Goal: Task Accomplishment & Management: Use online tool/utility

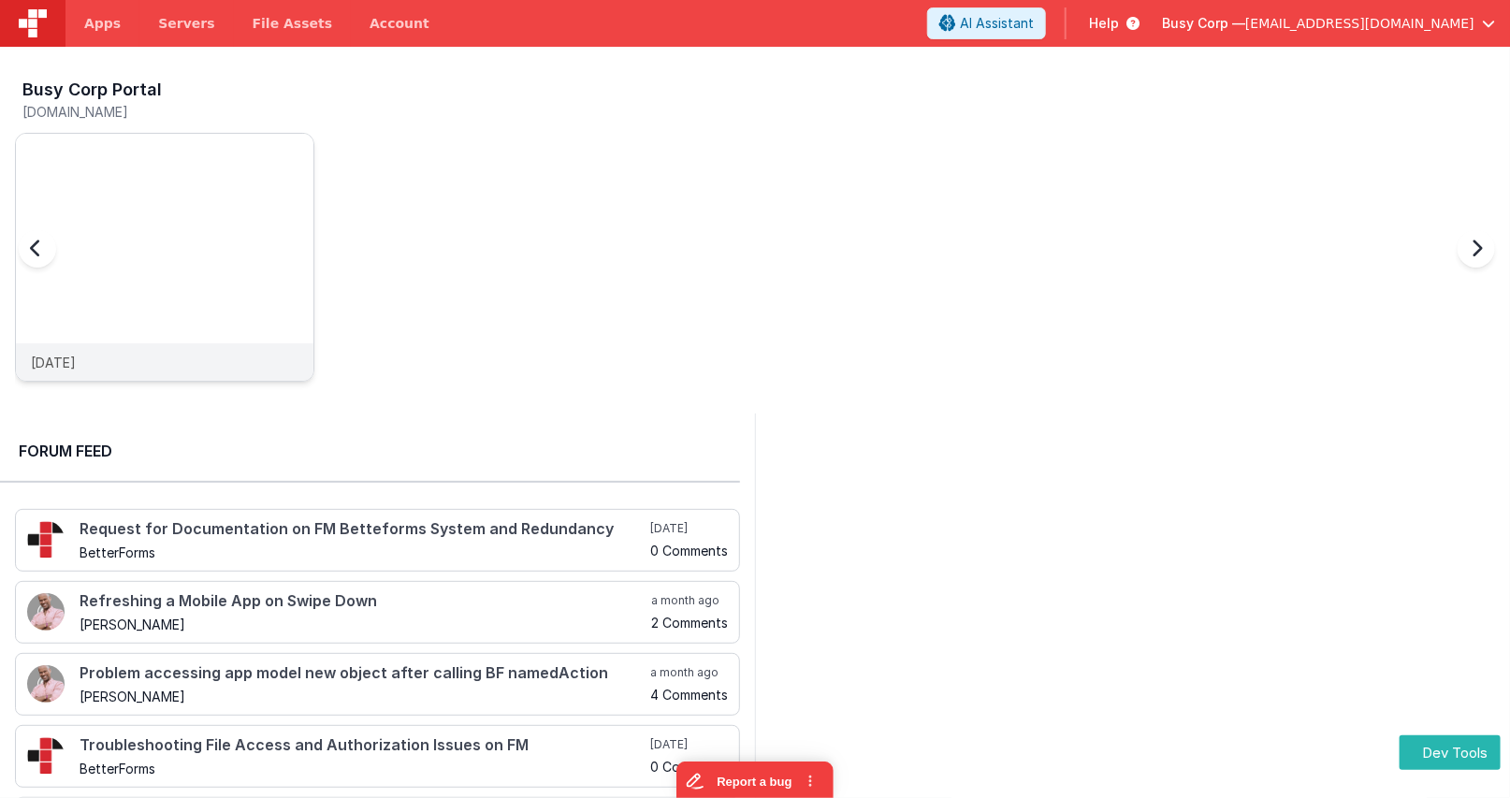
click at [189, 198] on img at bounding box center [165, 283] width 298 height 298
click at [88, 31] on span "Apps" at bounding box center [102, 23] width 36 height 19
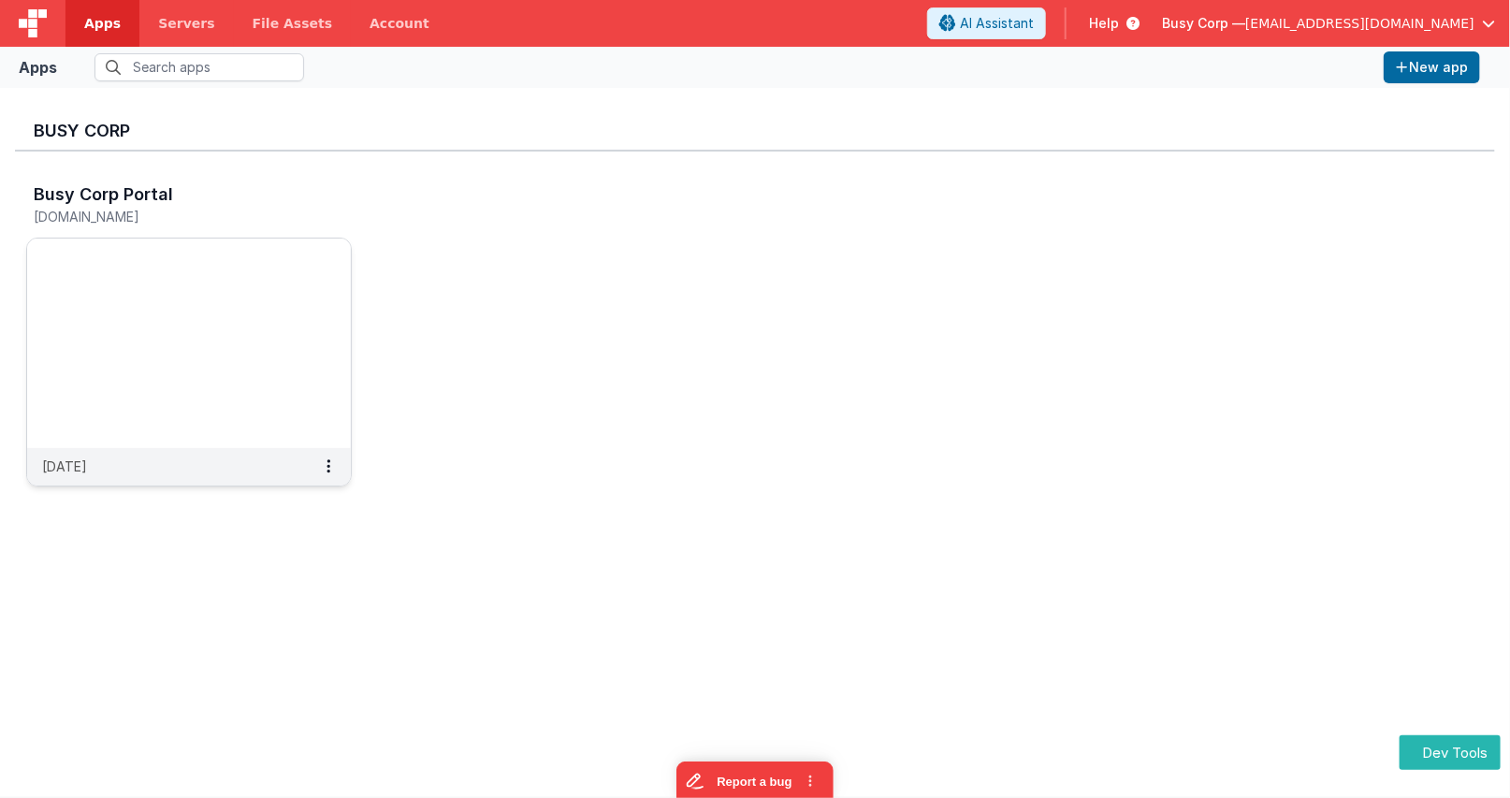
click at [204, 316] on img at bounding box center [189, 344] width 324 height 210
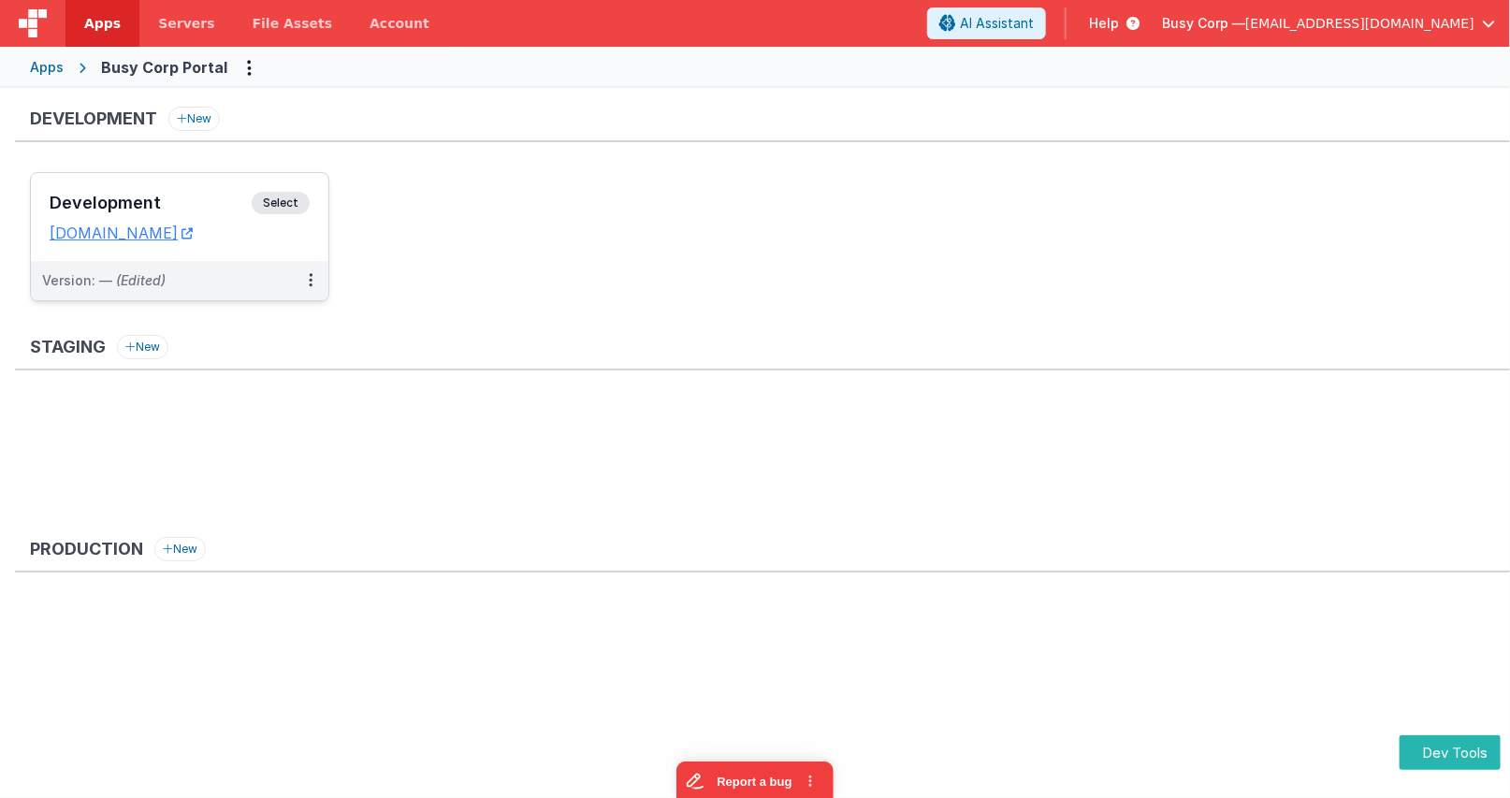
click at [311, 205] on div "Development Select URLs [DOMAIN_NAME]" at bounding box center [180, 217] width 298 height 88
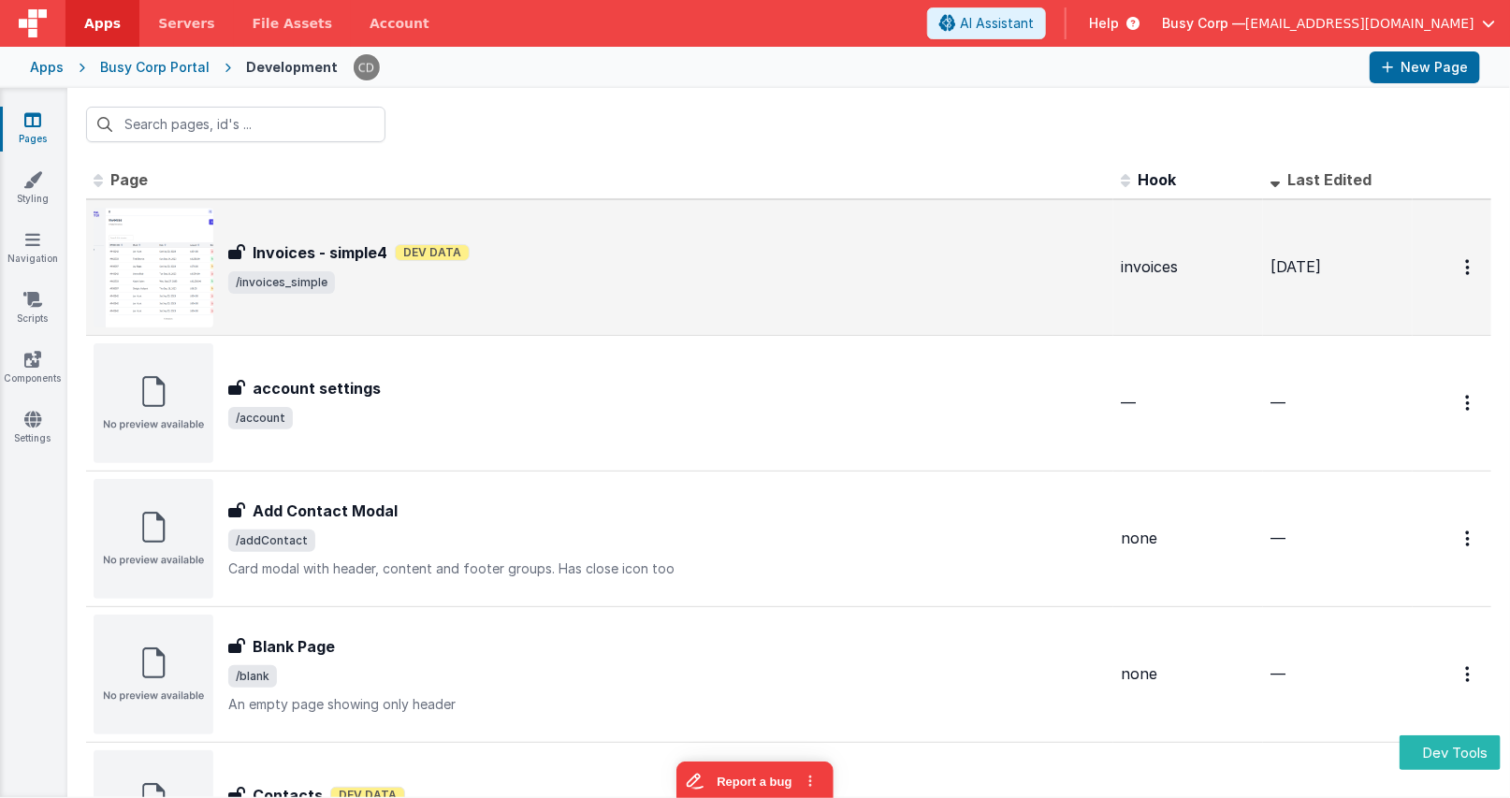
click at [504, 244] on div "Invoices - simple4 Dev Data" at bounding box center [667, 252] width 878 height 22
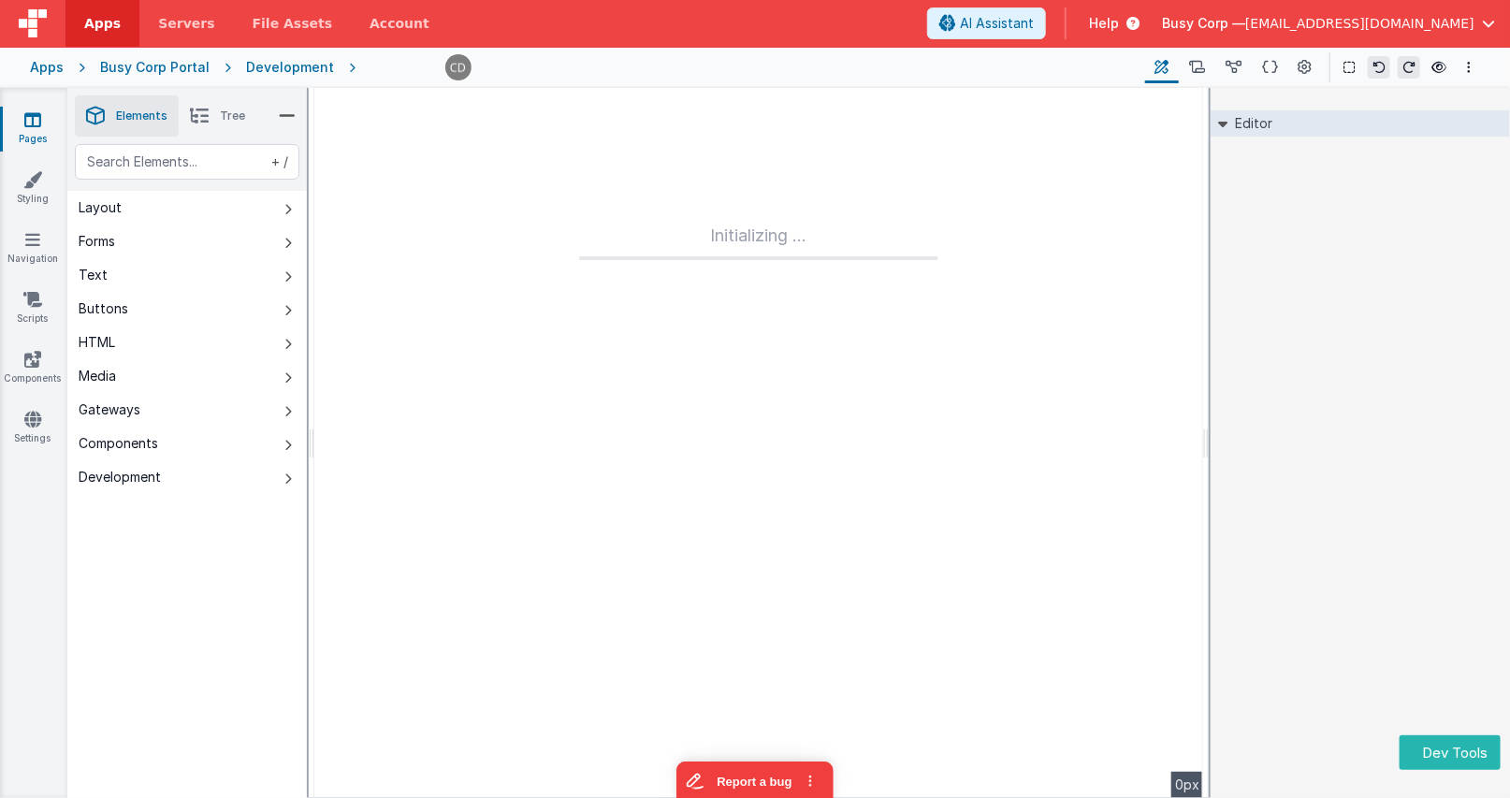
type input "FR_889CF61B-AD07-3D48-A289-58FB2DAFF9CE"
type input "invoices"
checkbox input "false"
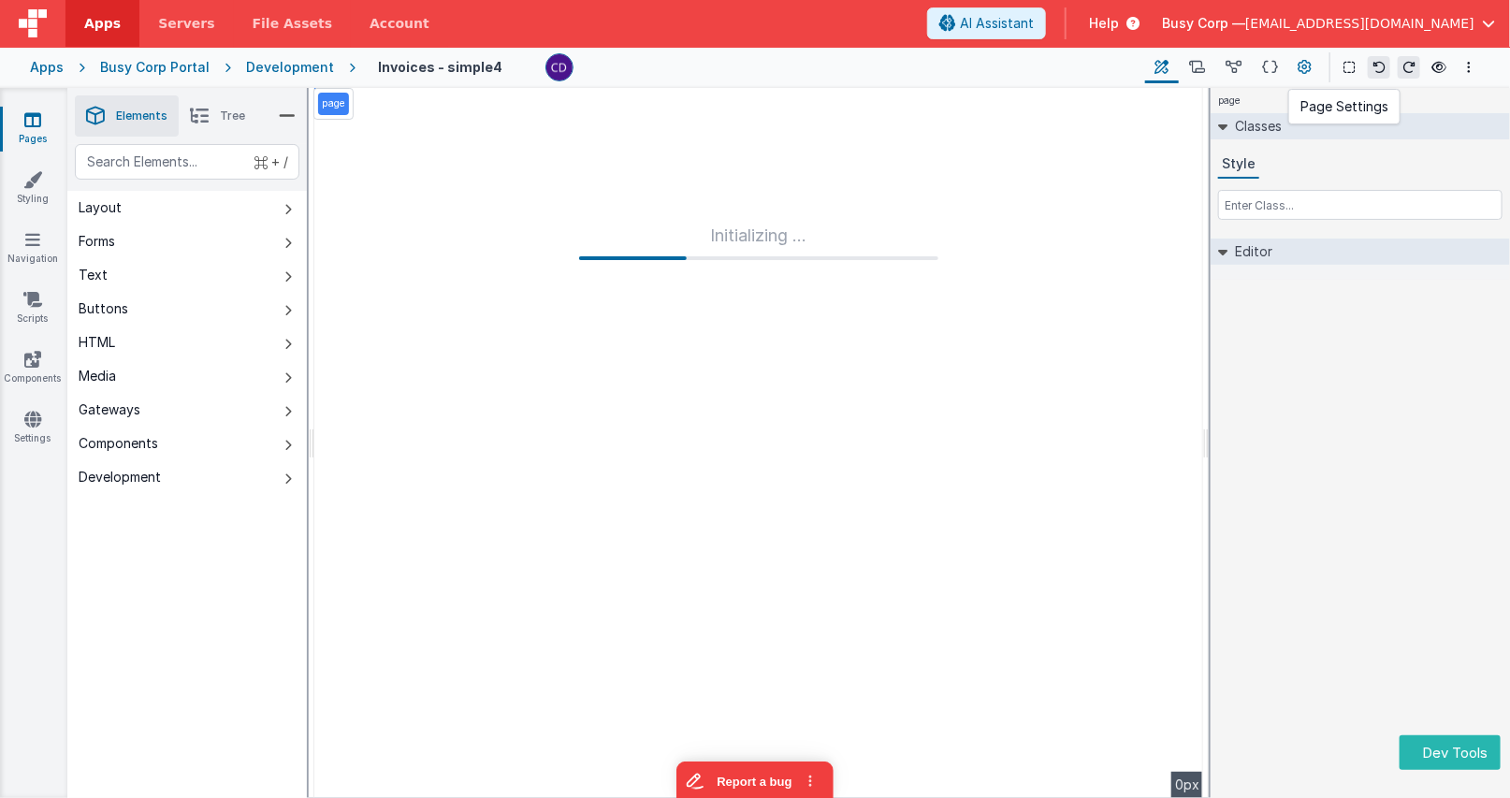
click at [1299, 65] on button at bounding box center [1306, 67] width 34 height 32
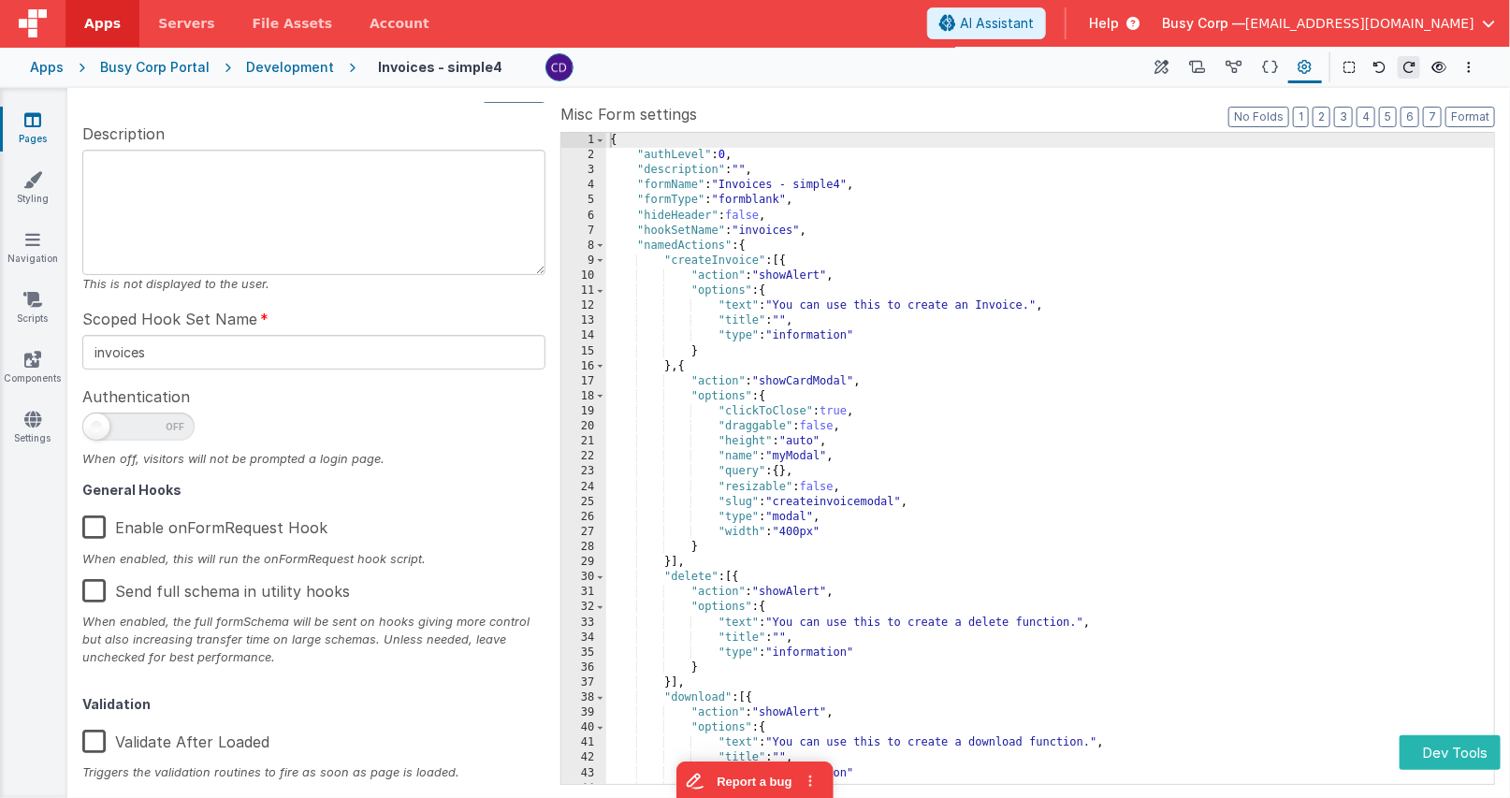
scroll to position [168, 0]
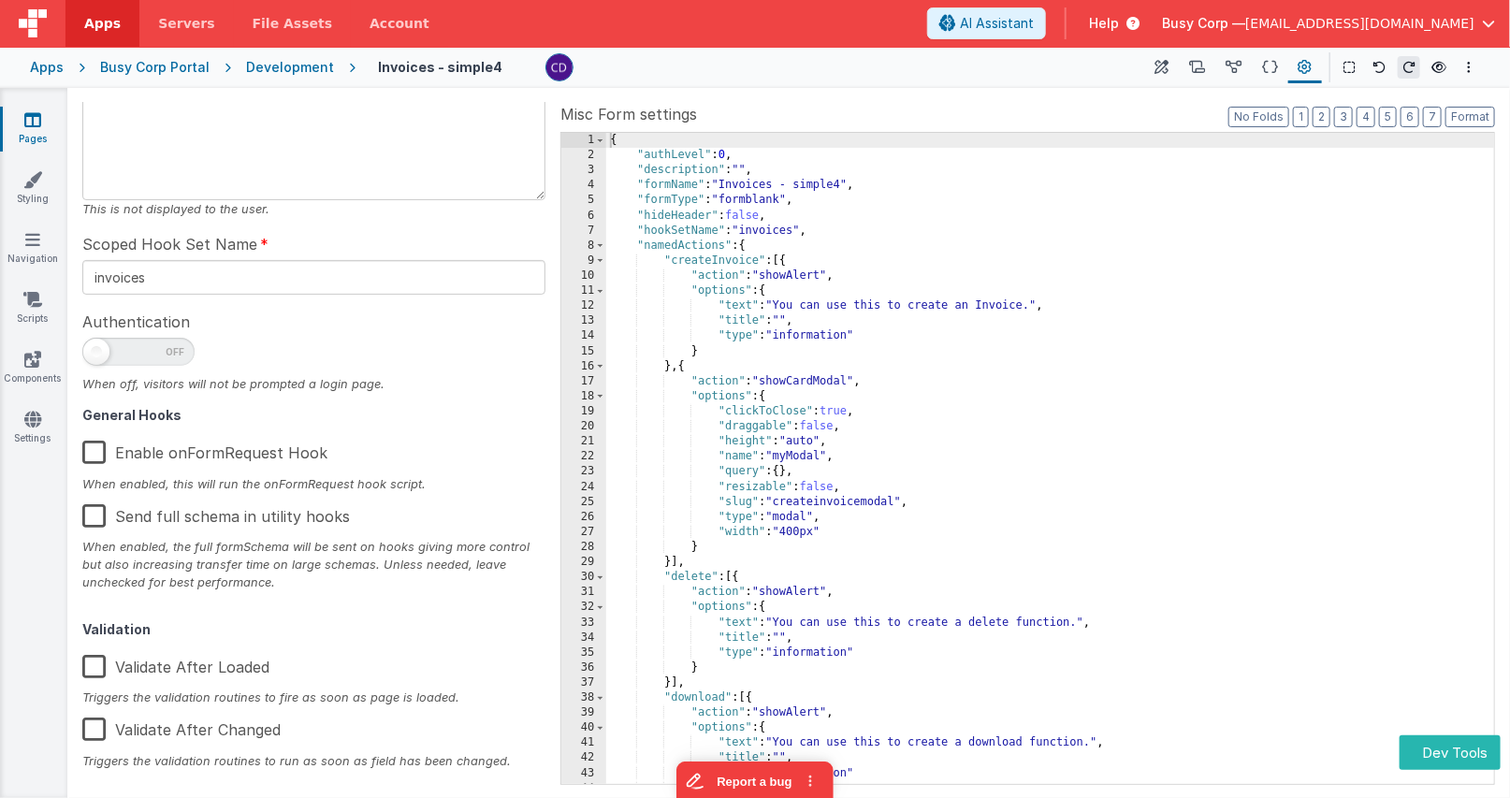
click at [1119, 20] on span "Help" at bounding box center [1104, 23] width 30 height 19
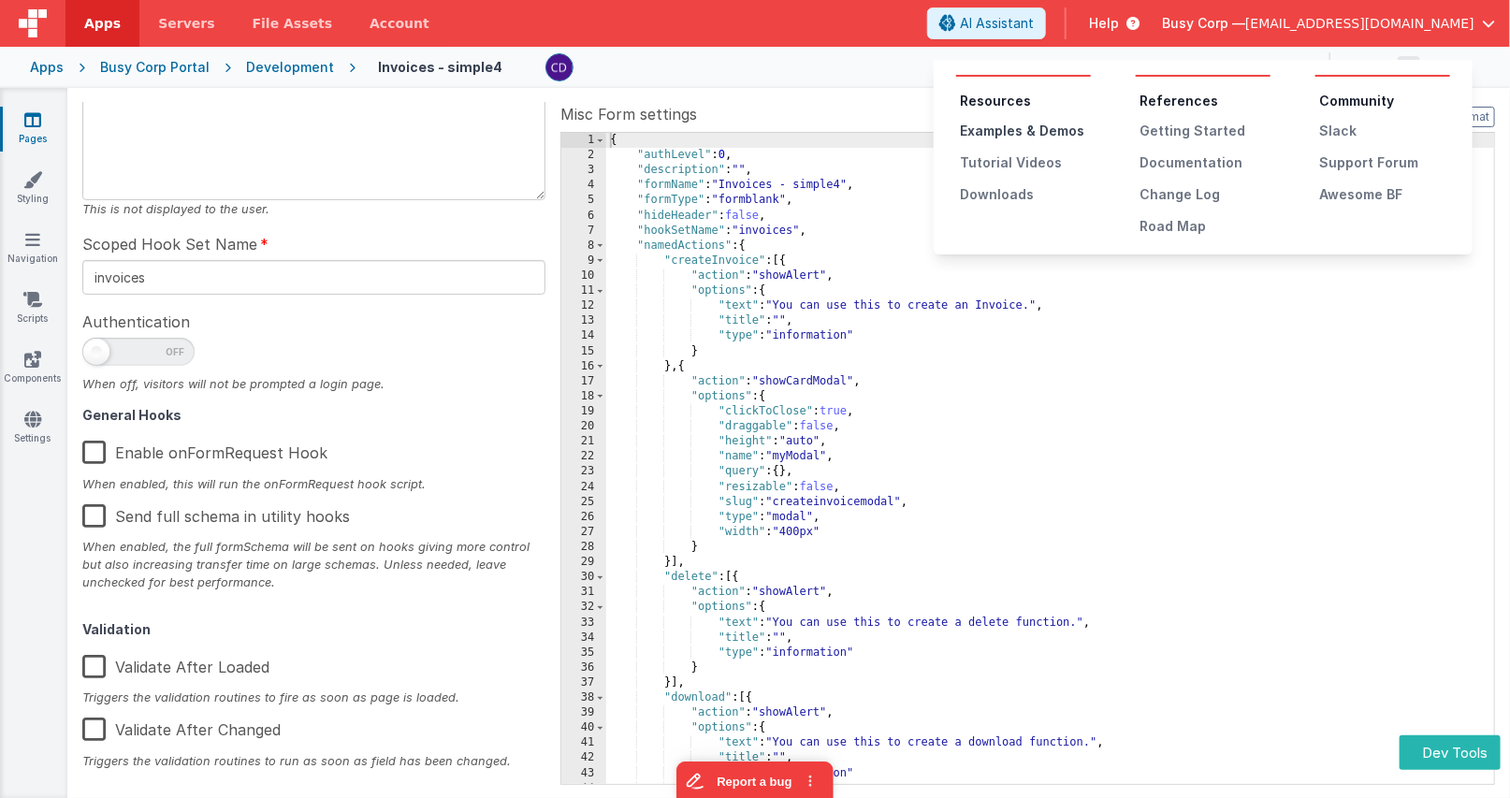
click at [1058, 135] on div "Examples & Demos" at bounding box center [1025, 131] width 131 height 19
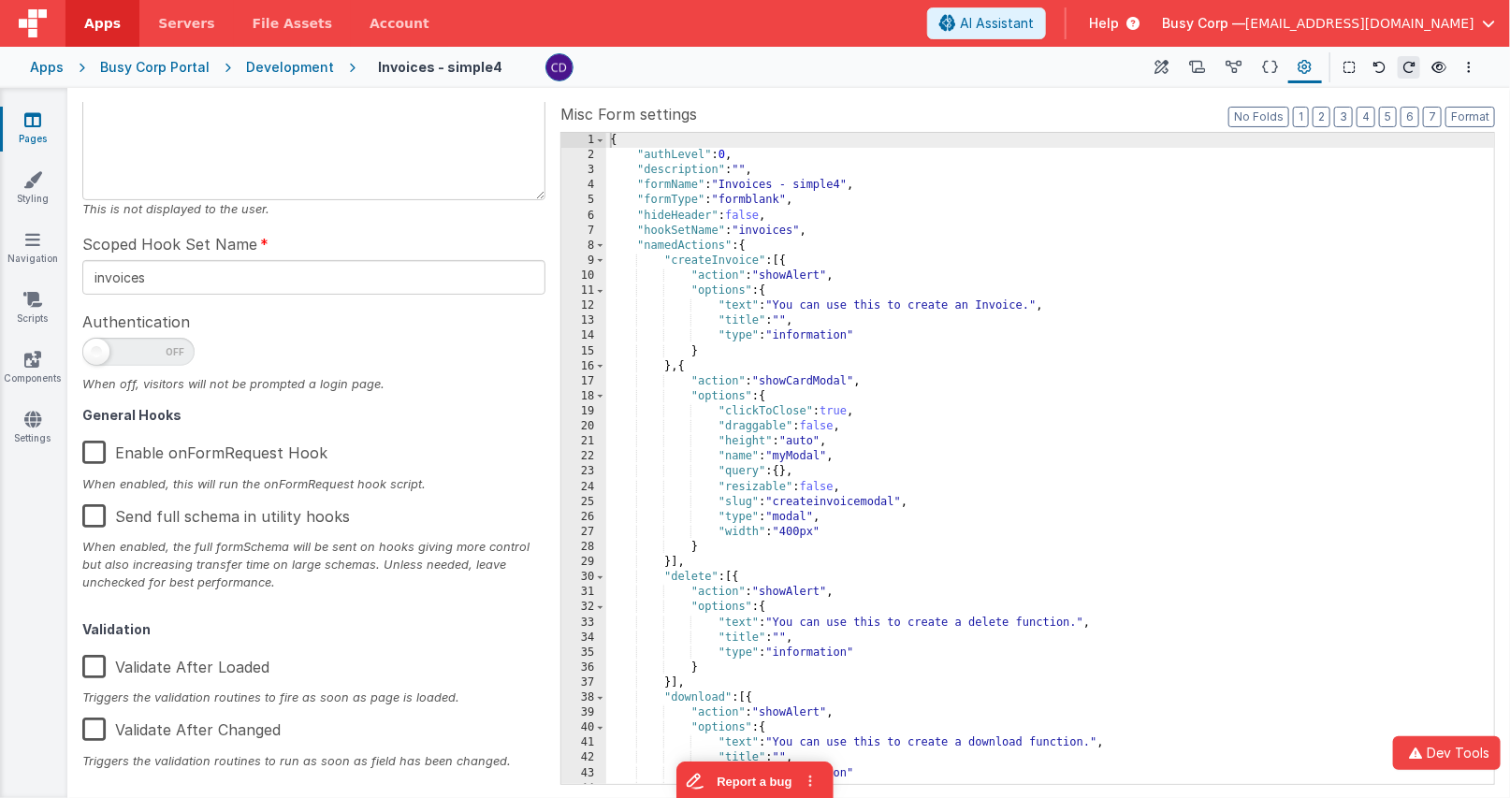
drag, startPoint x: 284, startPoint y: 66, endPoint x: 260, endPoint y: 70, distance: 24.6
click at [284, 66] on div "Development" at bounding box center [290, 67] width 88 height 19
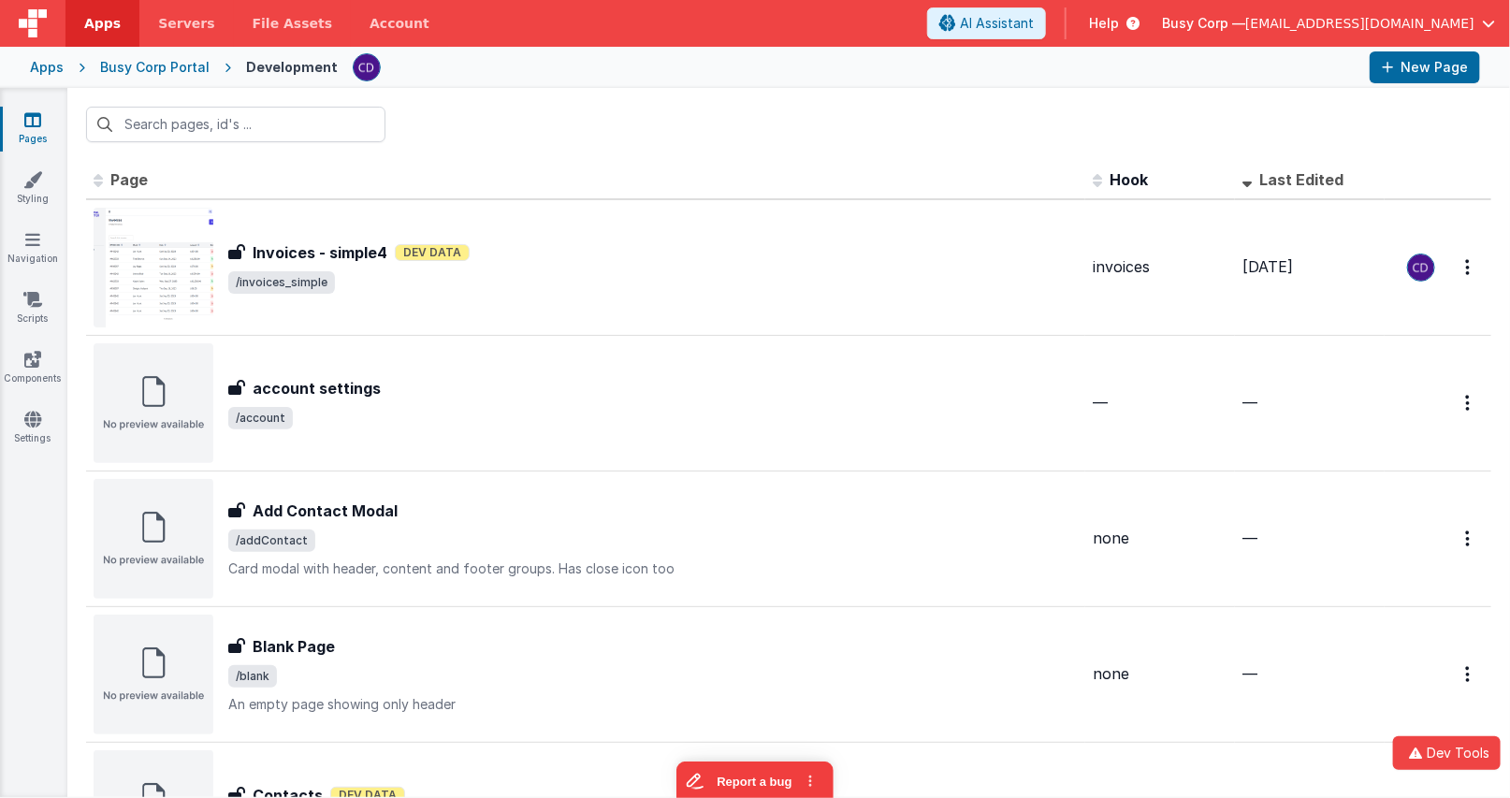
click at [184, 66] on div "Busy Corp Portal" at bounding box center [154, 67] width 109 height 19
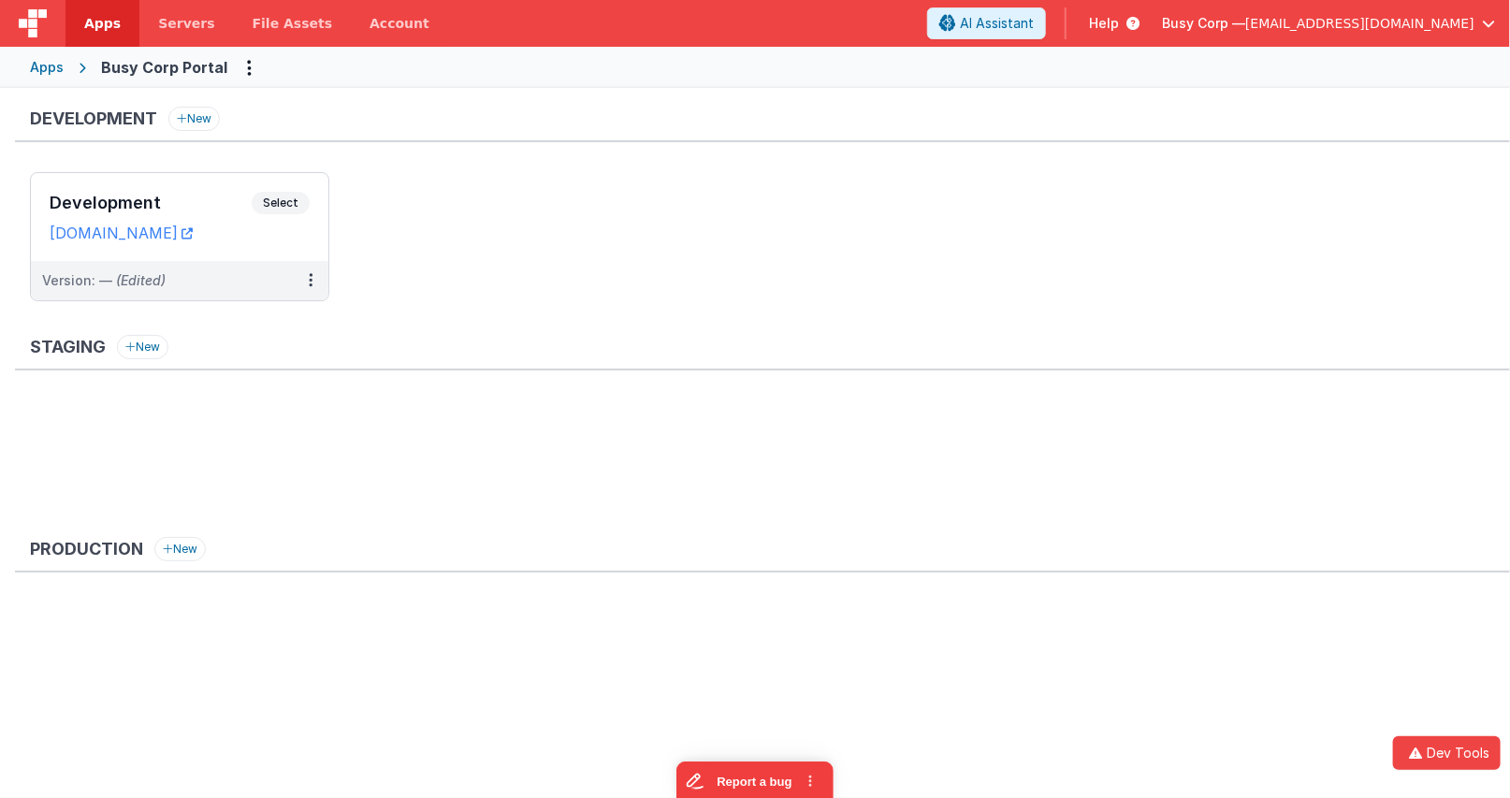
click at [58, 70] on div "Apps" at bounding box center [47, 67] width 34 height 19
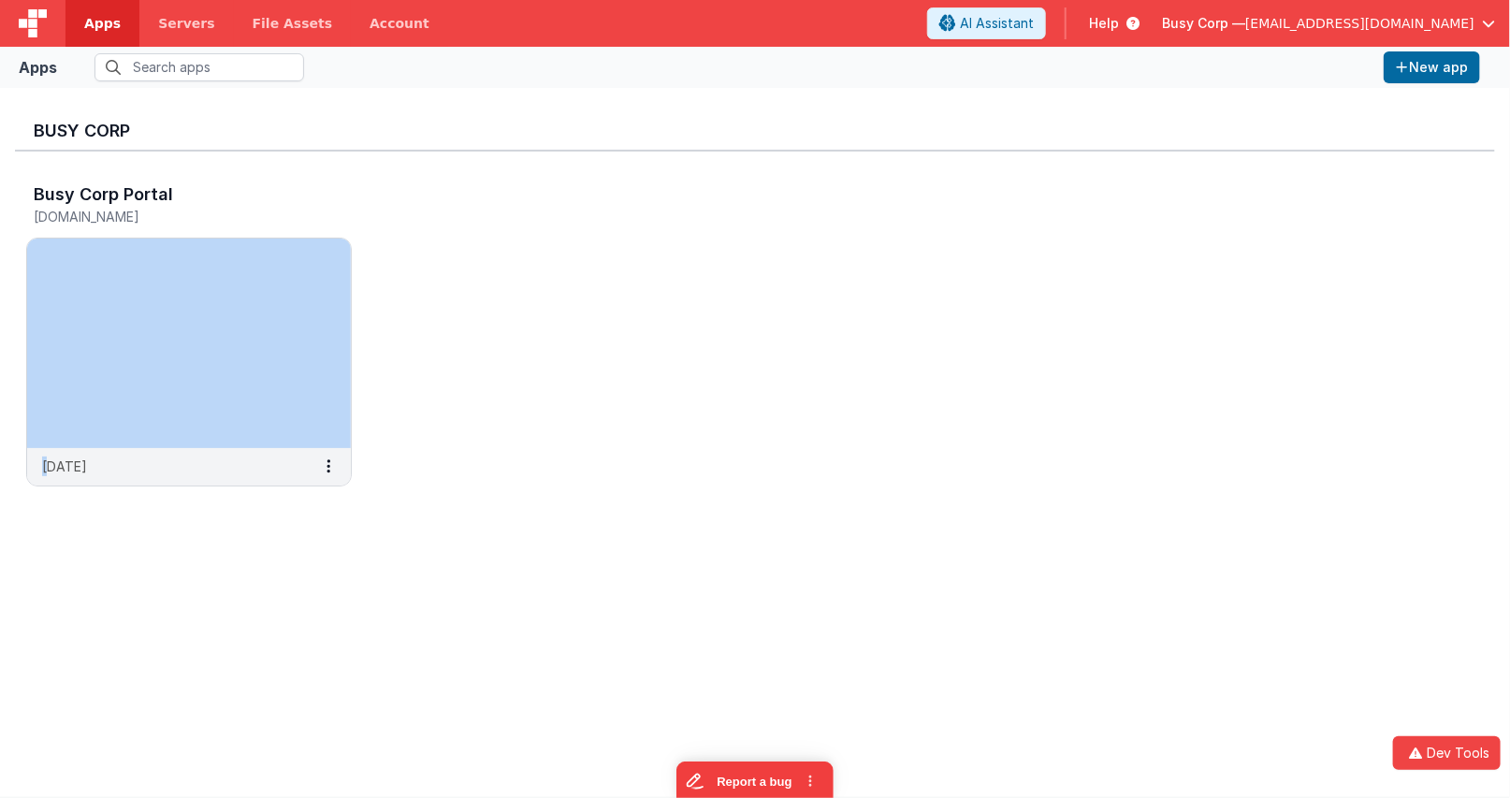
click at [91, 20] on span "Apps" at bounding box center [102, 23] width 36 height 19
click at [20, 26] on img at bounding box center [33, 23] width 28 height 28
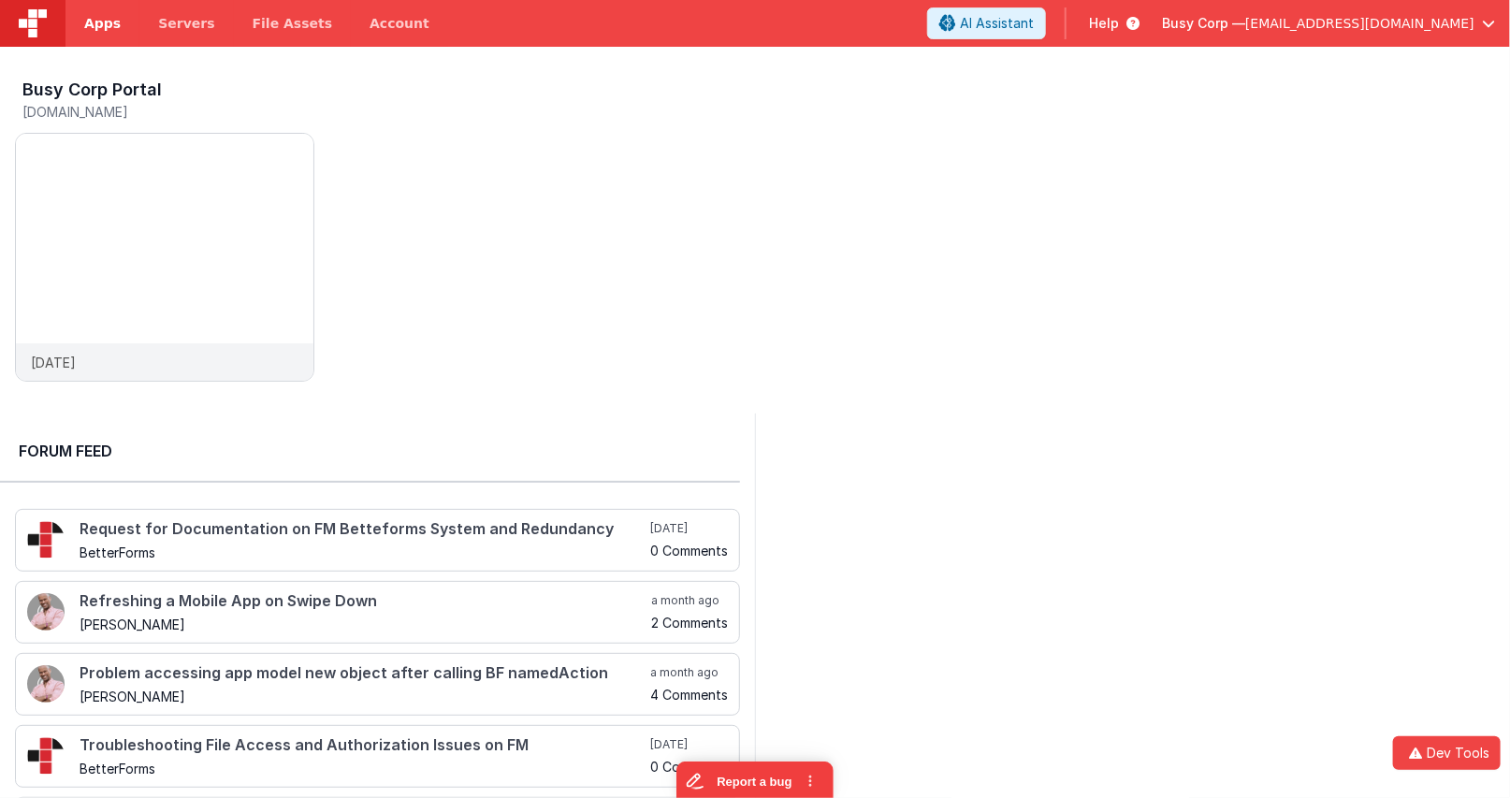
click at [108, 27] on span "Apps" at bounding box center [102, 23] width 36 height 19
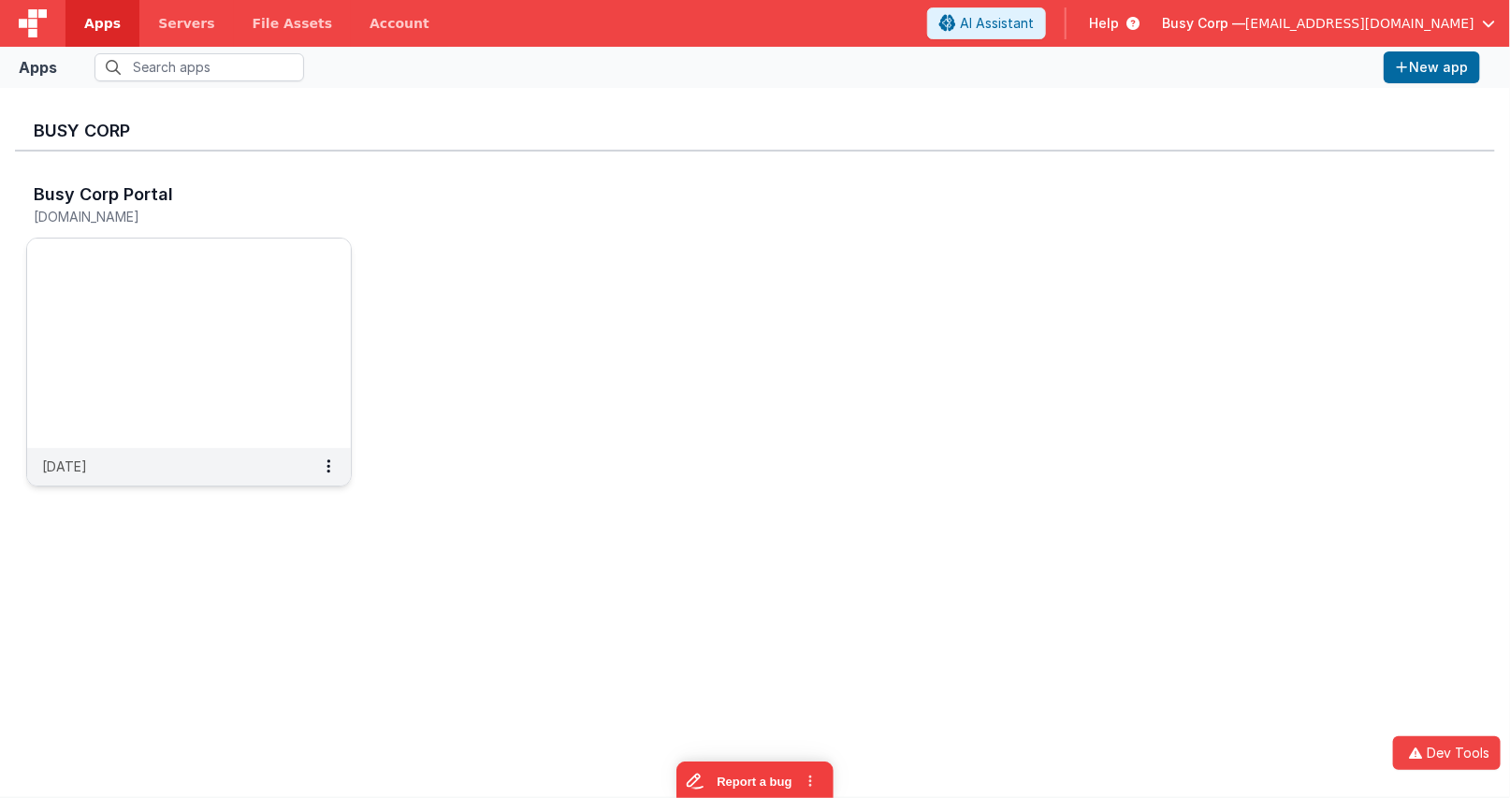
click at [217, 365] on img at bounding box center [189, 344] width 324 height 210
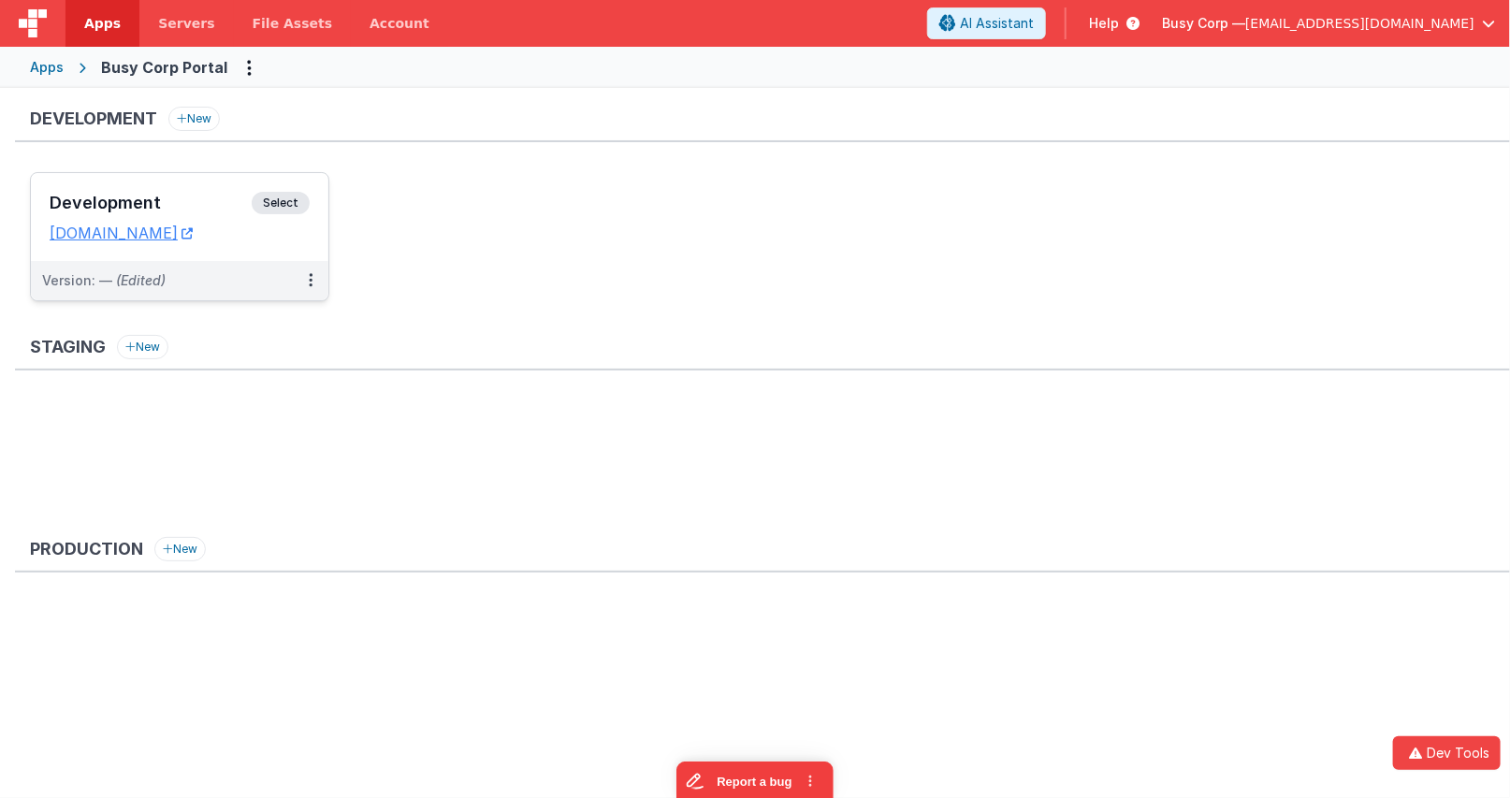
click at [299, 207] on span "Select" at bounding box center [281, 203] width 58 height 22
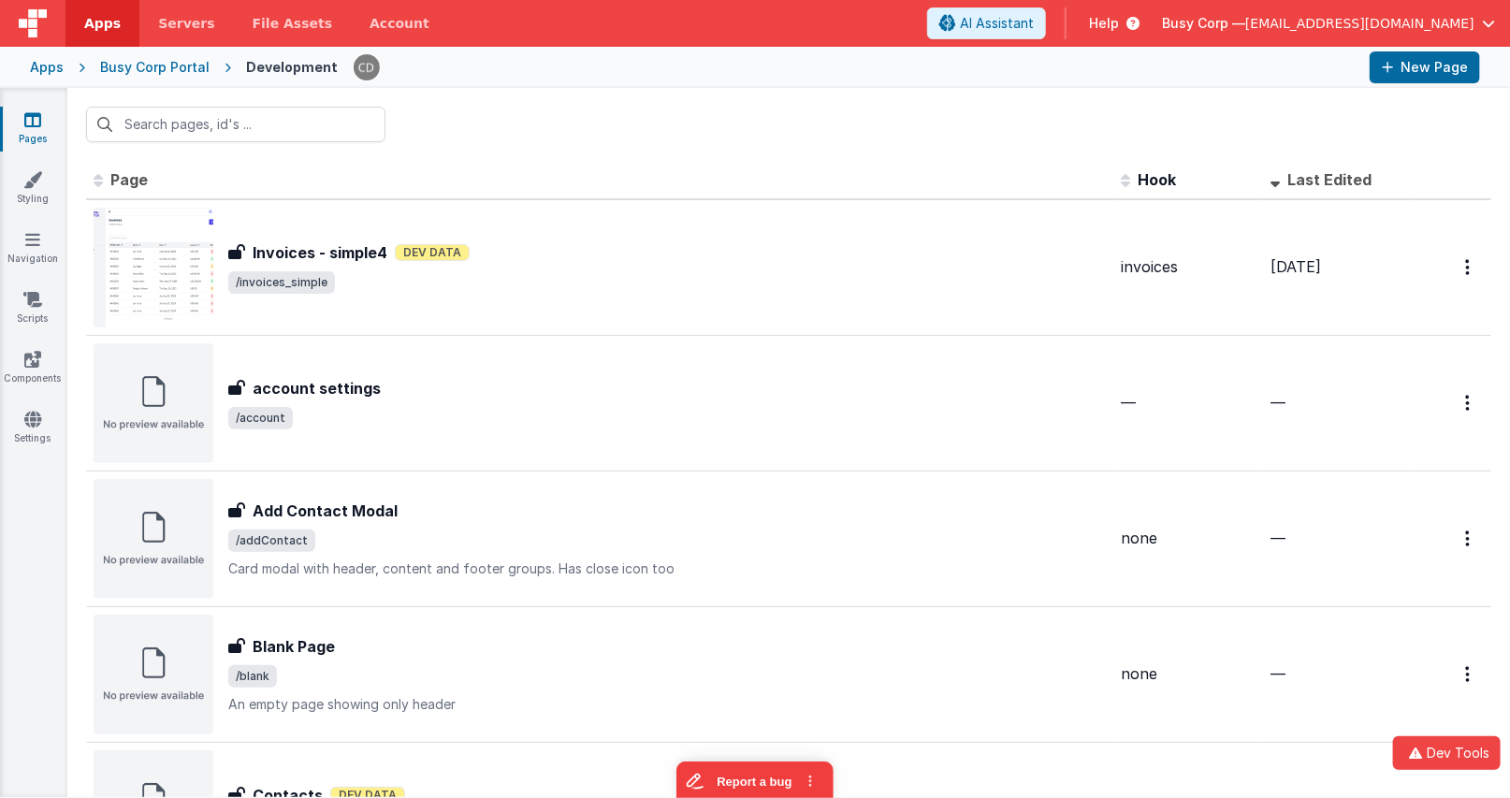
click at [175, 62] on div "Busy Corp Portal" at bounding box center [154, 67] width 109 height 19
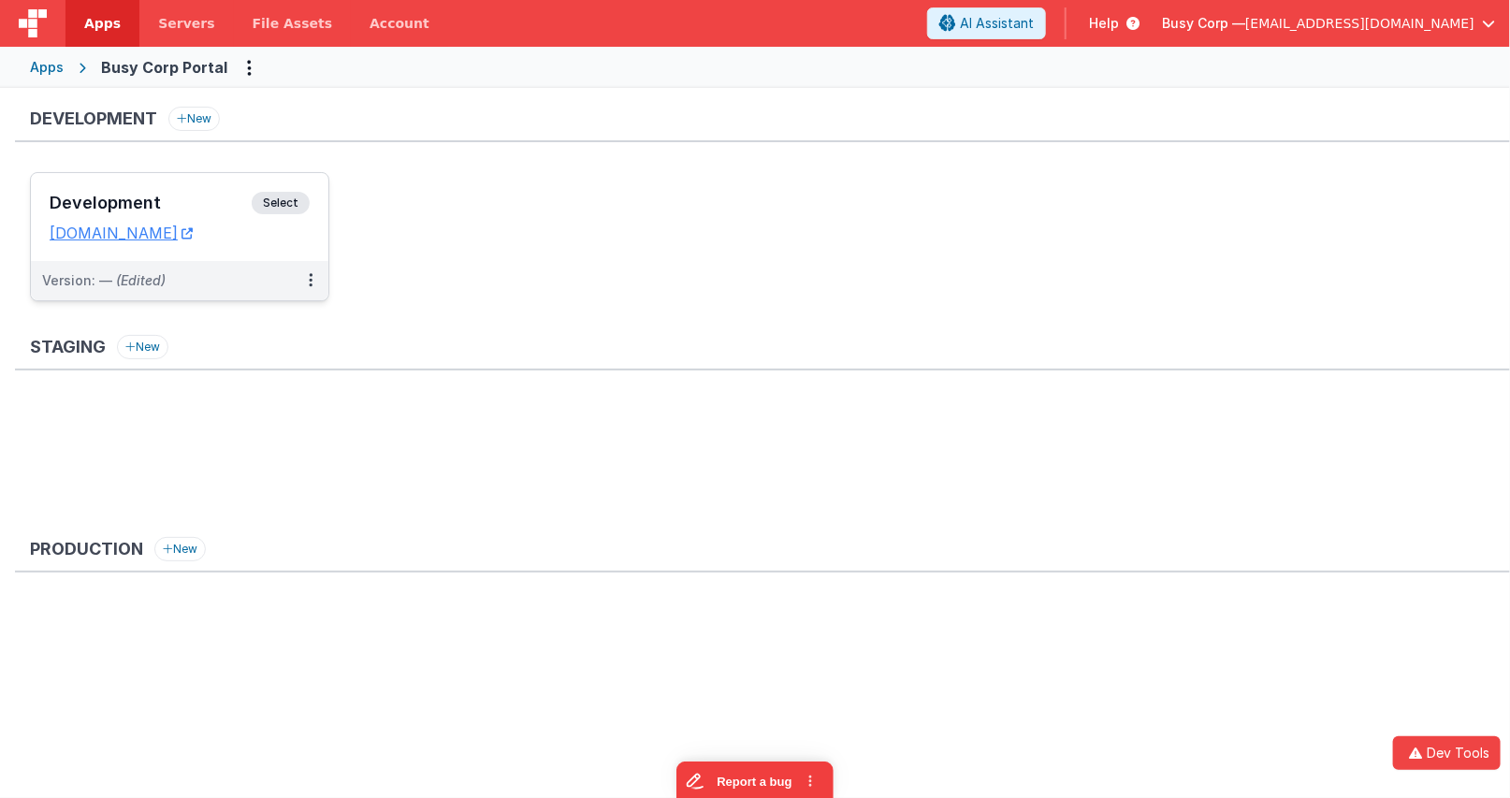
click at [230, 244] on div "Development Select URLs [DOMAIN_NAME]" at bounding box center [180, 217] width 298 height 88
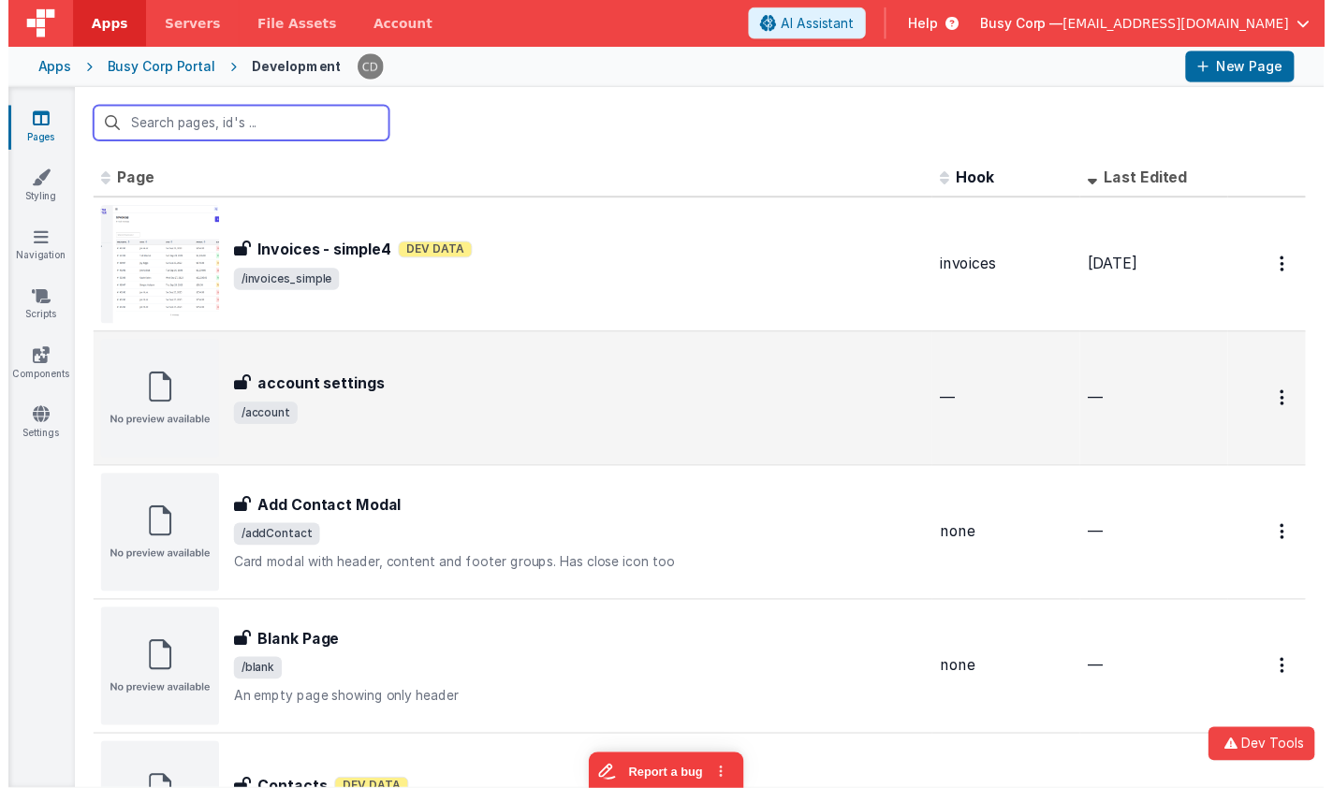
scroll to position [5, 0]
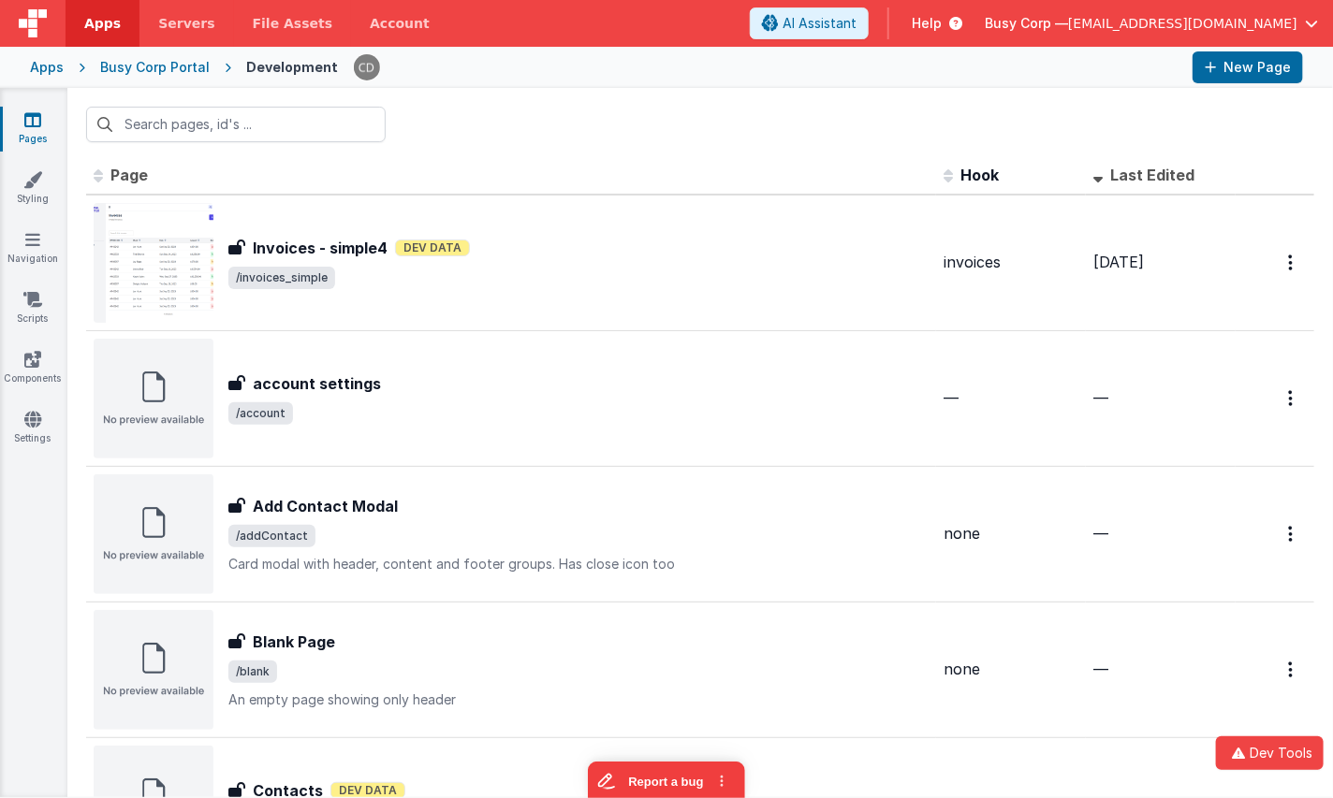
click at [197, 74] on div "Busy Corp Portal" at bounding box center [154, 67] width 109 height 19
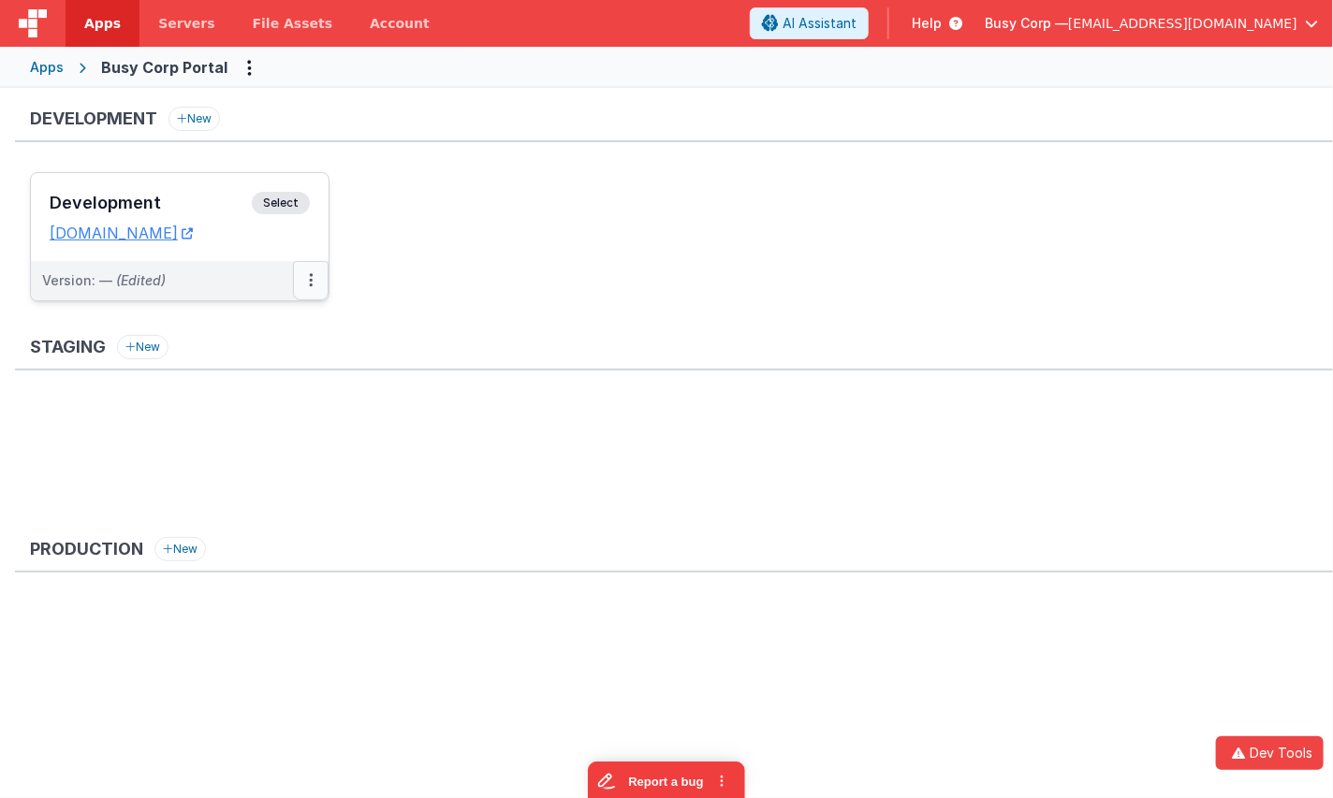
click at [313, 291] on button at bounding box center [311, 280] width 36 height 39
click at [237, 321] on link "Edit" at bounding box center [246, 323] width 165 height 34
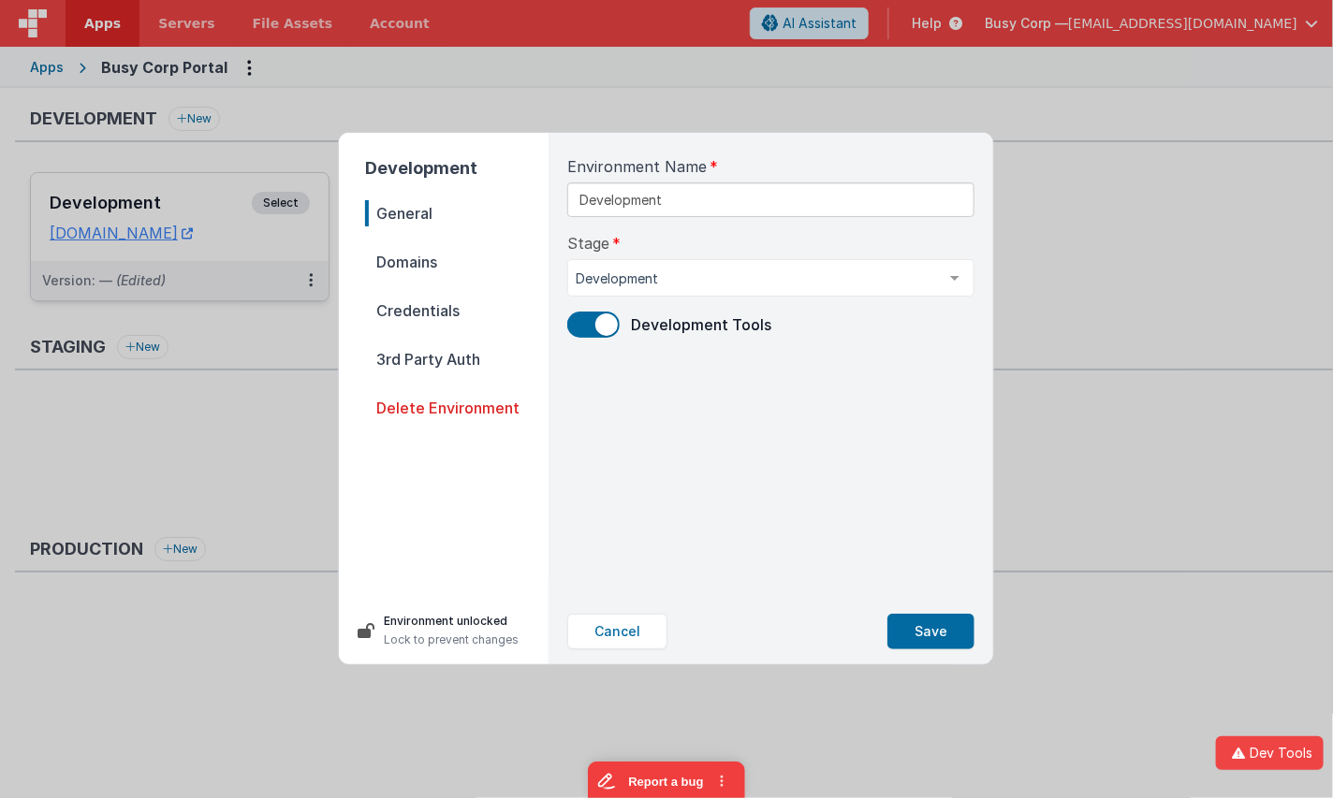
click at [430, 299] on span "Credentials" at bounding box center [456, 311] width 183 height 26
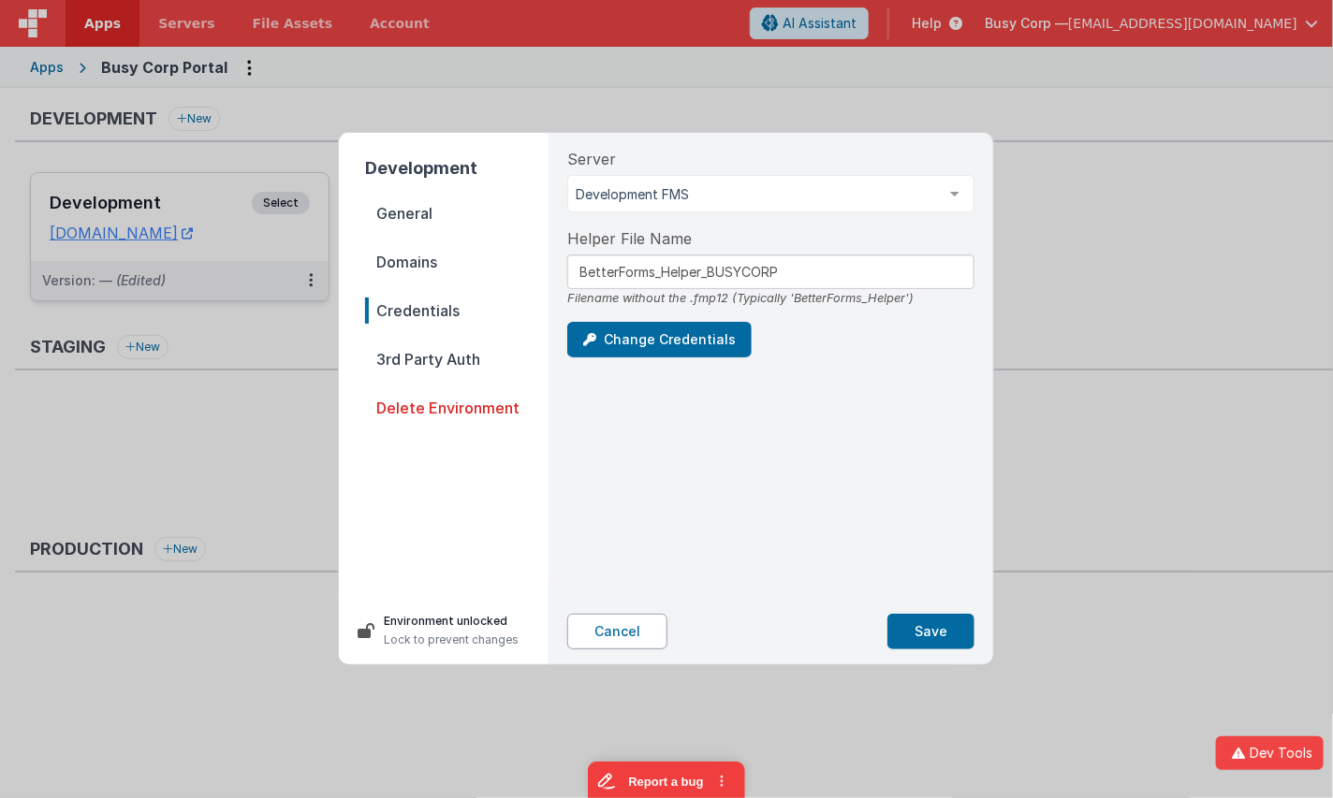
drag, startPoint x: 645, startPoint y: 643, endPoint x: 616, endPoint y: 621, distance: 36.1
click at [643, 643] on button "Cancel" at bounding box center [617, 632] width 100 height 36
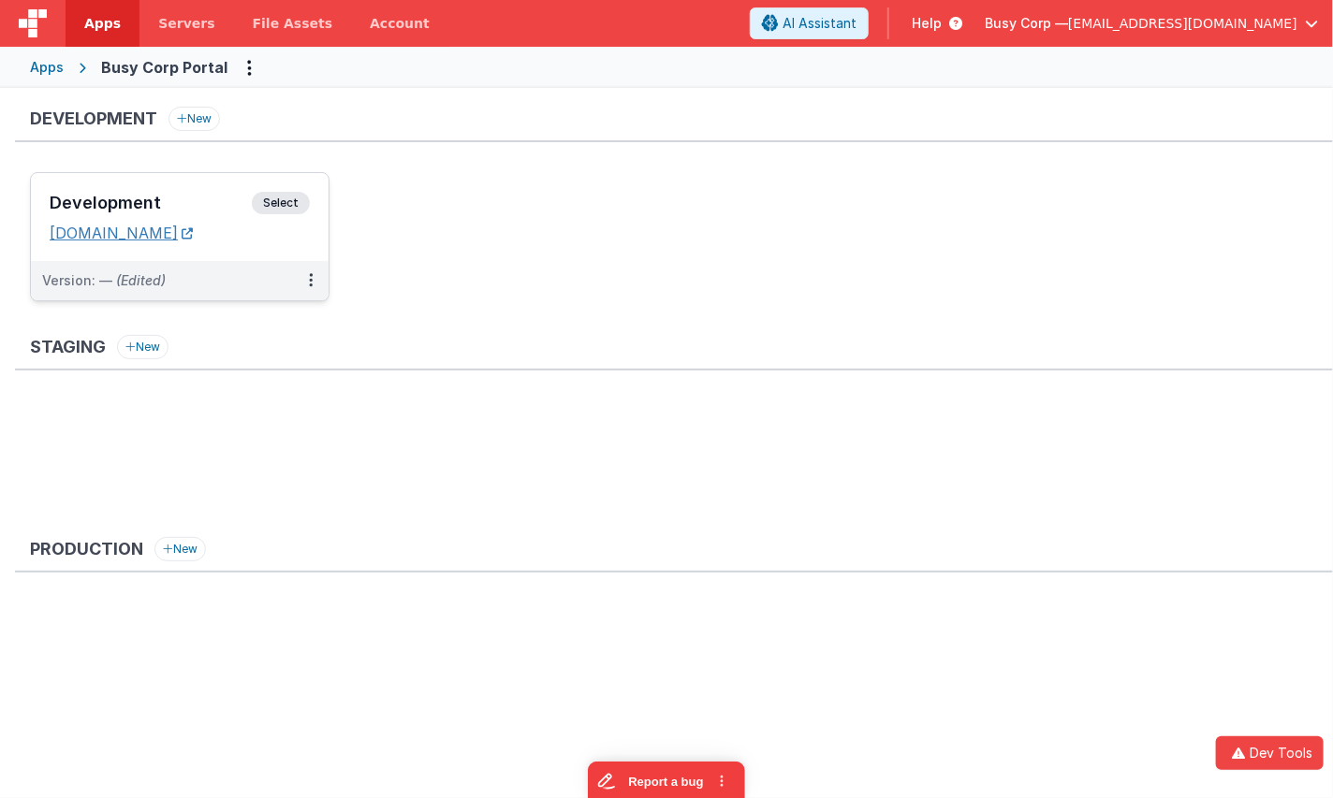
click at [193, 233] on link "[DOMAIN_NAME]" at bounding box center [121, 233] width 143 height 19
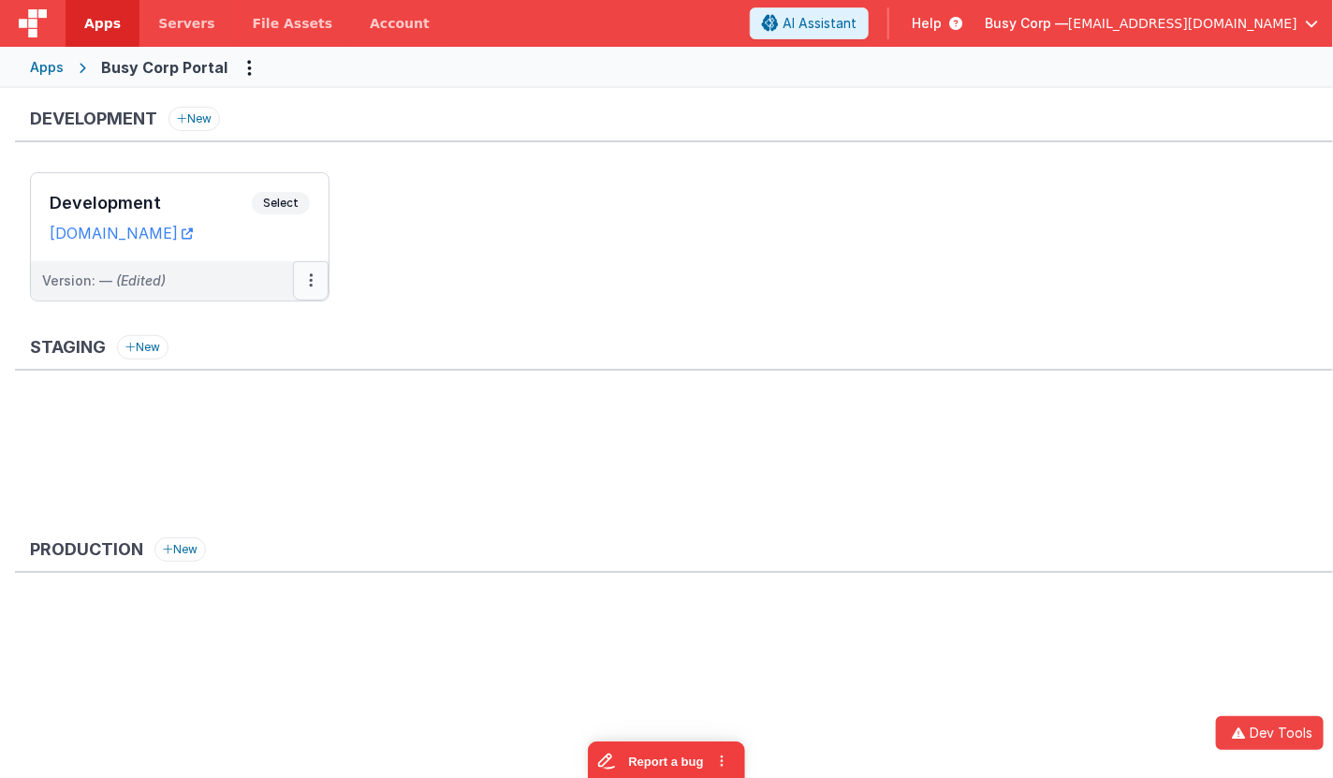
click at [309, 280] on icon at bounding box center [311, 280] width 4 height 1
click at [571, 311] on div at bounding box center [666, 389] width 1333 height 778
click at [193, 226] on link "[DOMAIN_NAME]" at bounding box center [121, 233] width 143 height 19
click at [259, 208] on span "Select" at bounding box center [281, 203] width 58 height 22
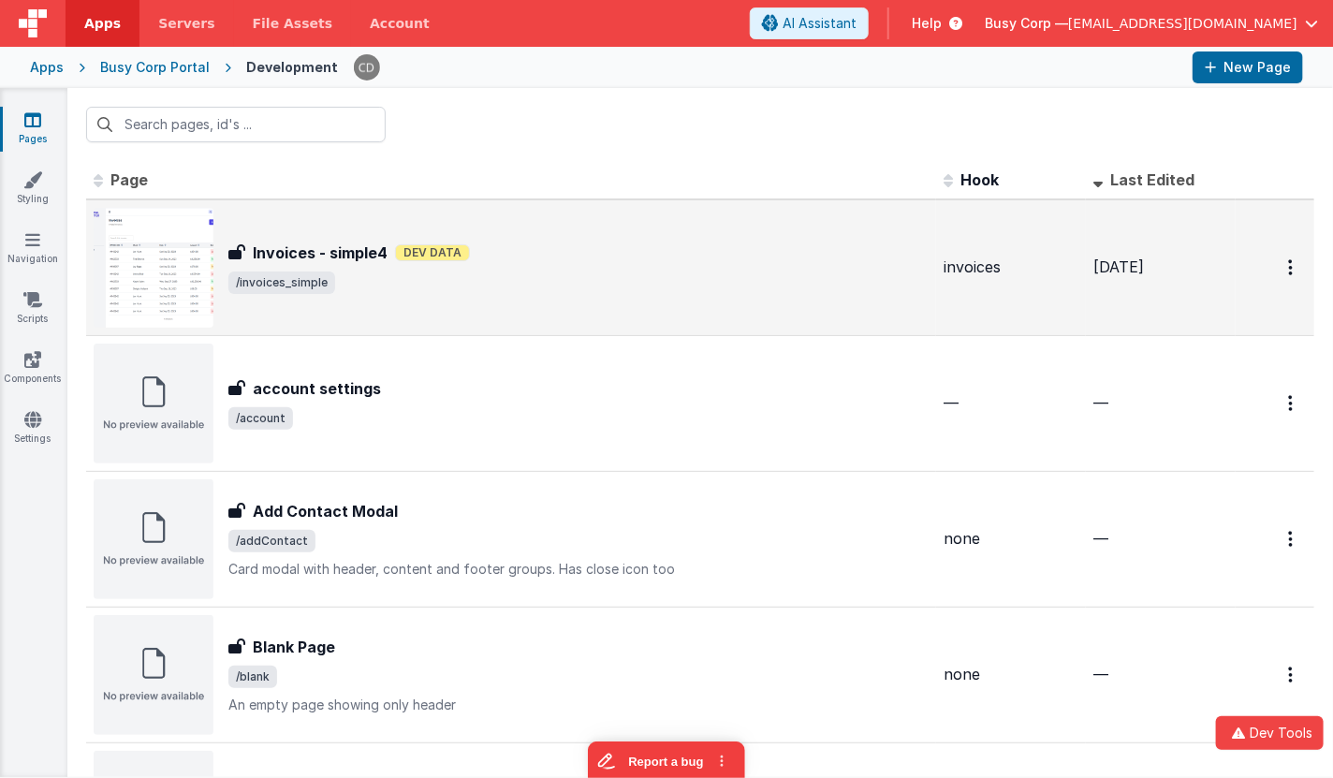
click at [466, 278] on span "/invoices_simple" at bounding box center [578, 282] width 700 height 22
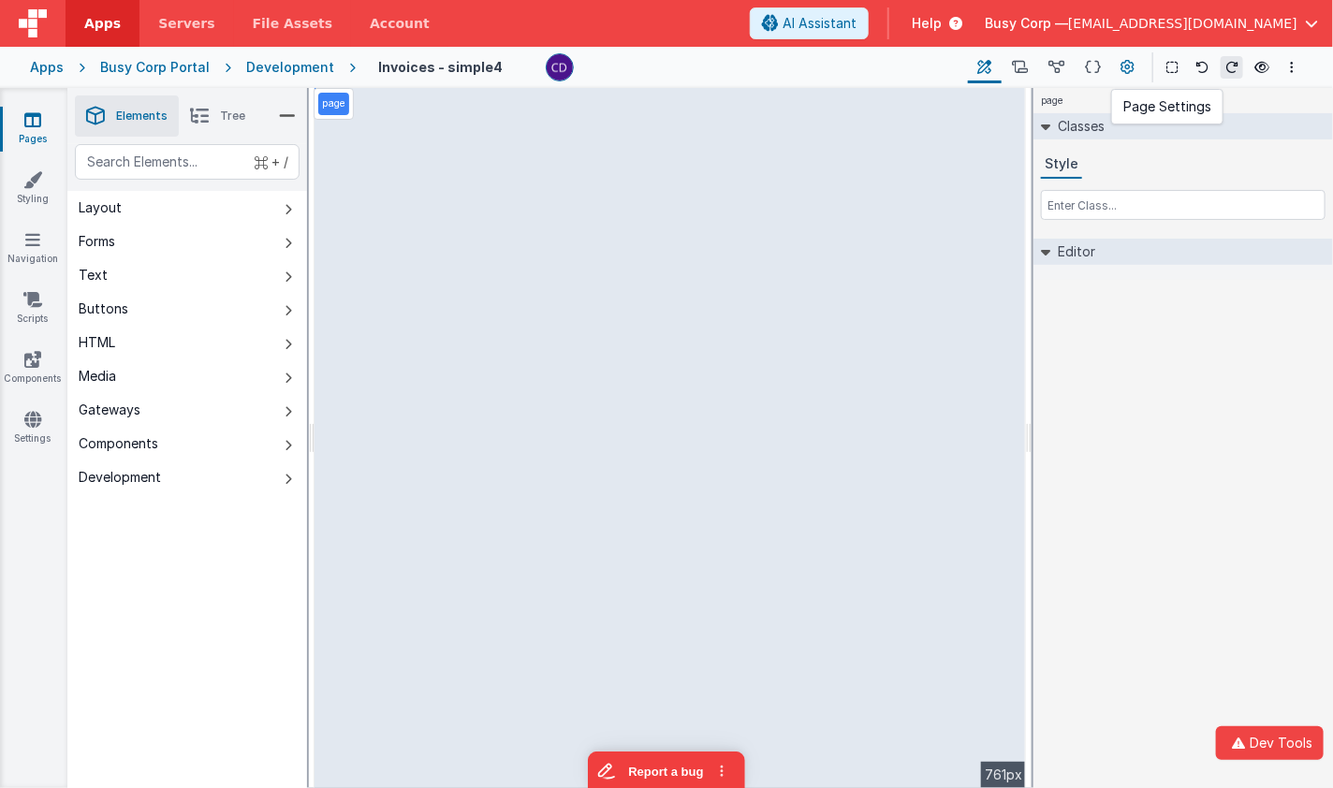
click at [1121, 58] on icon at bounding box center [1128, 68] width 14 height 20
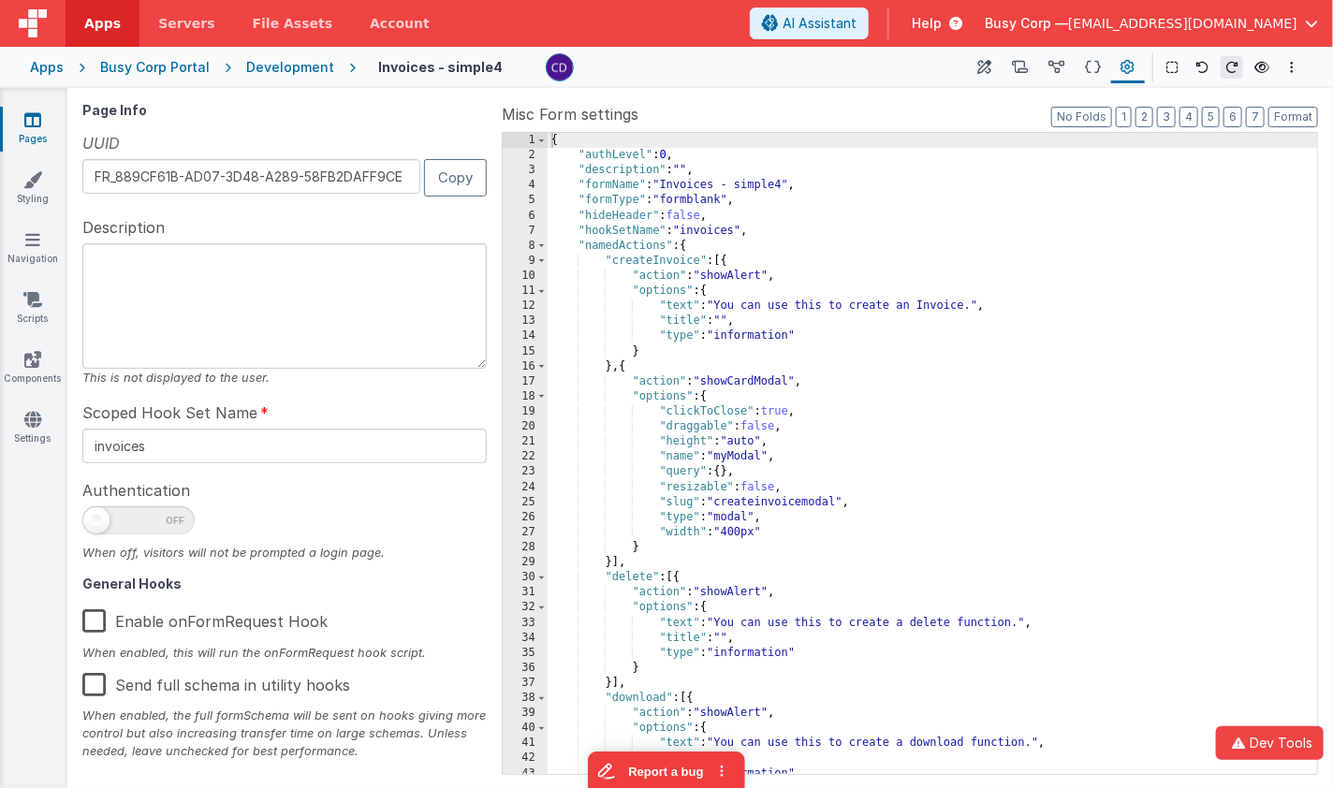
click at [169, 623] on label "Enable onFormRequest Hook" at bounding box center [204, 618] width 245 height 40
click at [0, 0] on input "Enable onFormRequest Hook" at bounding box center [0, 0] width 0 height 0
drag, startPoint x: 178, startPoint y: 621, endPoint x: 265, endPoint y: 615, distance: 87.3
click at [178, 621] on label "Enable onFormRequest Hook" at bounding box center [202, 618] width 241 height 40
click at [0, 0] on input "Enable onFormRequest Hook" at bounding box center [0, 0] width 0 height 0
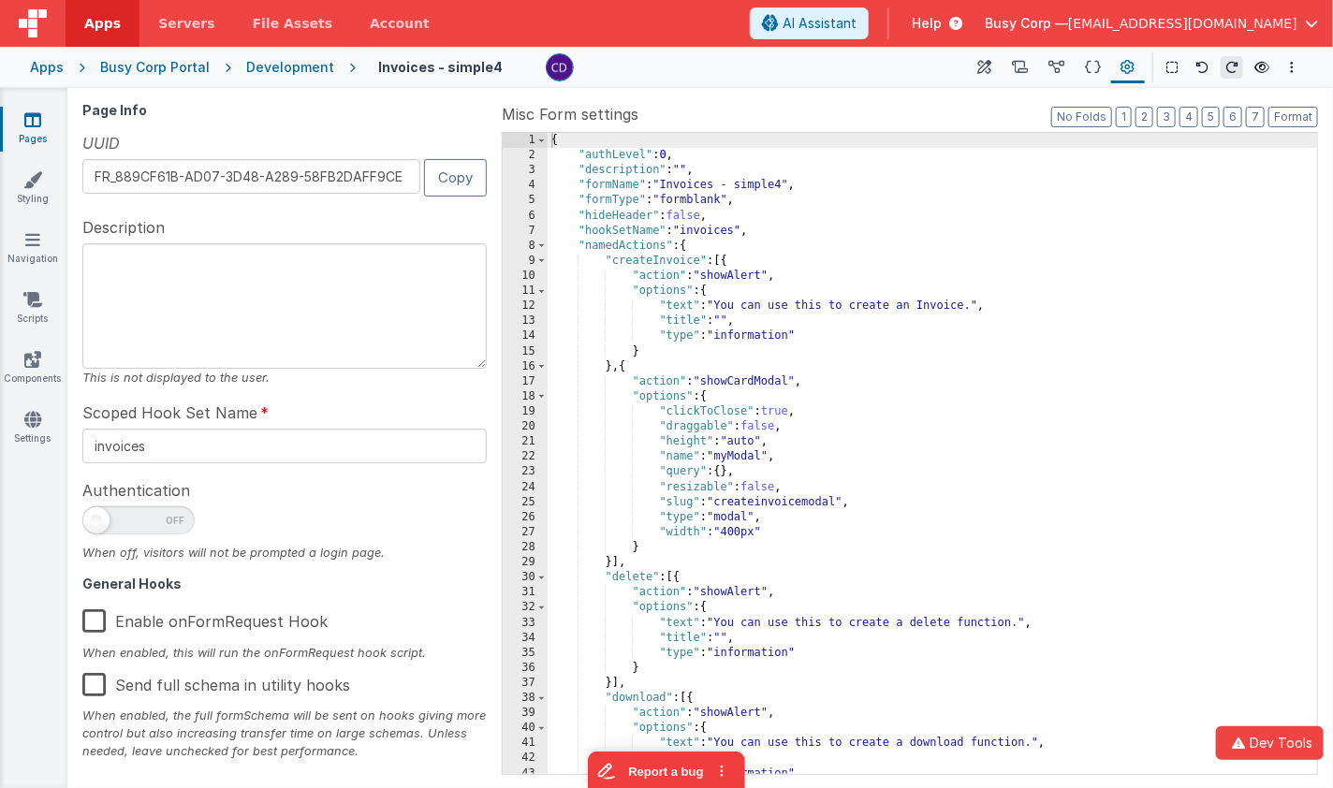
click at [318, 74] on div "Development" at bounding box center [290, 67] width 88 height 19
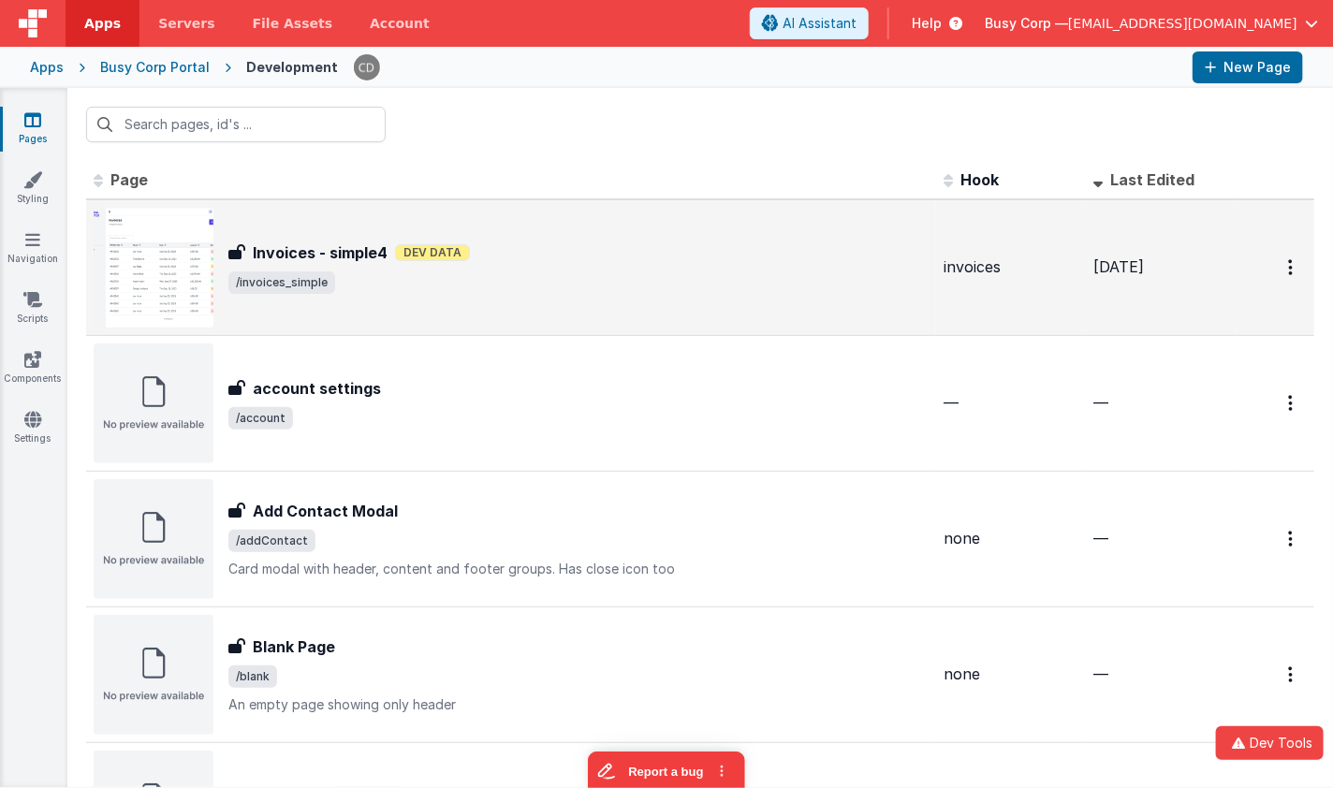
click at [493, 277] on span "/invoices_simple" at bounding box center [578, 282] width 700 height 22
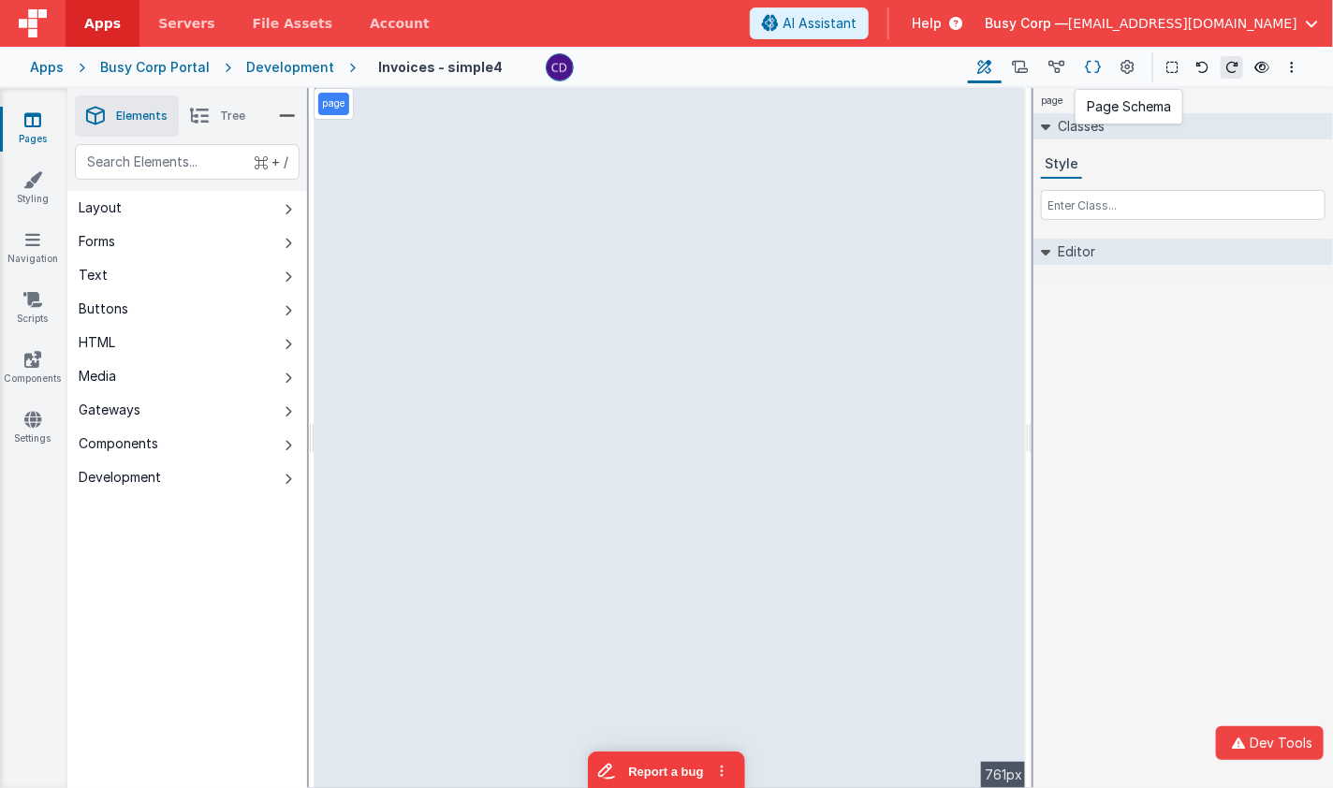
click at [1089, 68] on icon at bounding box center [1093, 68] width 16 height 20
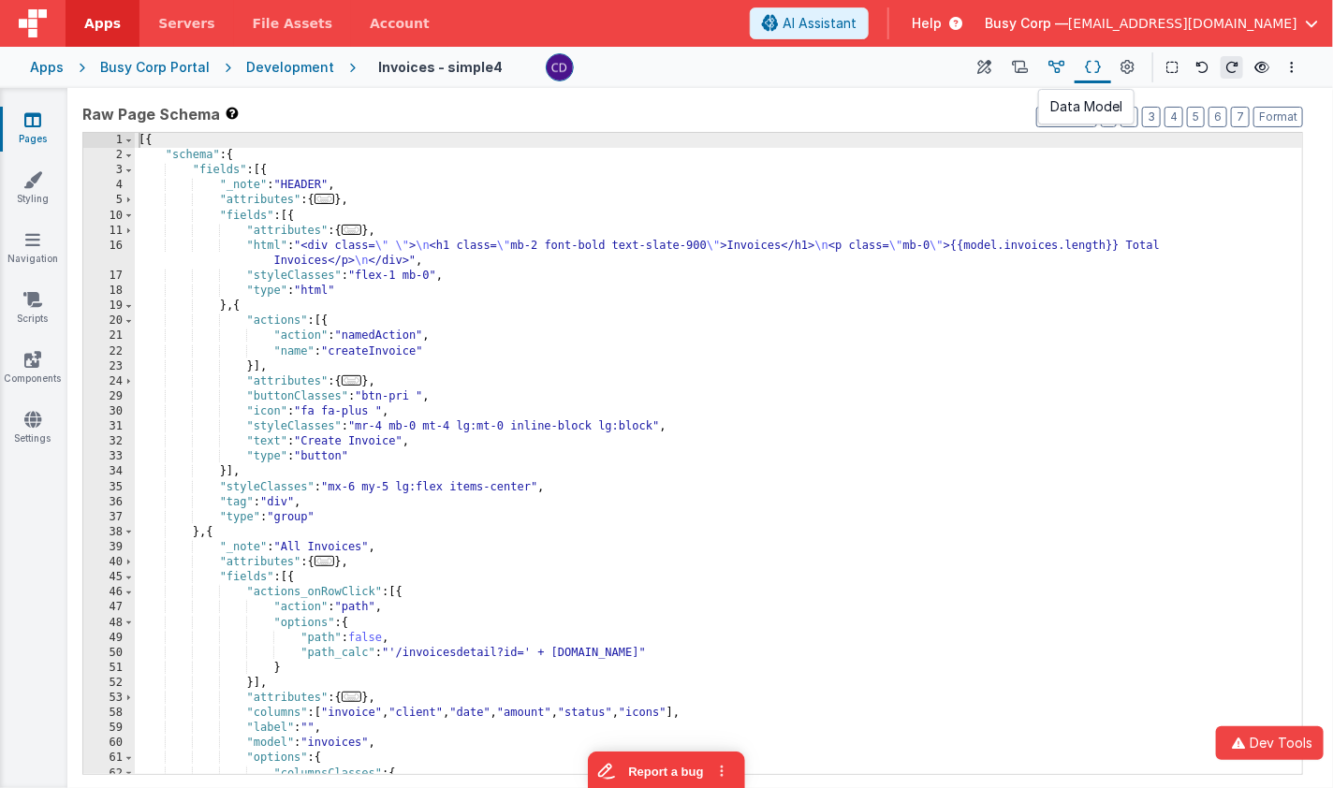
click at [1049, 68] on button at bounding box center [1056, 67] width 36 height 32
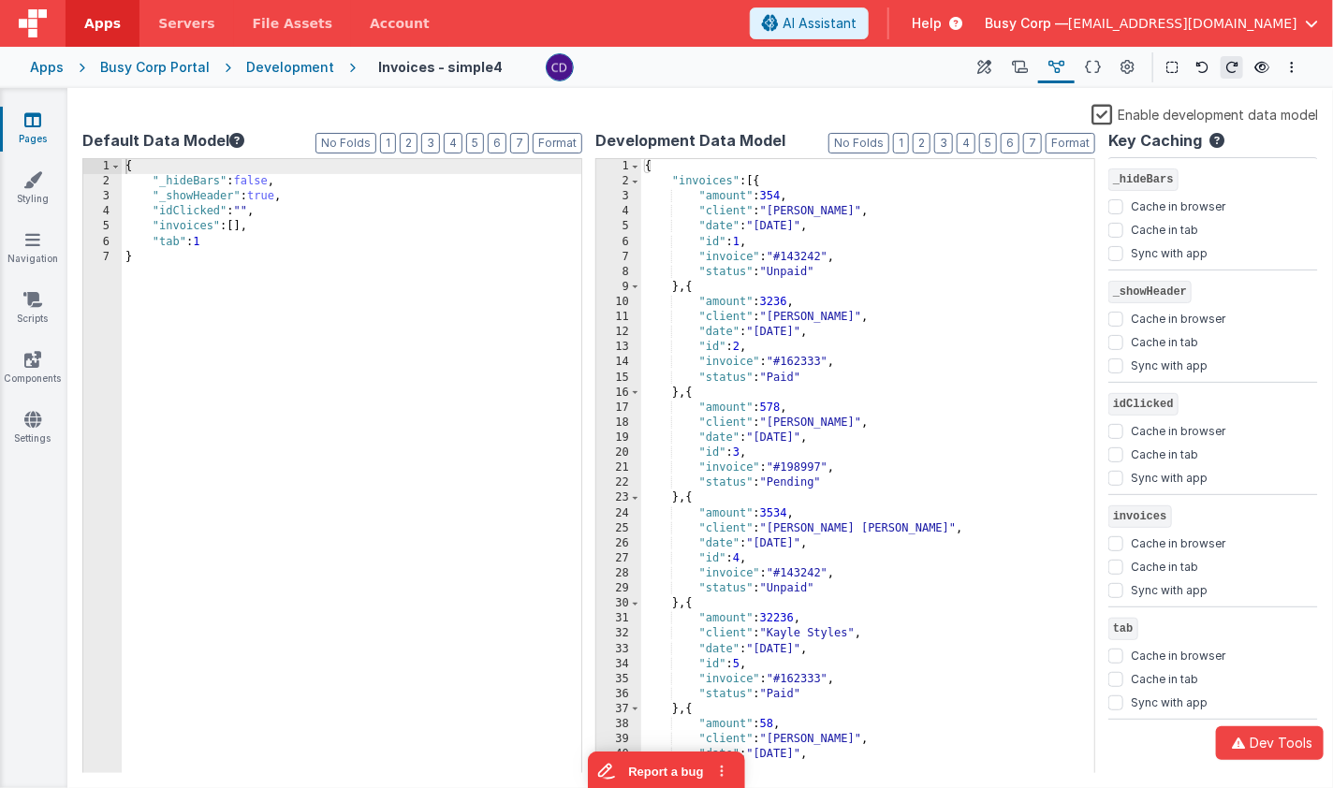
click at [756, 181] on div "{ "invoices" : [{ "amount" : 354 , "client" : "[PERSON_NAME]" , "date" : "[DATE…" at bounding box center [868, 482] width 454 height 646
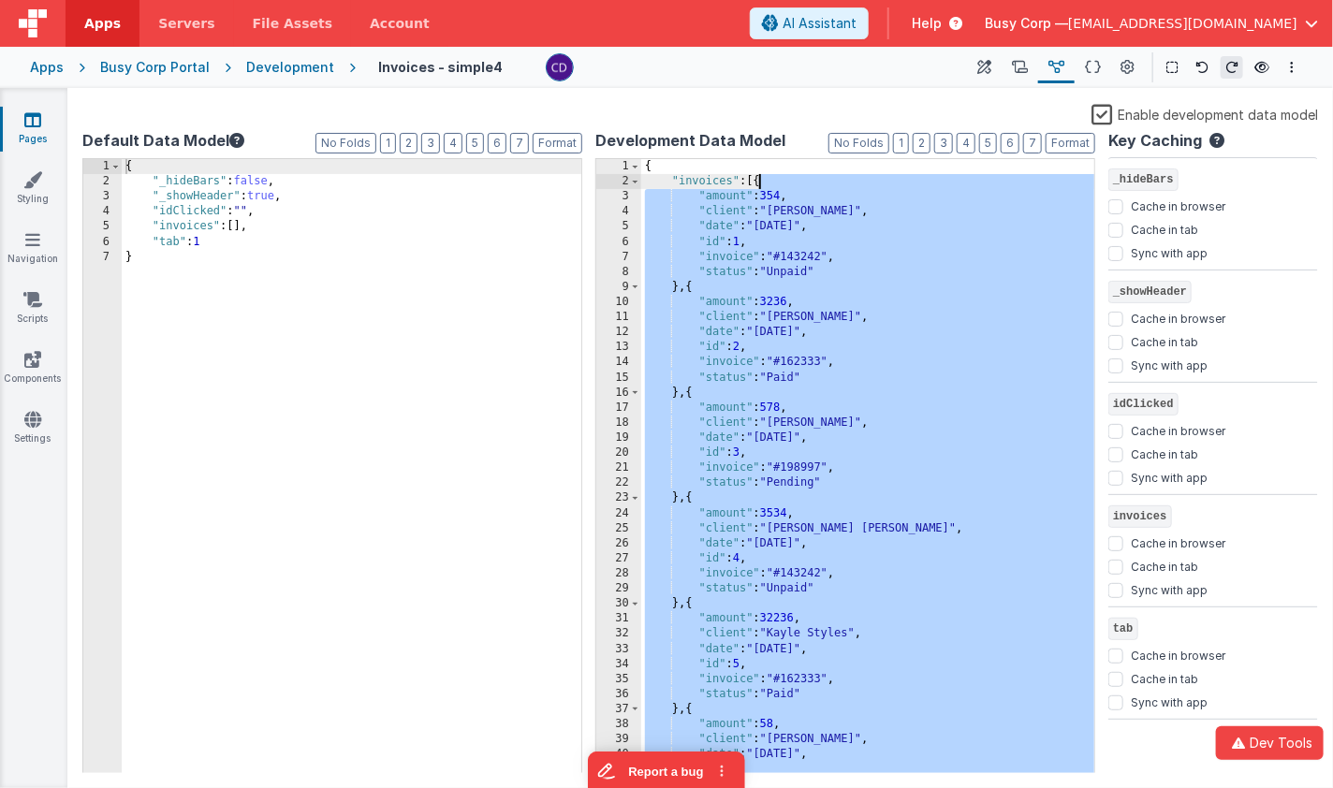
click at [737, 200] on div "{ "invoices" : [{ "amount" : 354 , "client" : "[PERSON_NAME]" , "date" : "[DATE…" at bounding box center [868, 482] width 454 height 646
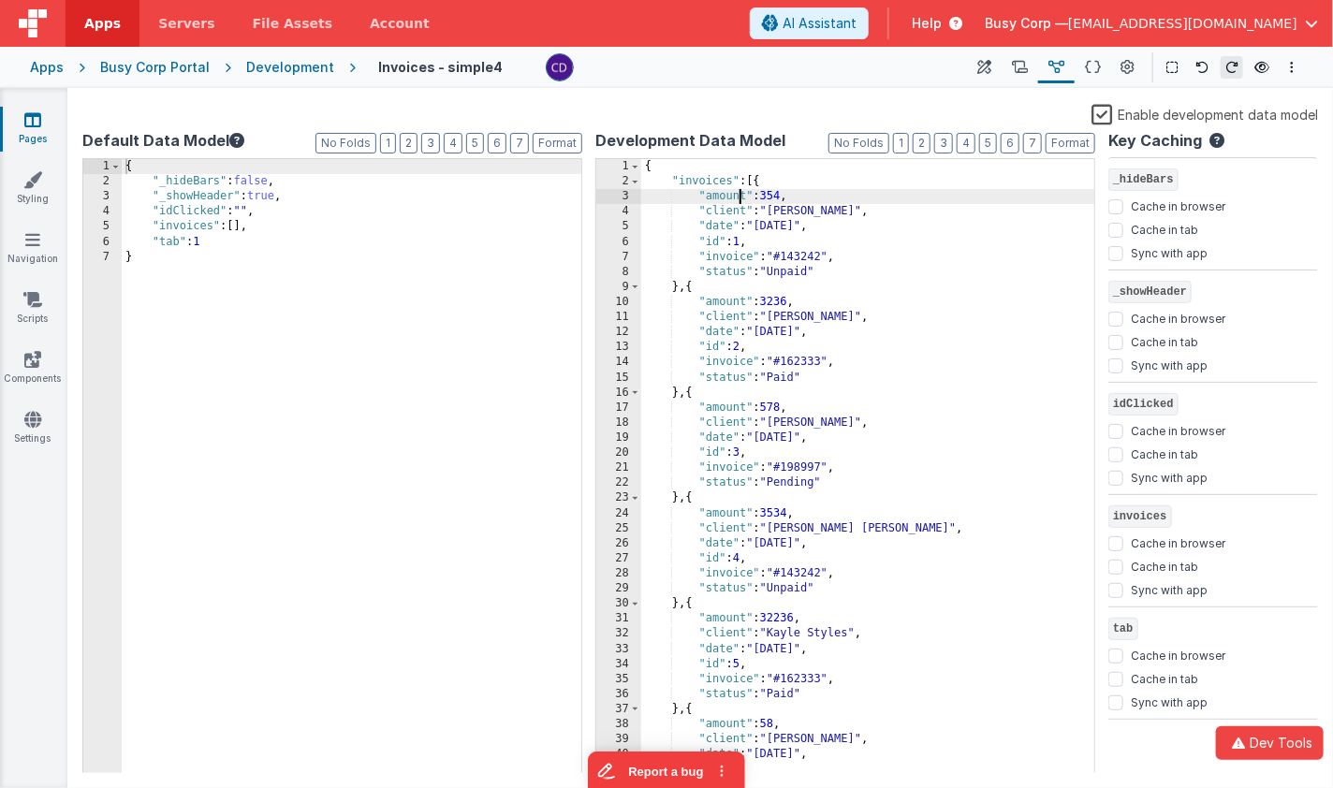
click at [760, 179] on div "{ "invoices" : [{ "amount" : 354 , "client" : "[PERSON_NAME]" , "date" : "[DATE…" at bounding box center [868, 482] width 454 height 646
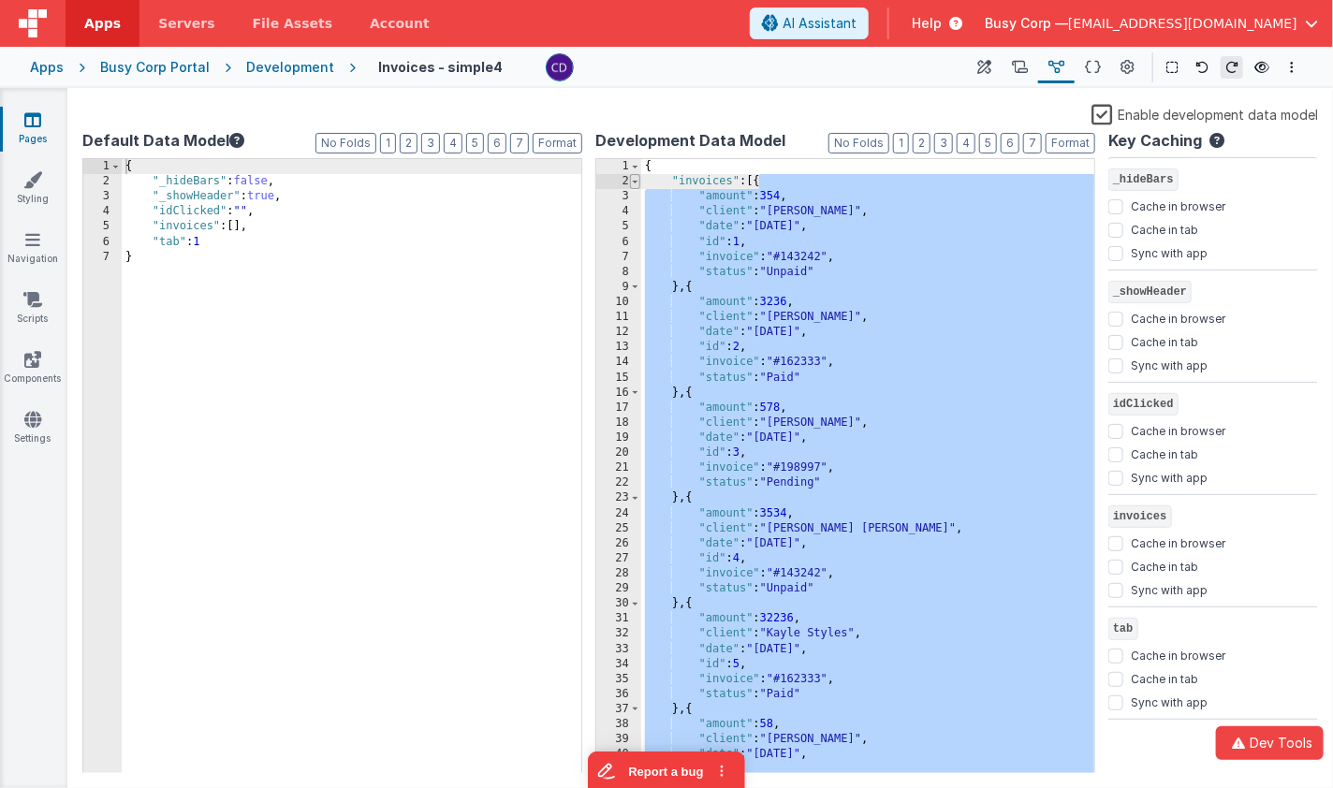
click at [638, 186] on span at bounding box center [635, 181] width 10 height 15
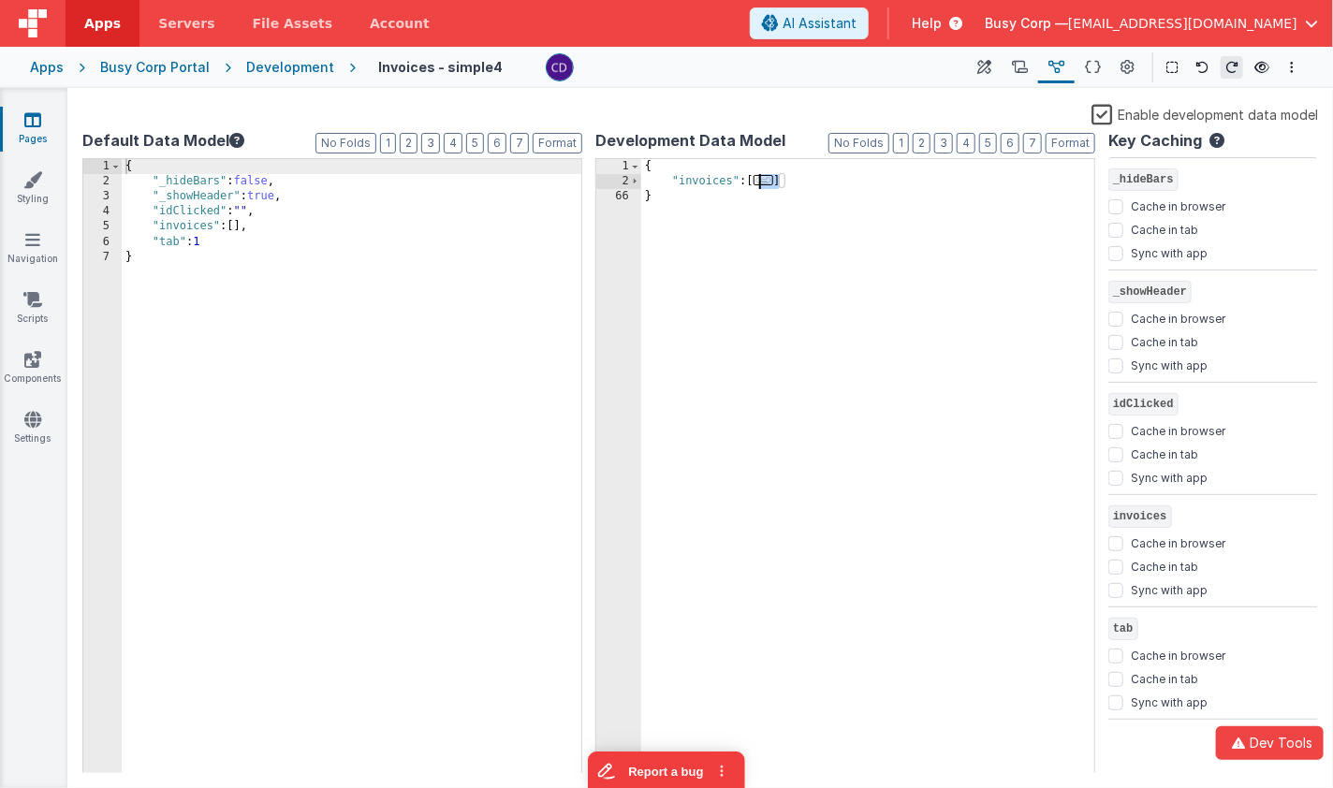
click at [785, 194] on div "{ "invoices" : [ ... ] }" at bounding box center [868, 482] width 454 height 646
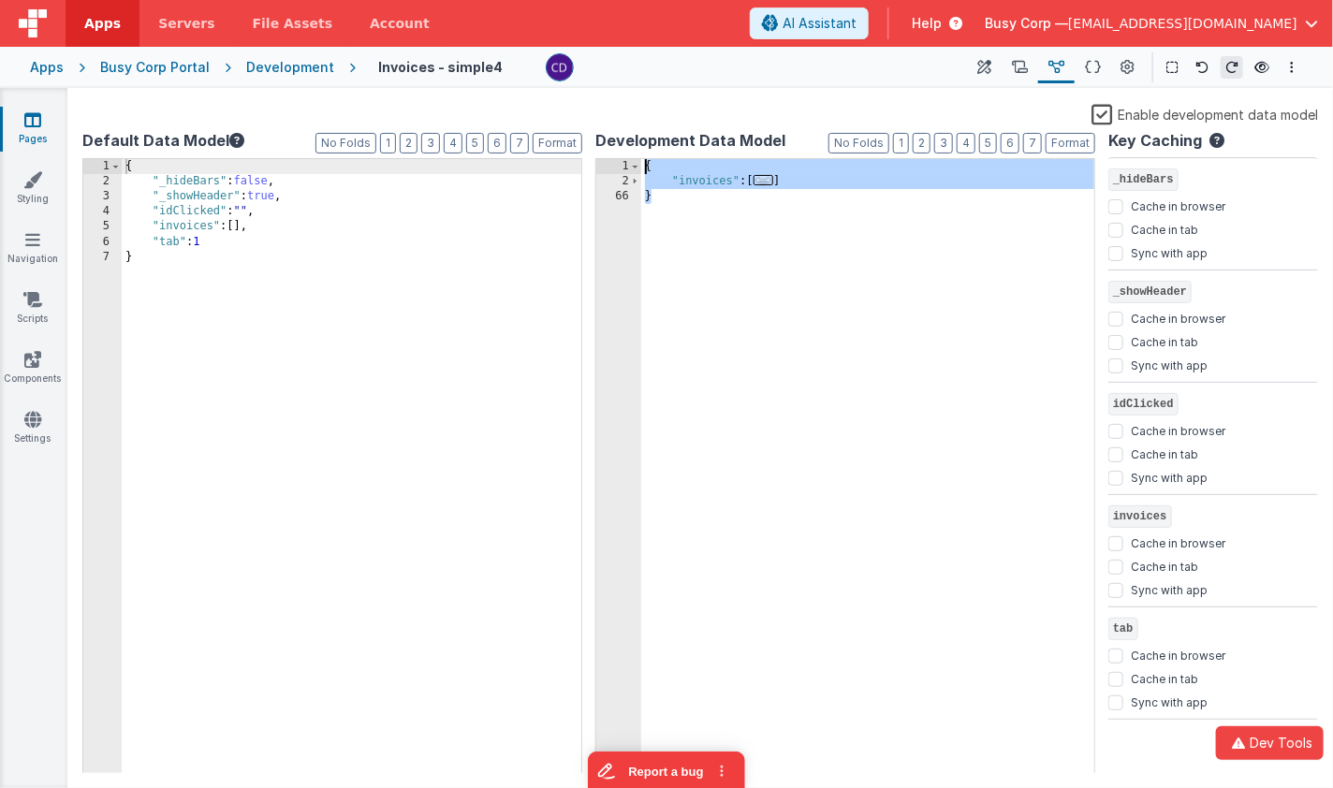
drag, startPoint x: 790, startPoint y: 237, endPoint x: 619, endPoint y: 97, distance: 220.8
click at [619, 97] on div "Saved Builder Page Schema Action Scripts Data Model Page Settings History Eleme…" at bounding box center [699, 438] width 1265 height 700
click at [988, 70] on icon at bounding box center [985, 68] width 14 height 20
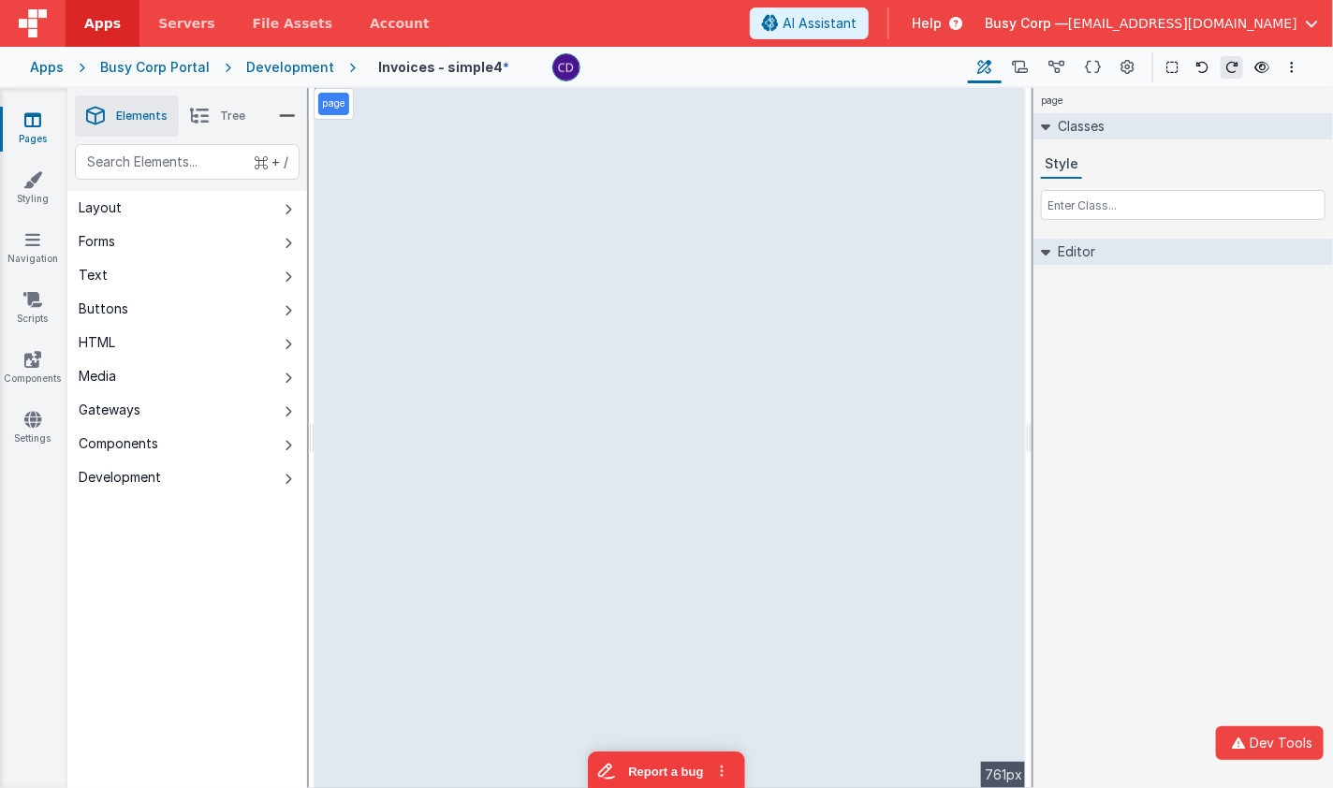
drag, startPoint x: 1328, startPoint y: 237, endPoint x: 1102, endPoint y: 357, distance: 255.8
click at [1333, 235] on html "Dev Tools Apps Servers File Assets Account Some FUTURE Slot AI Assistant Help B…" at bounding box center [666, 394] width 1333 height 788
select select
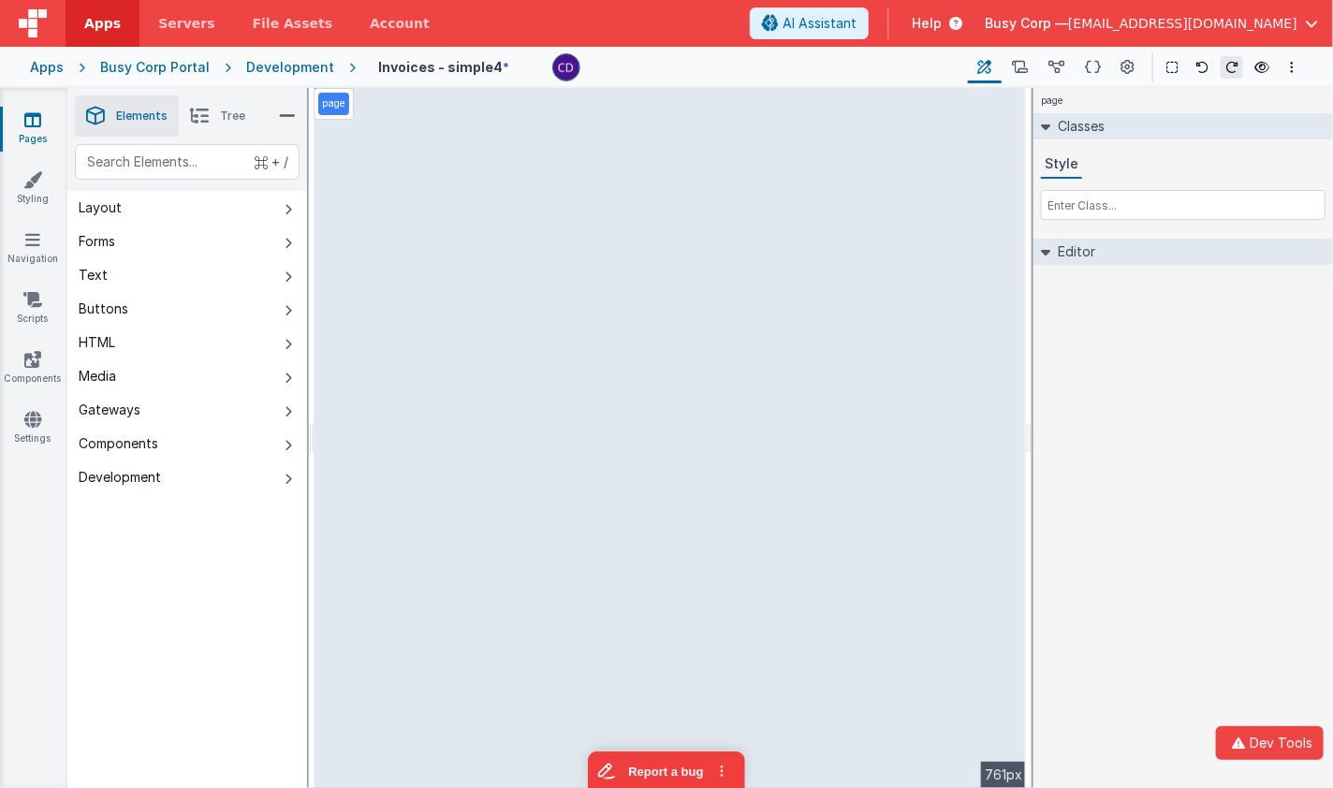
select select
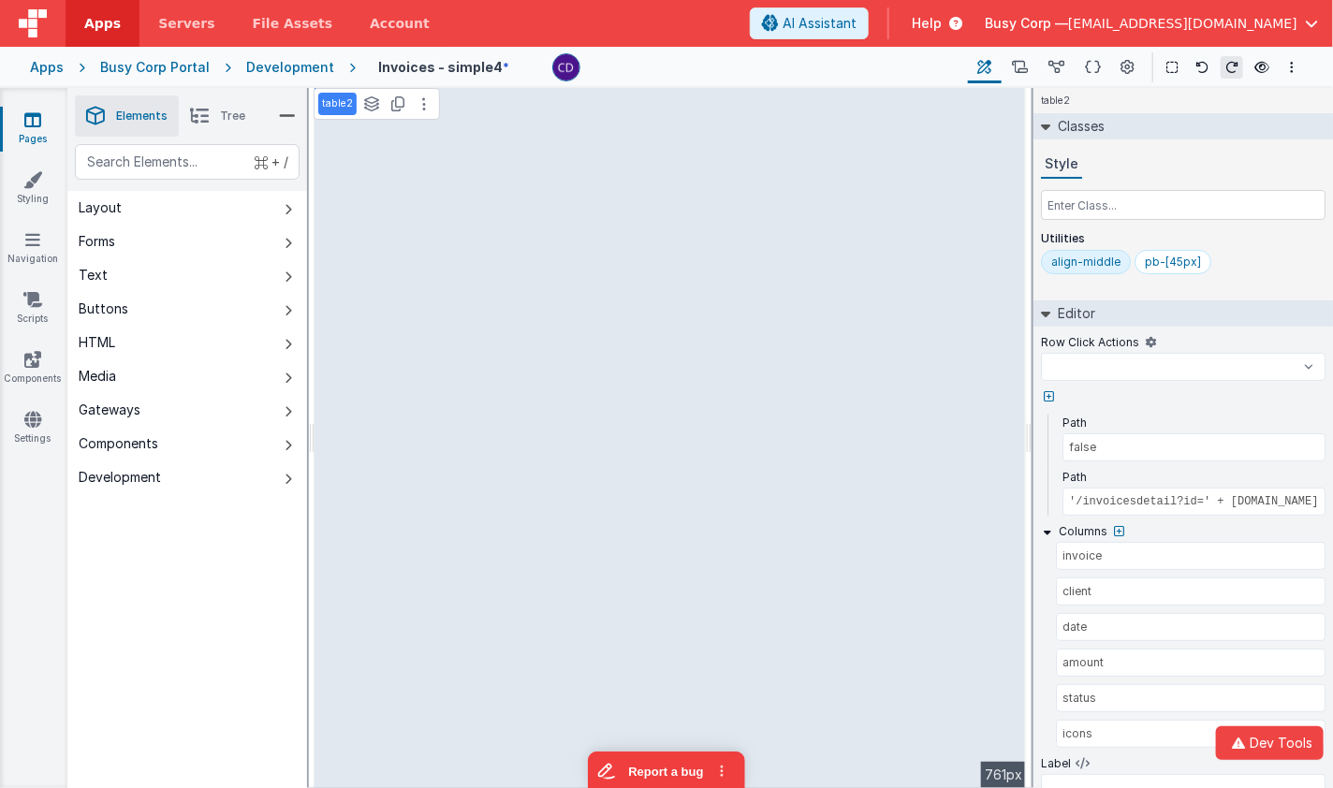
select select
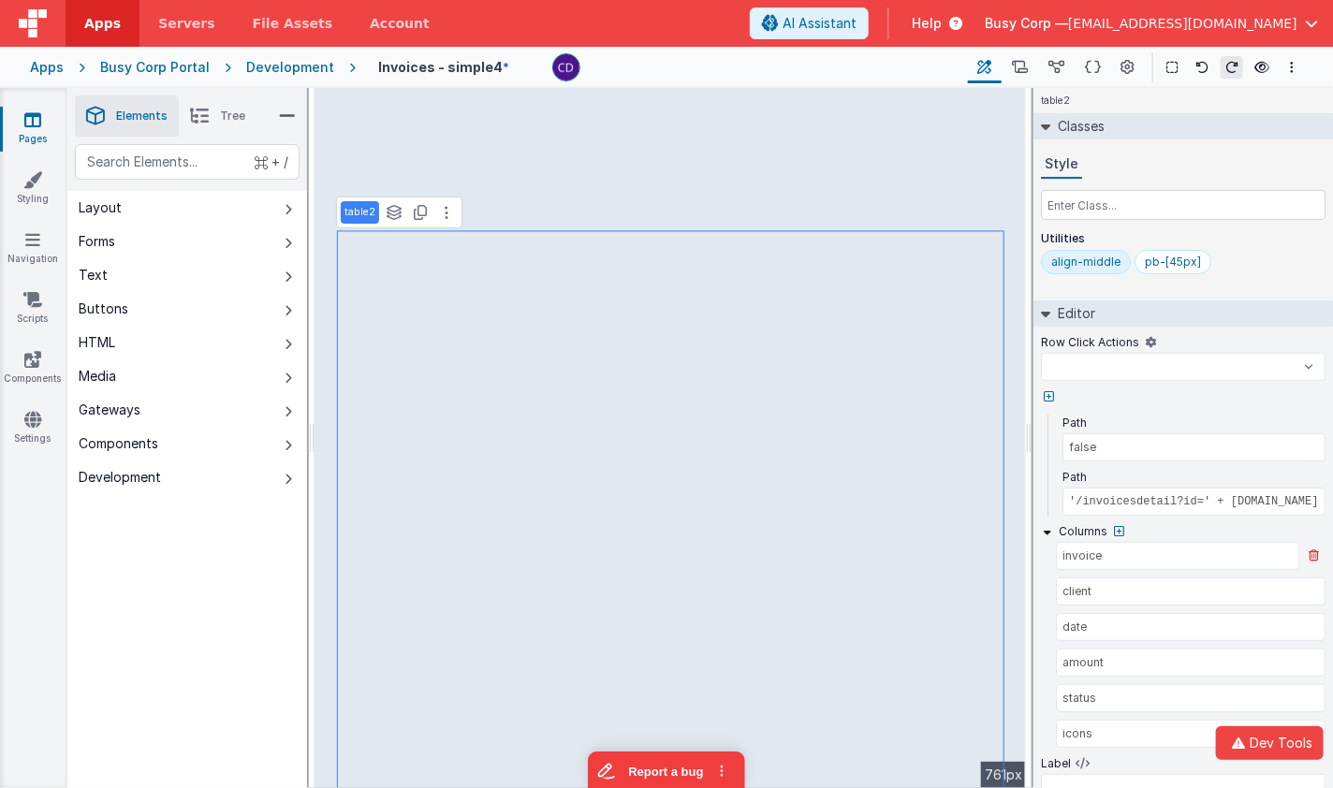
select select
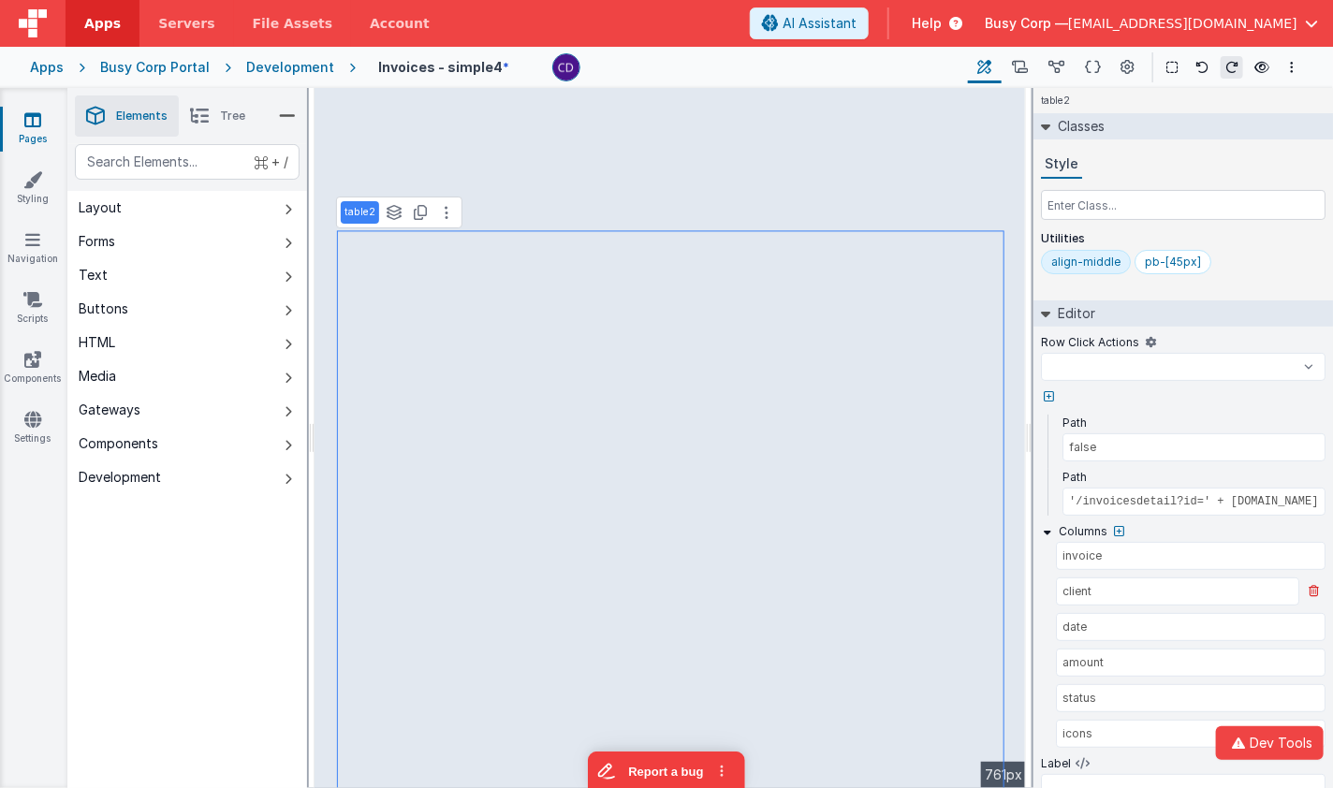
select select
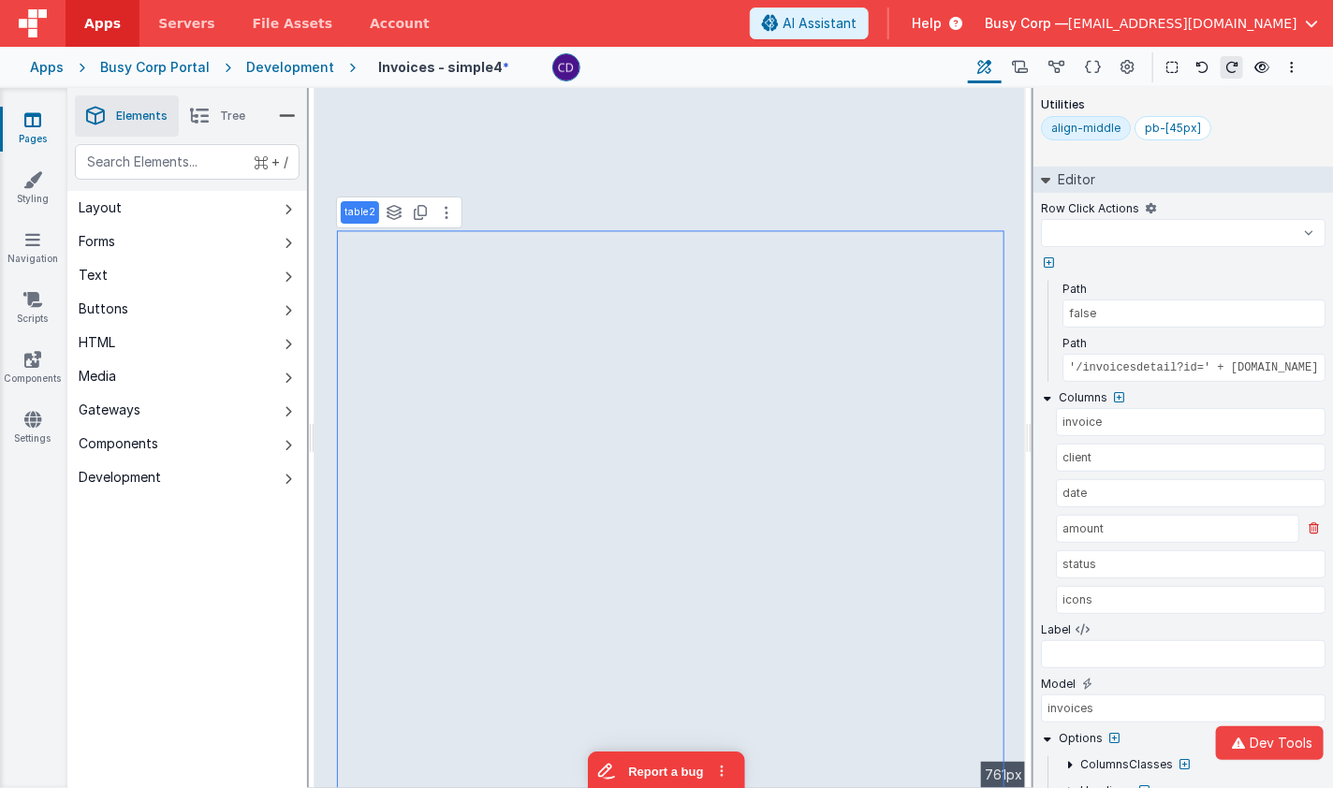
scroll to position [151, 0]
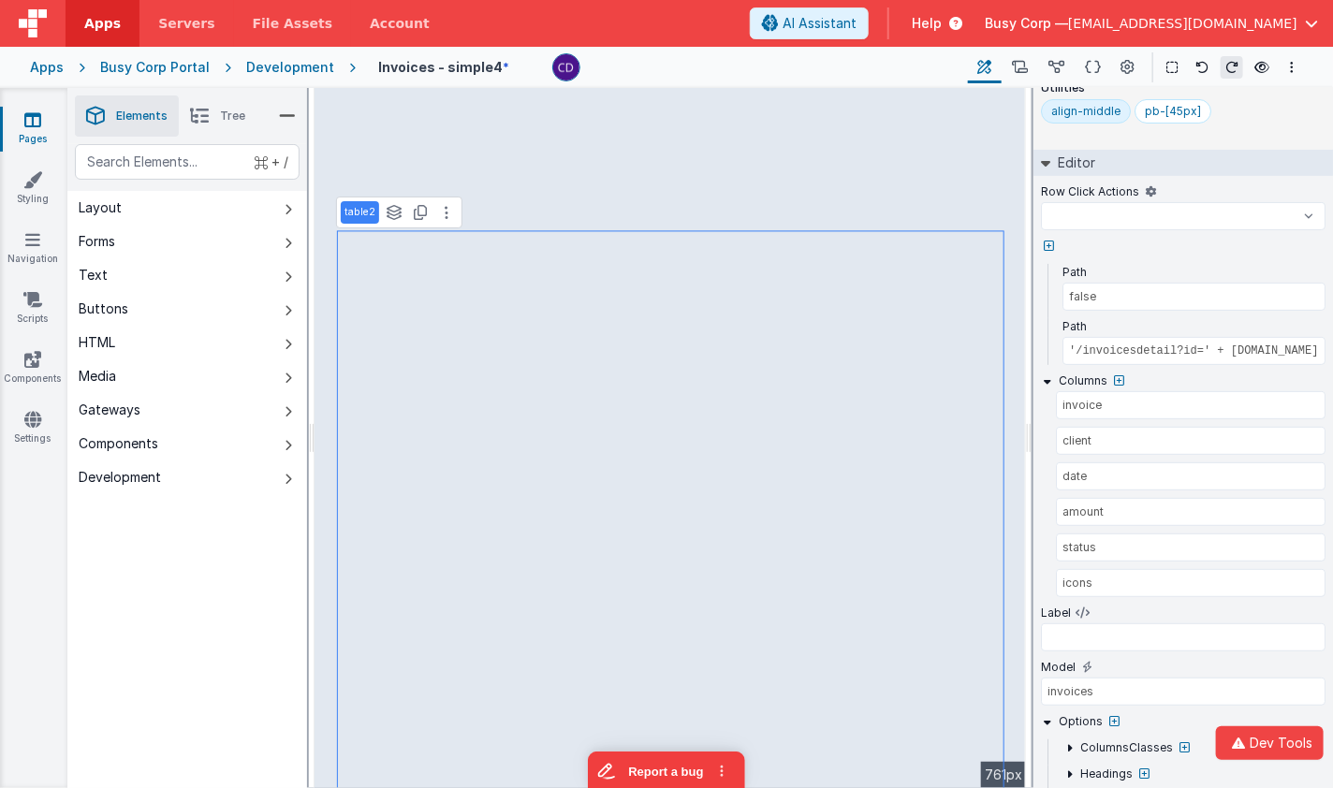
select select
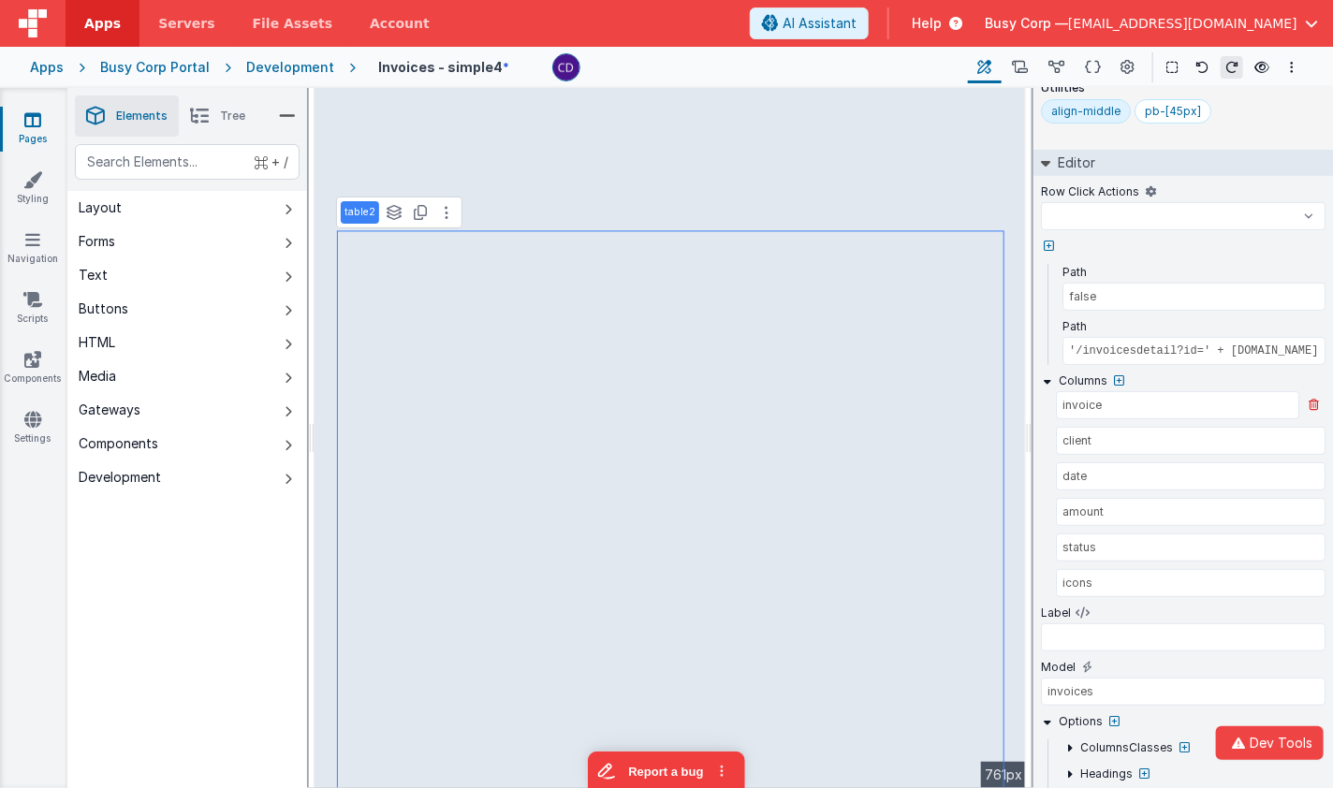
select select
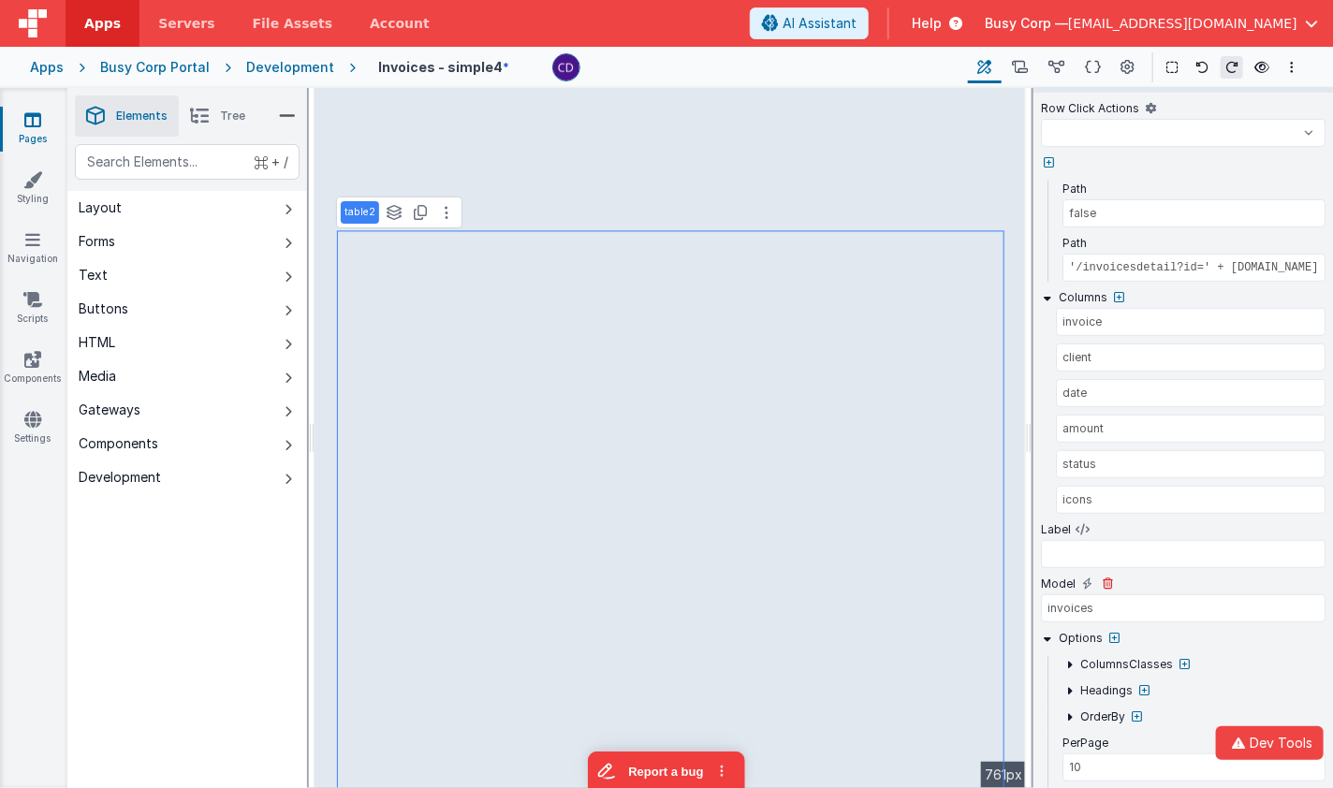
select select
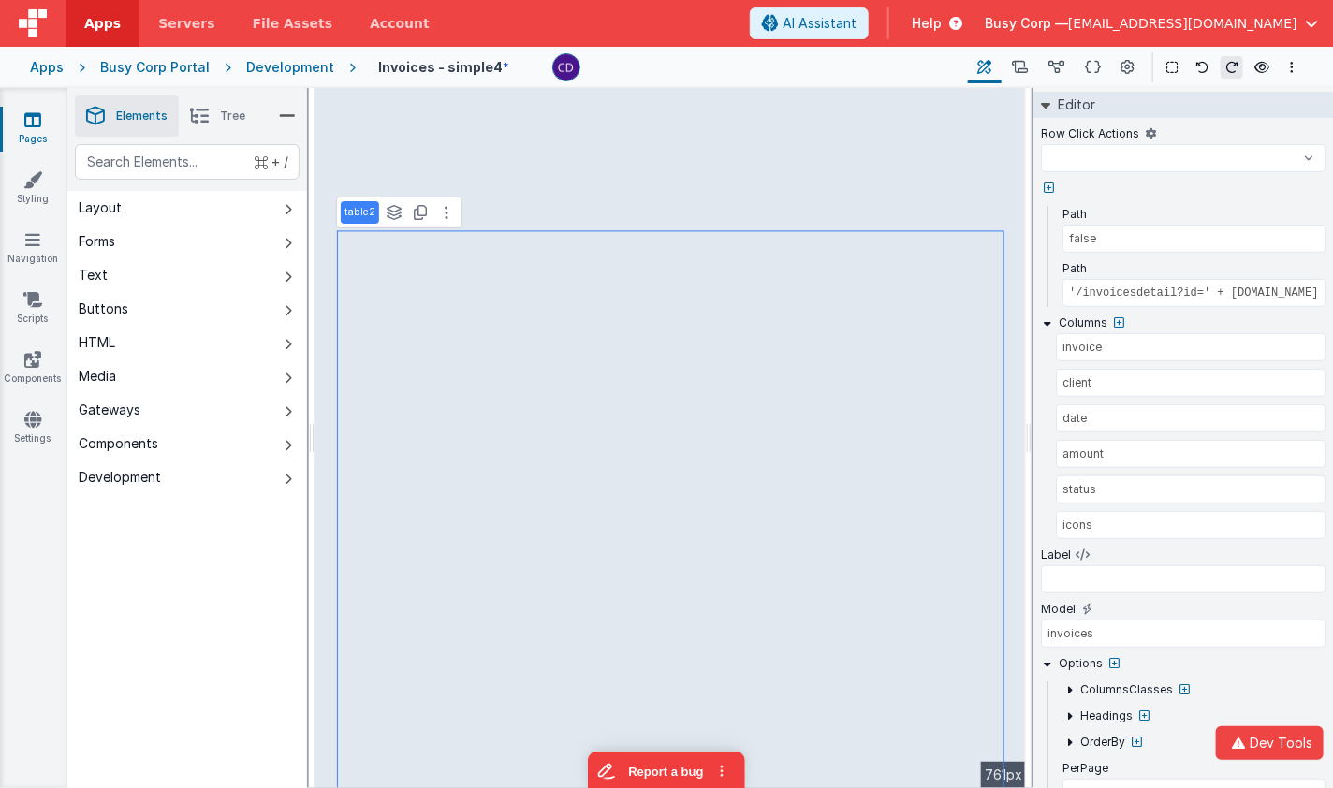
scroll to position [204, 0]
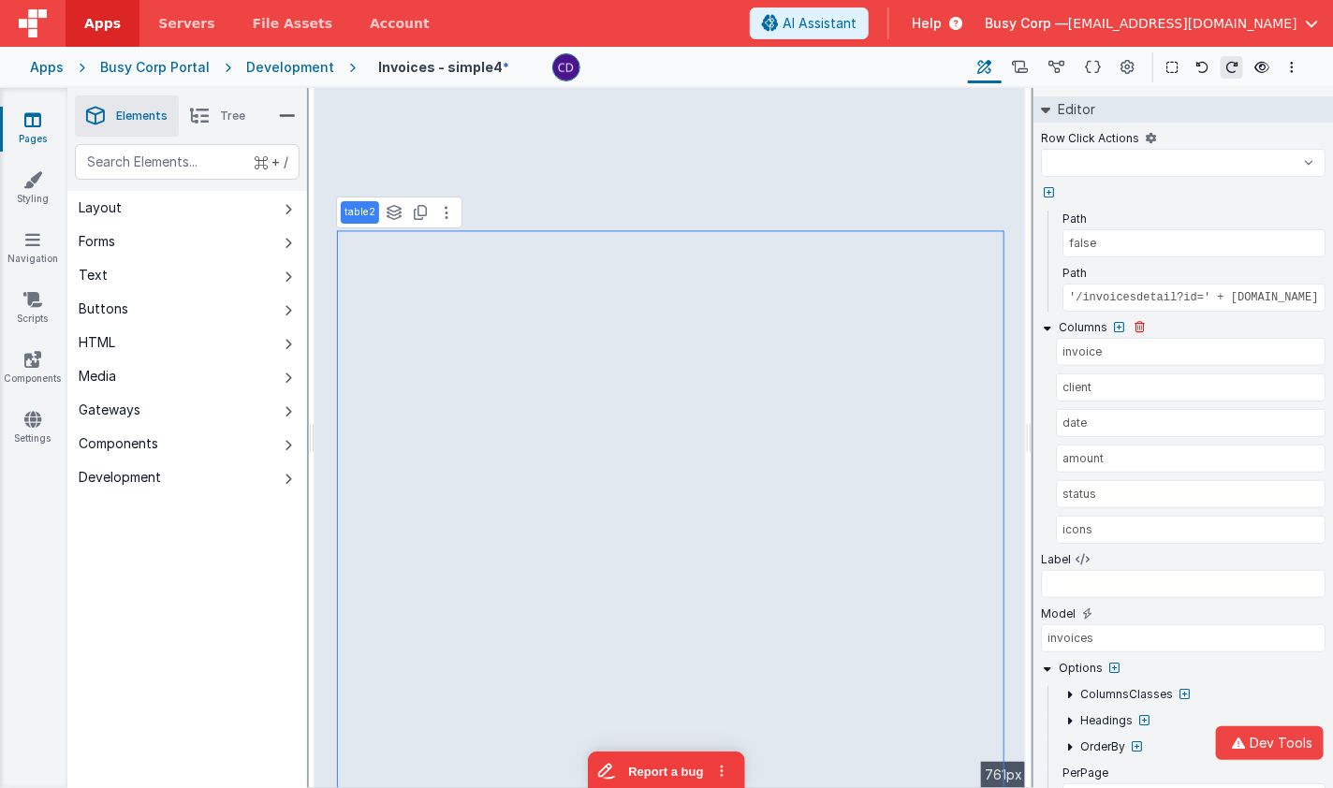
select select
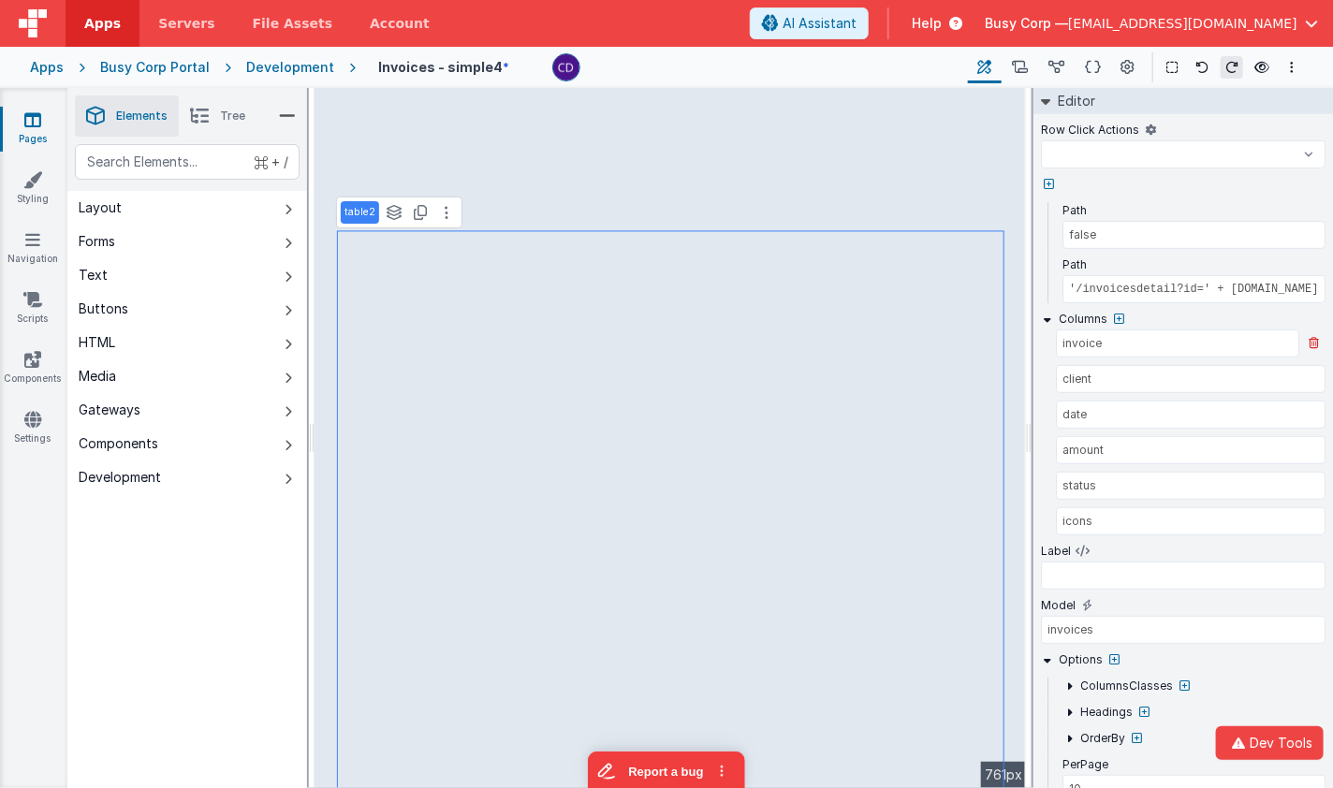
click at [1118, 326] on div "Columns invoice client date amount status icons" at bounding box center [1183, 427] width 284 height 232
click at [1119, 319] on icon at bounding box center [1120, 320] width 10 height 11
select select
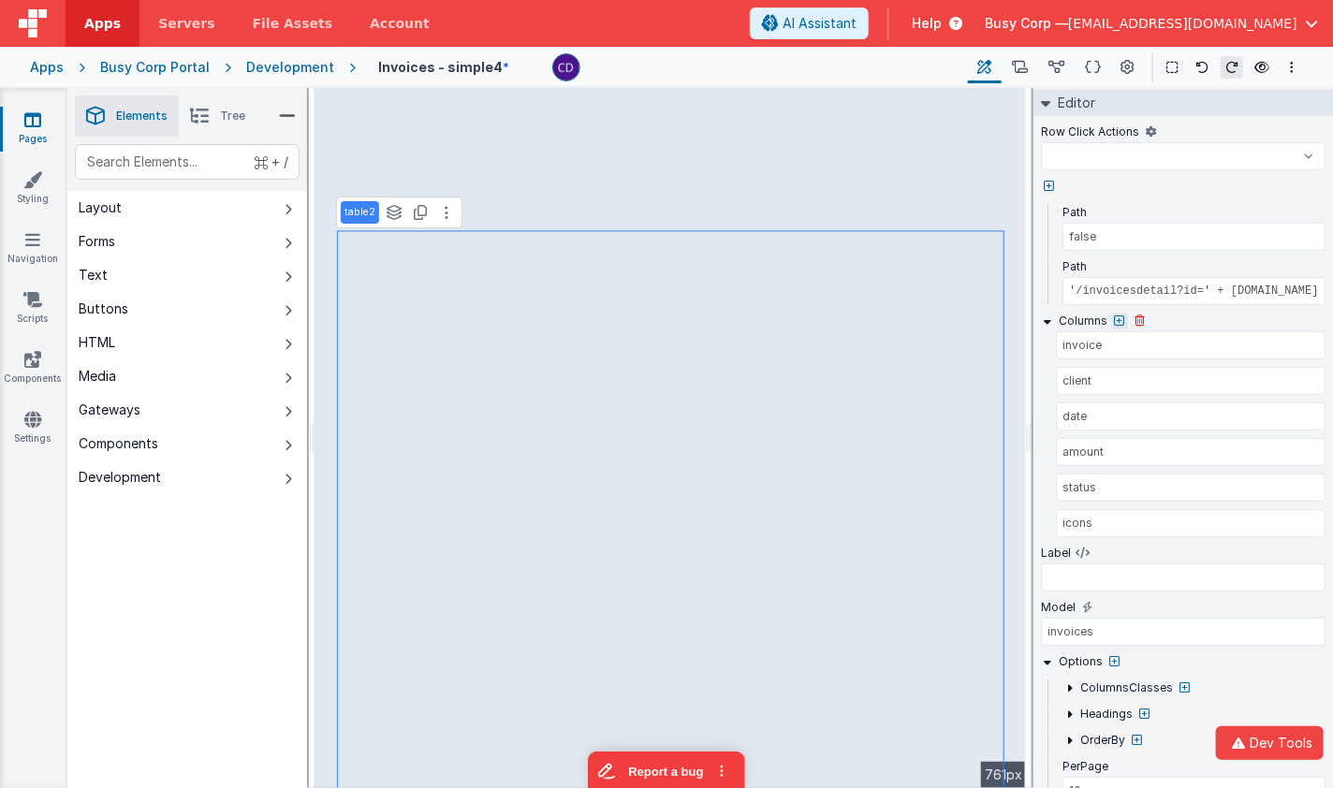
select select
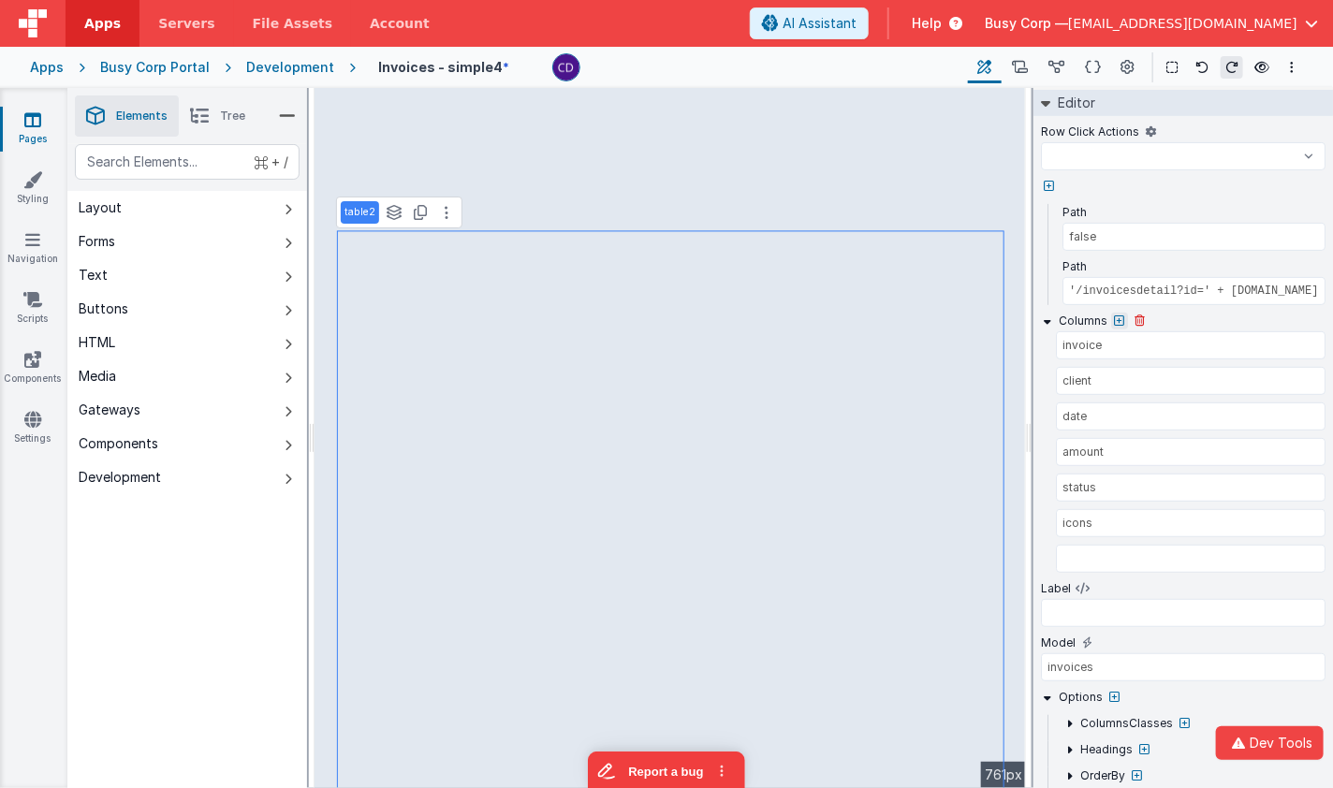
select select
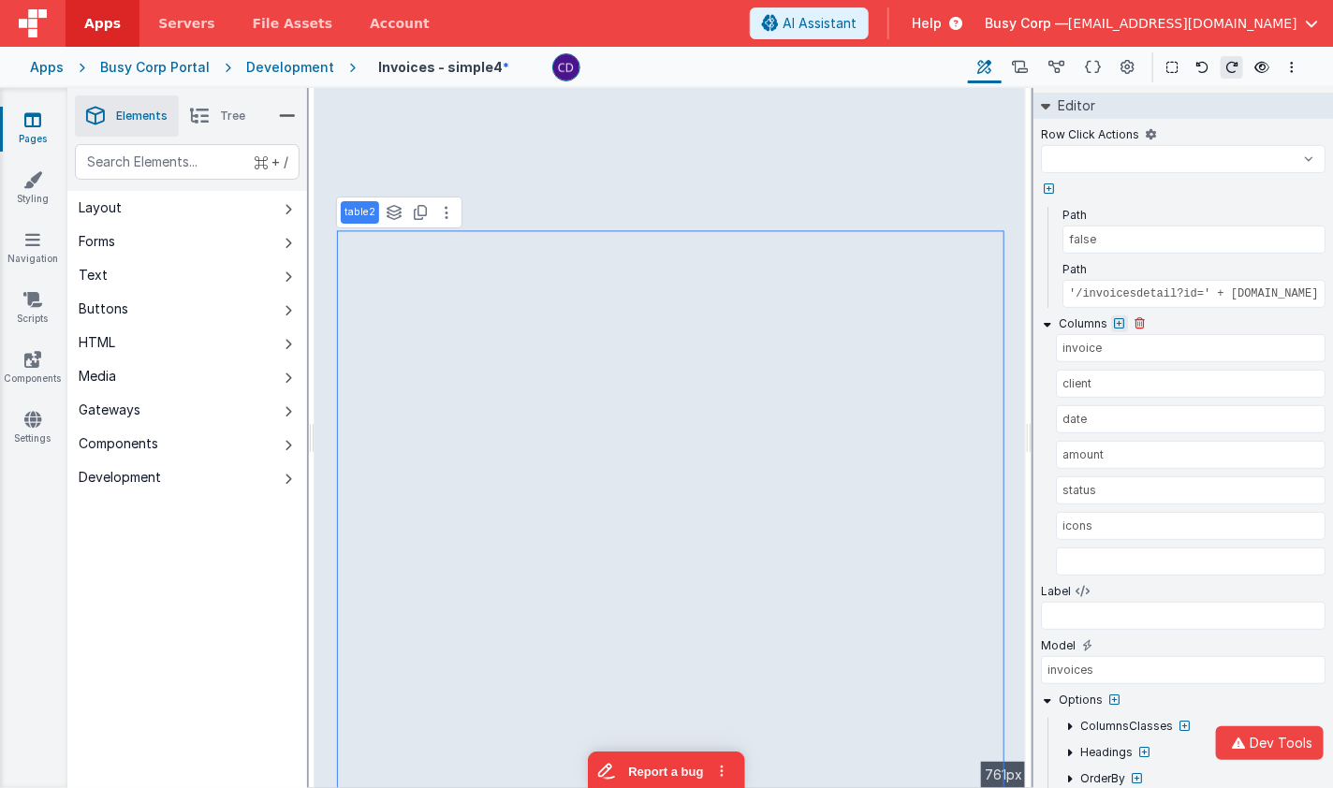
select select
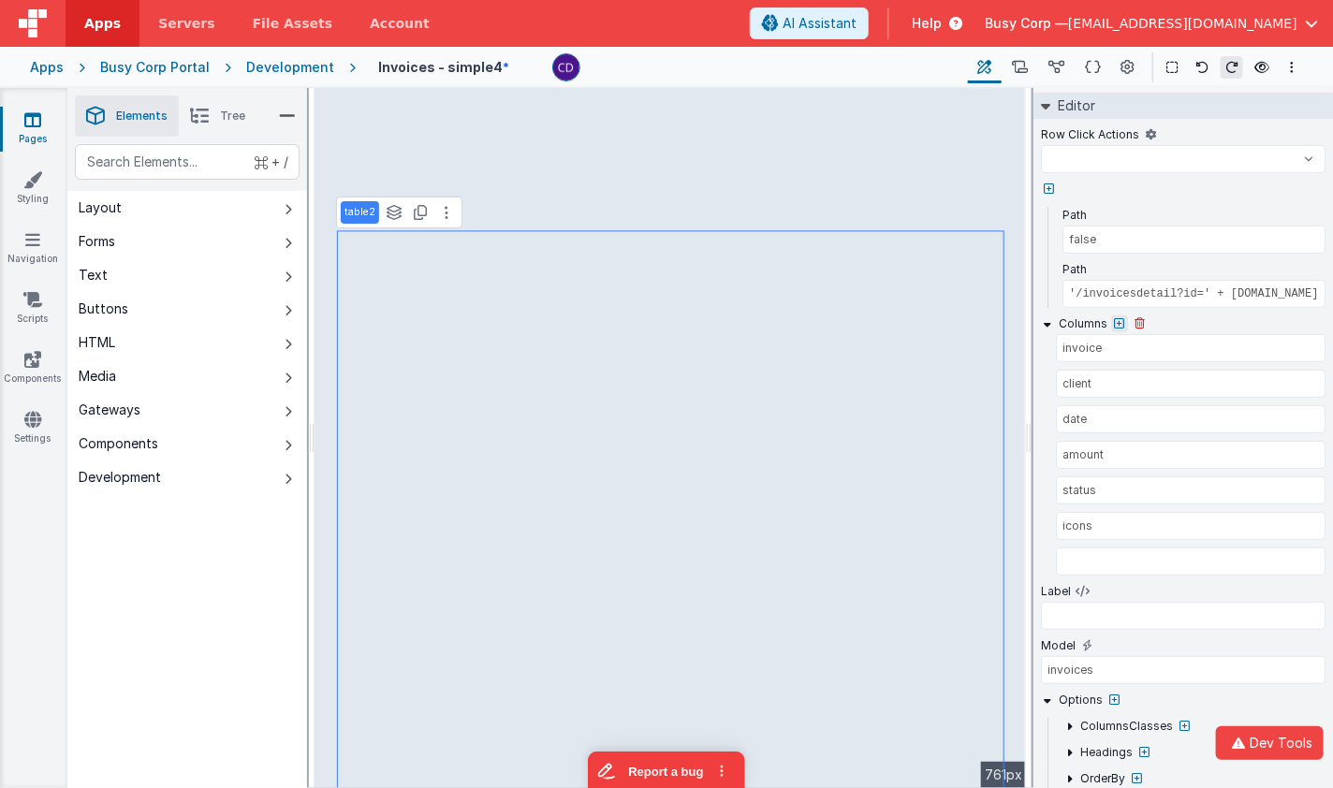
select select
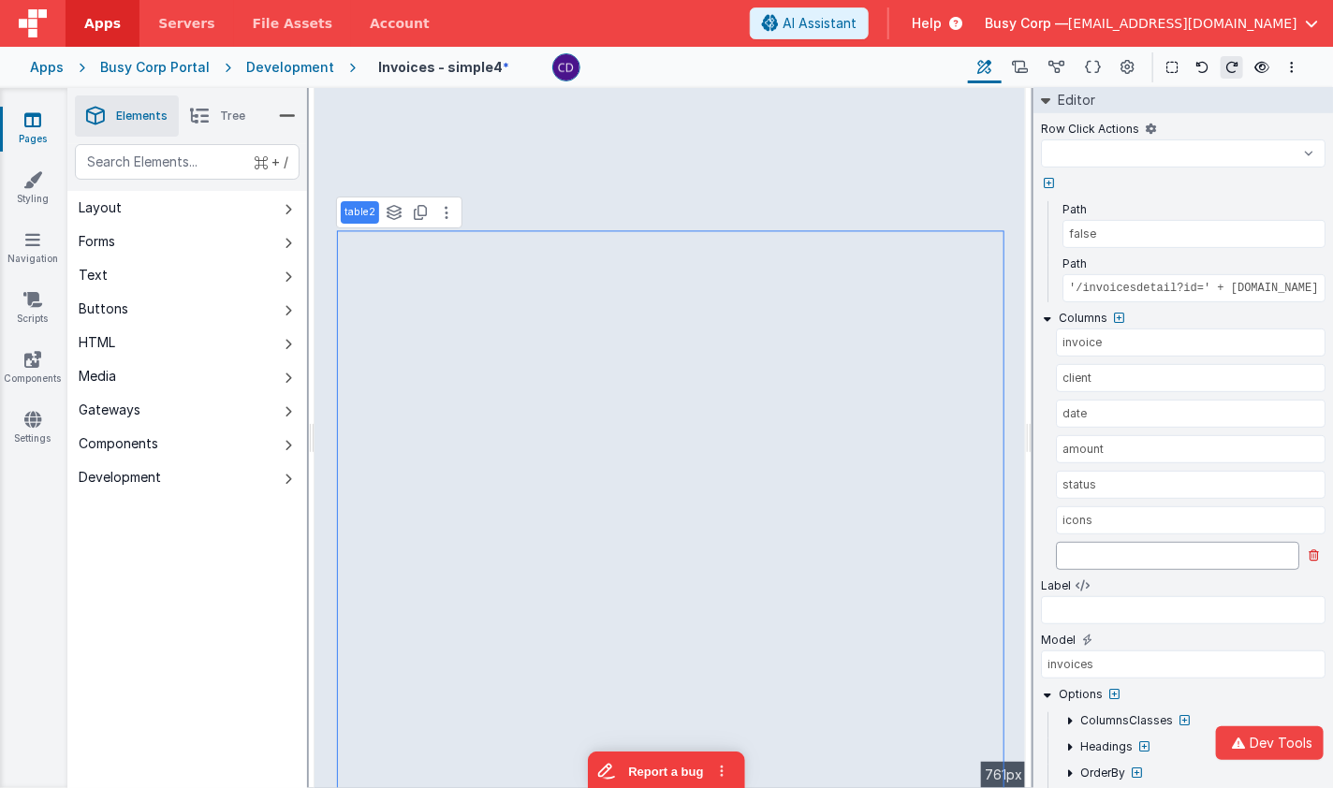
click at [1093, 556] on input "text" at bounding box center [1177, 556] width 243 height 28
type input "d"
select select
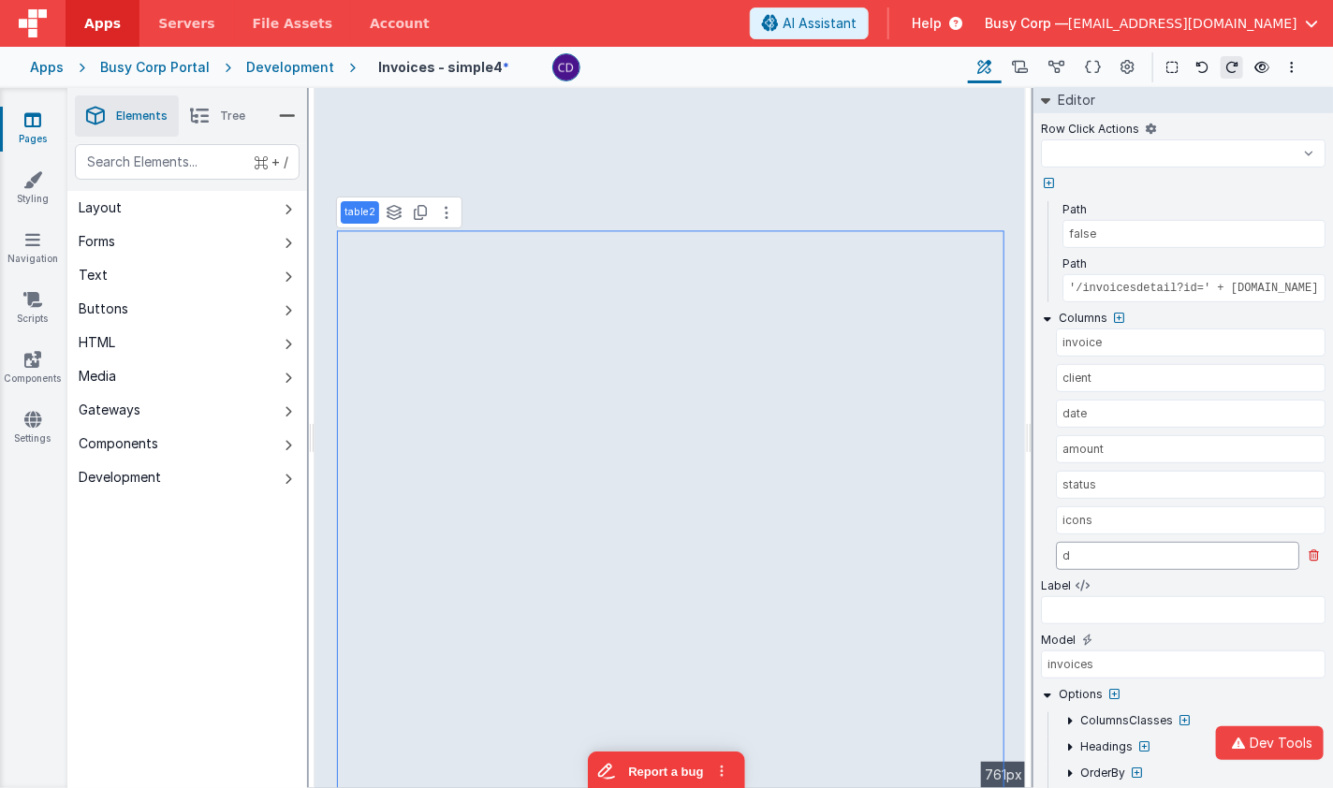
select select
type input "dfg"
select select
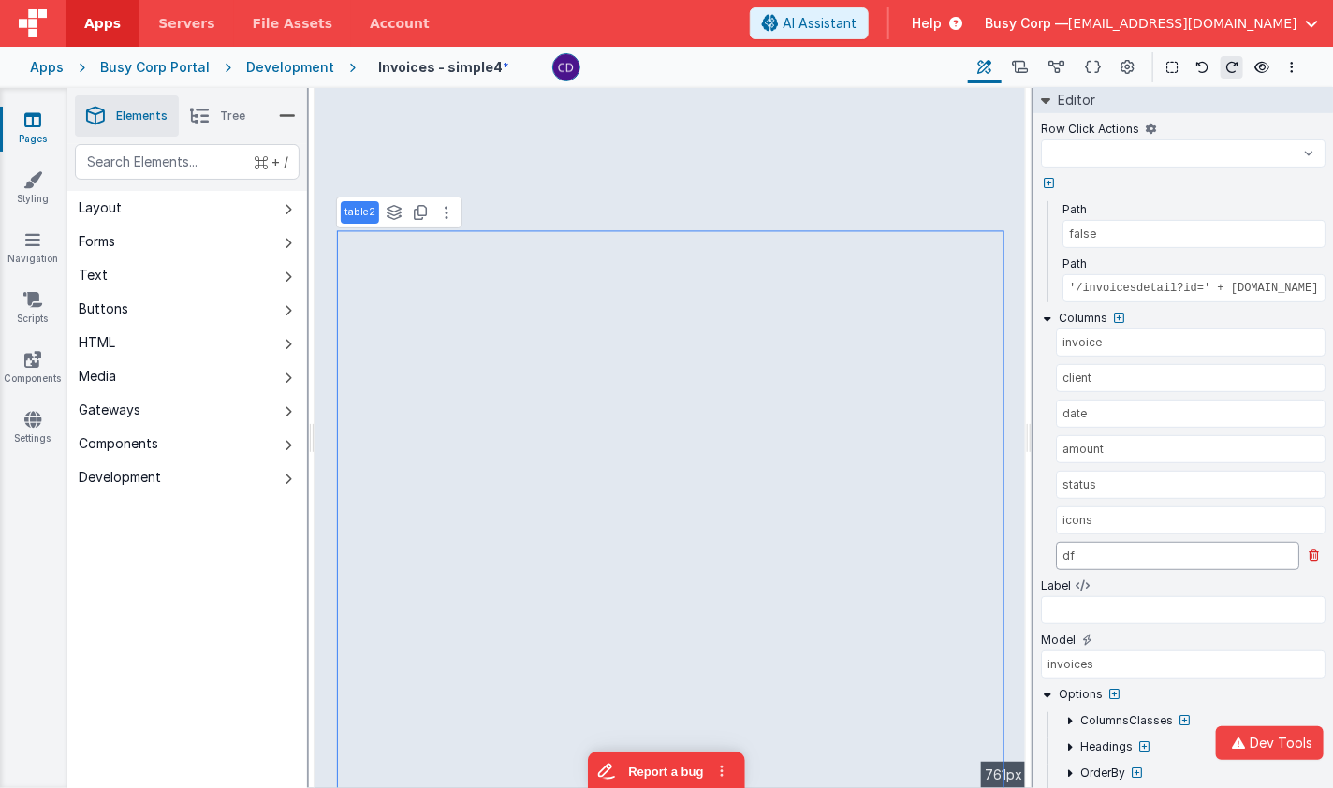
select select
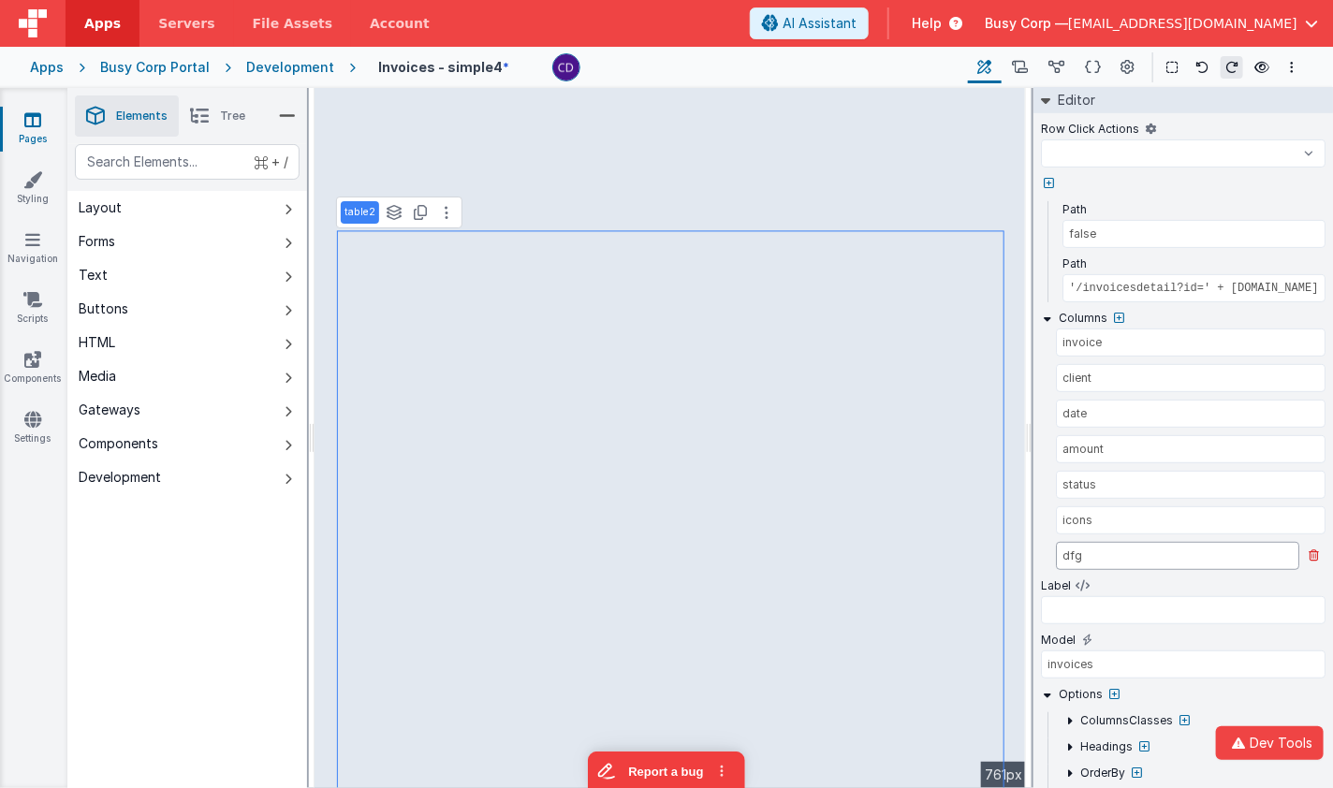
select select
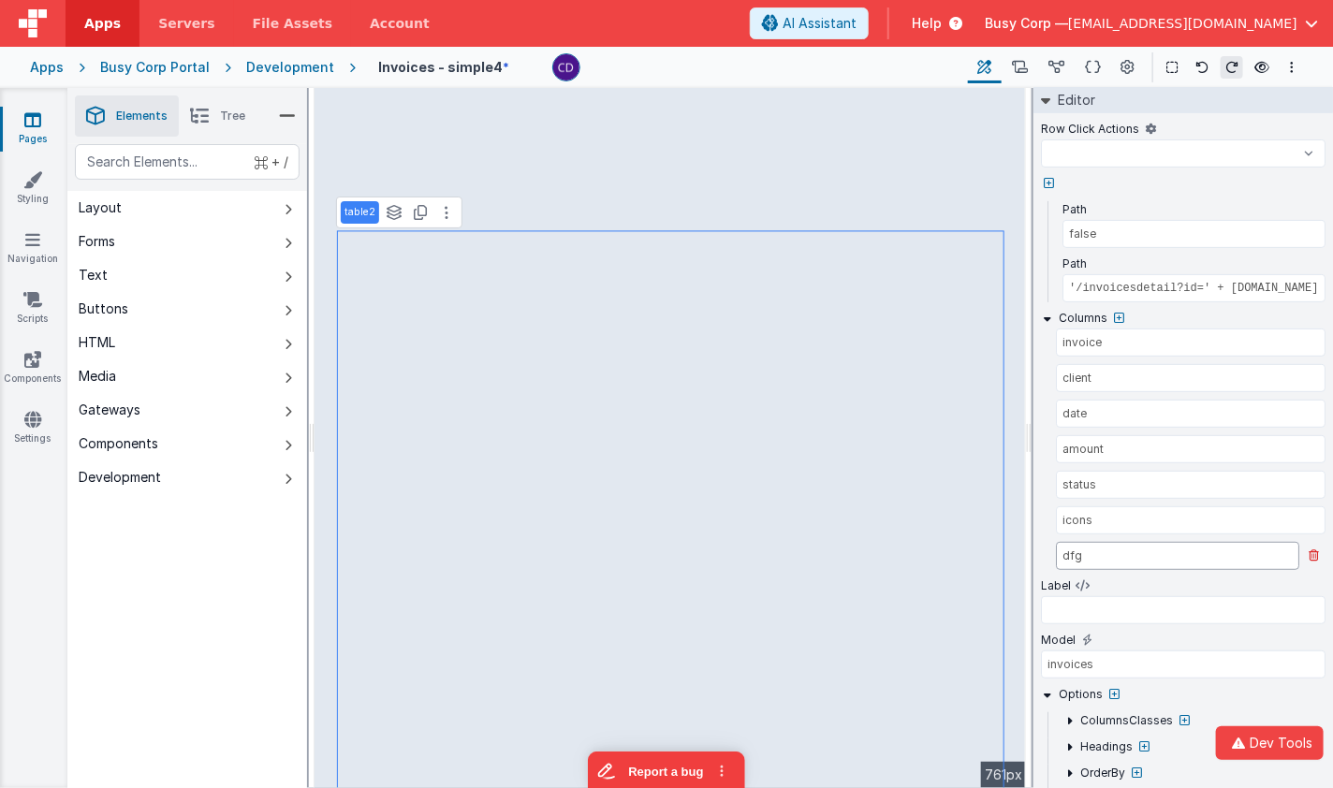
select select
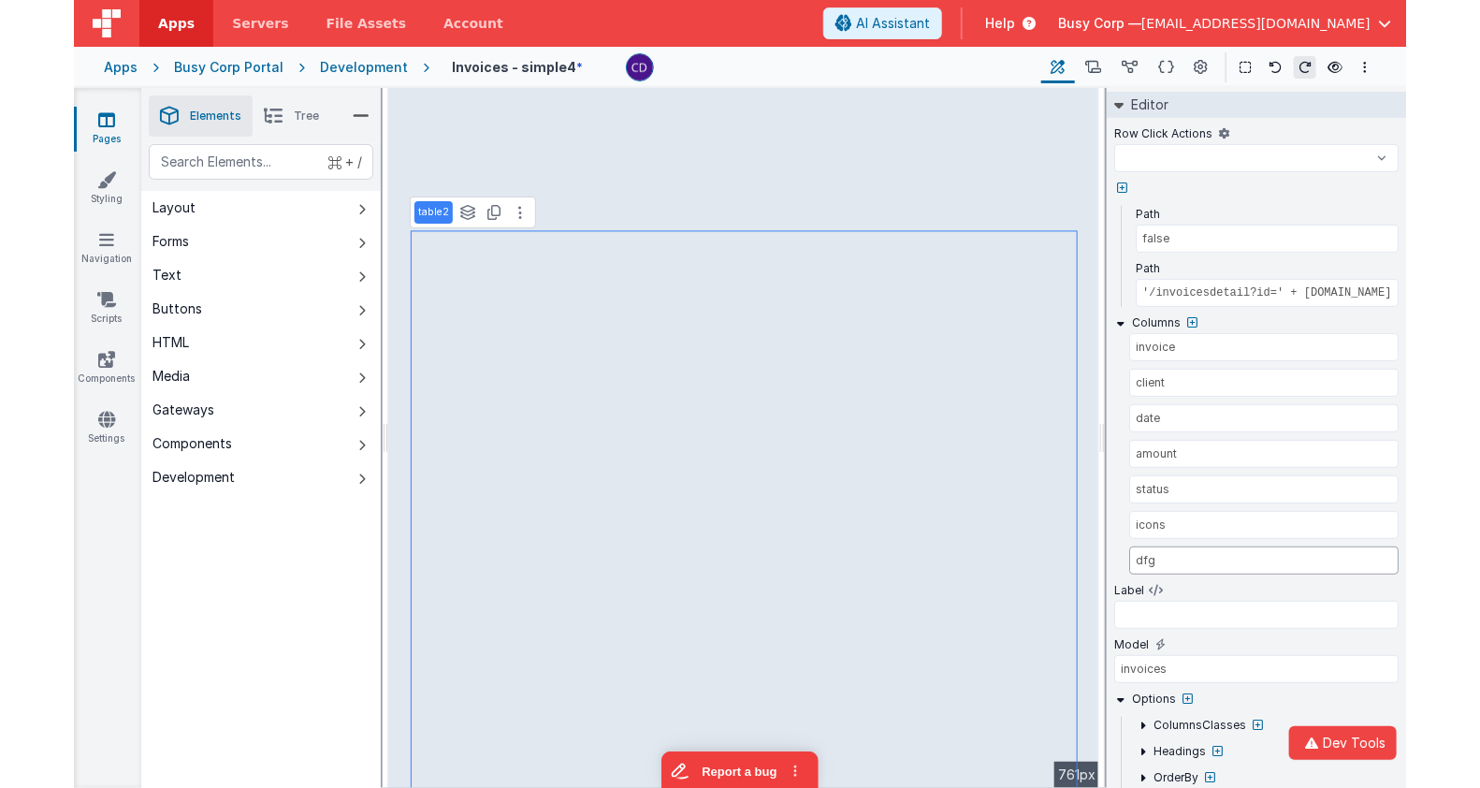
scroll to position [208, 0]
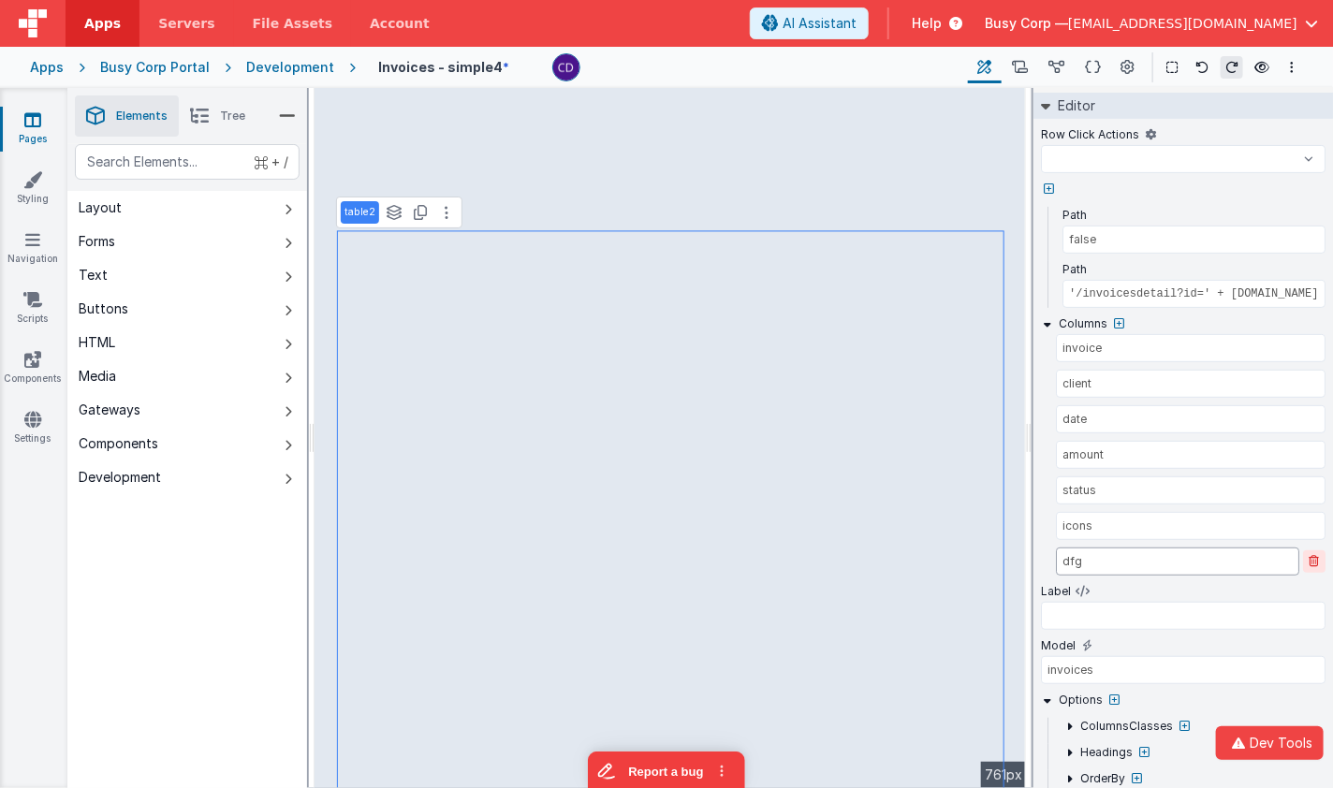
select select
type input "dfg"
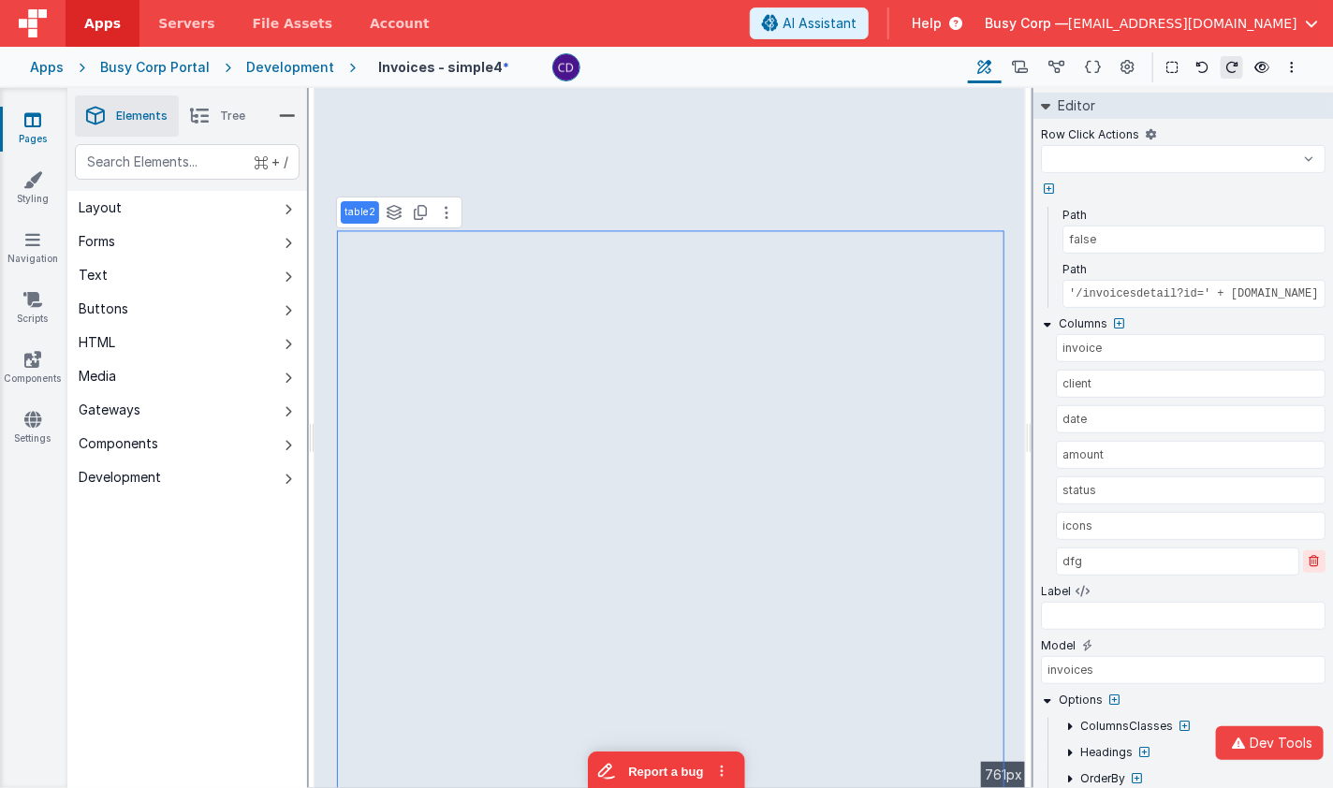
click at [1318, 556] on icon at bounding box center [1314, 561] width 10 height 11
select select
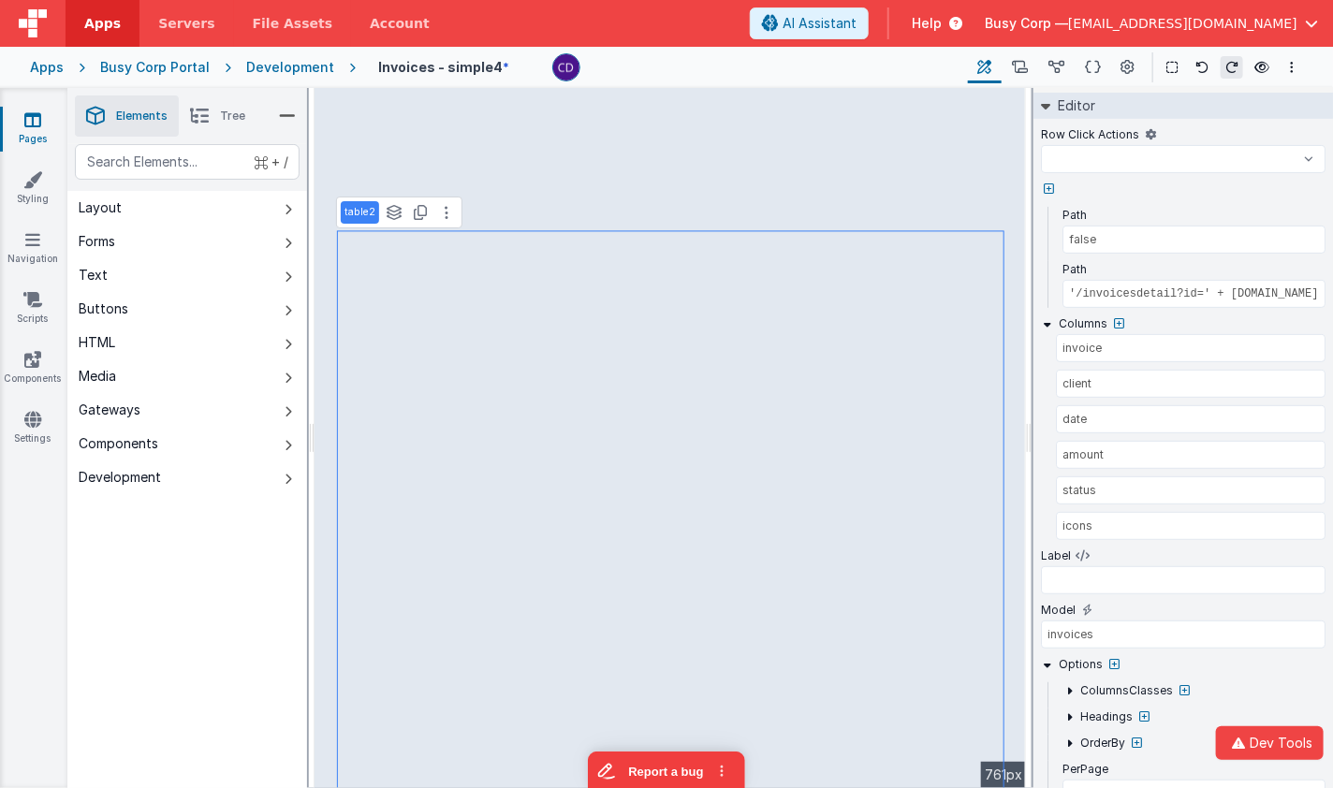
select select
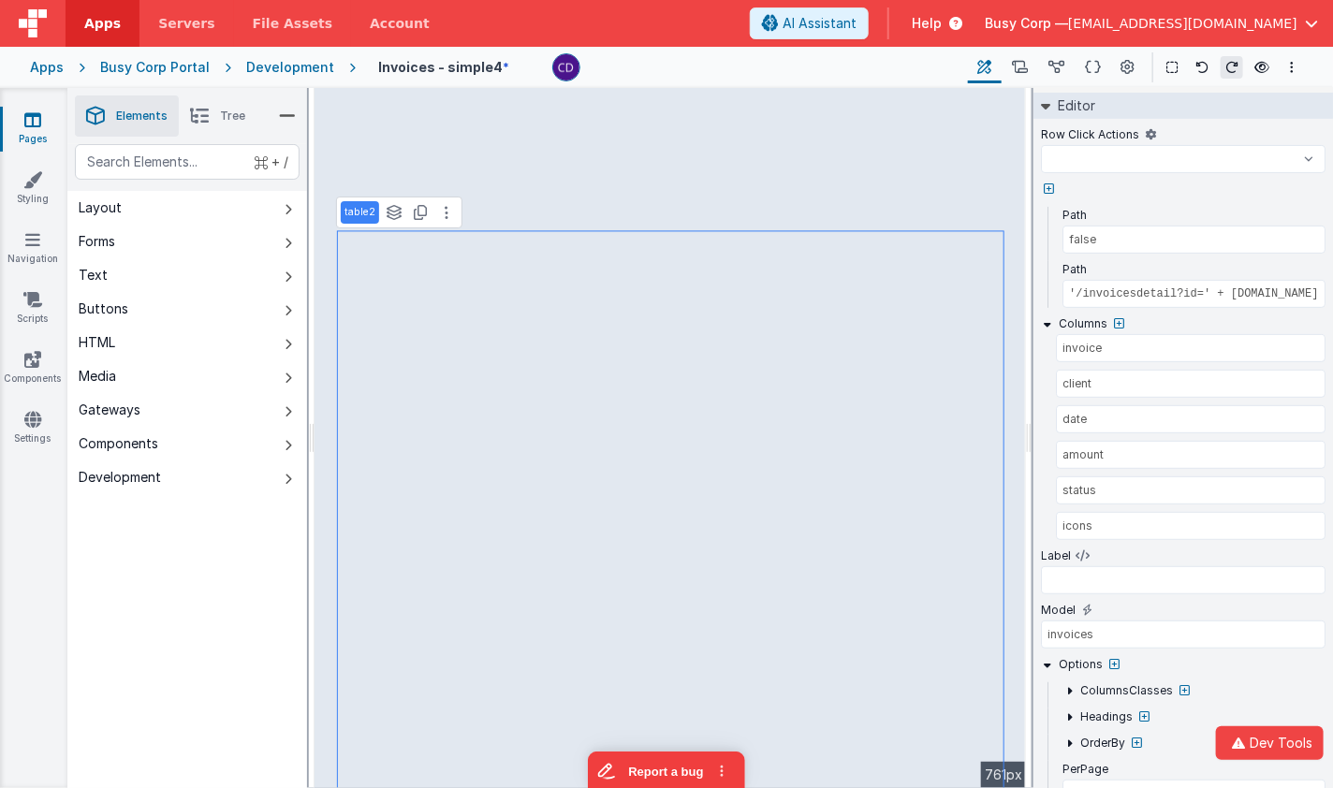
select select
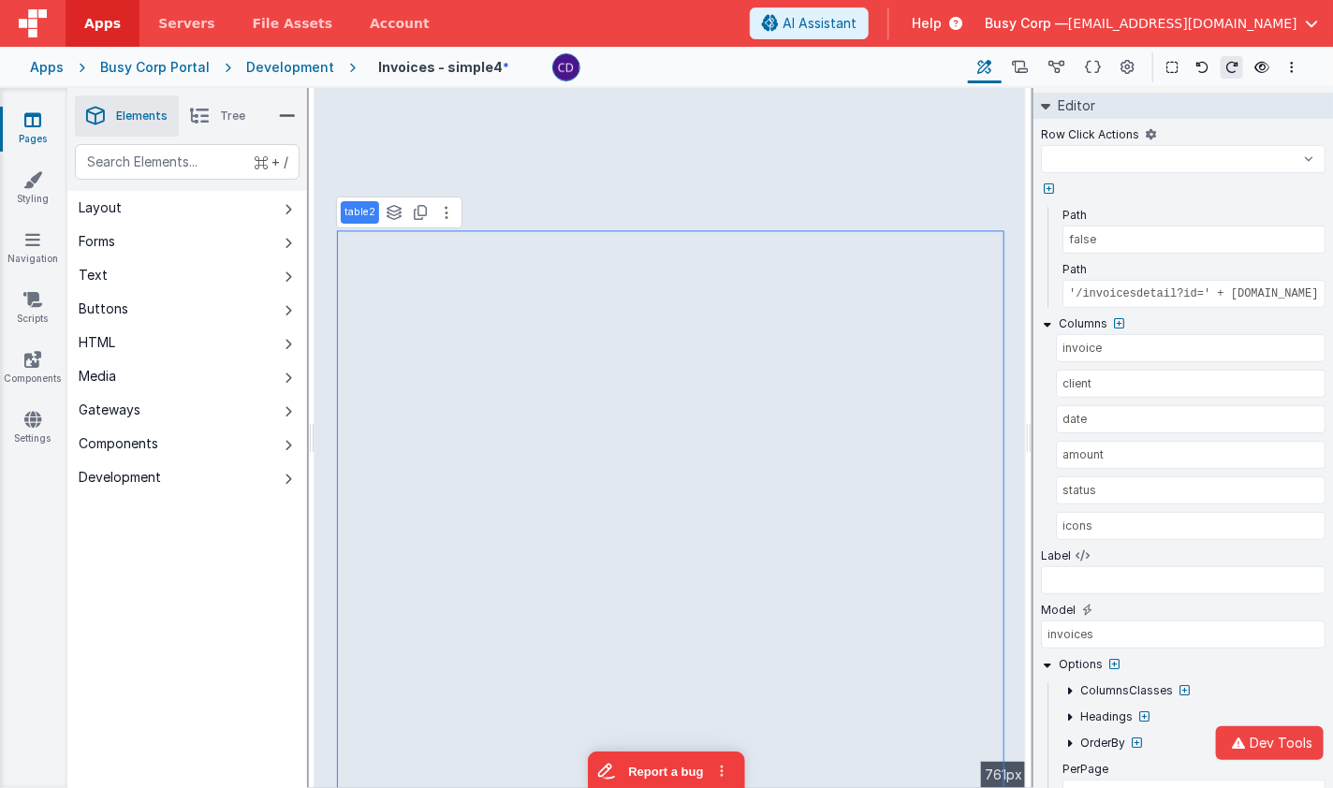
select select
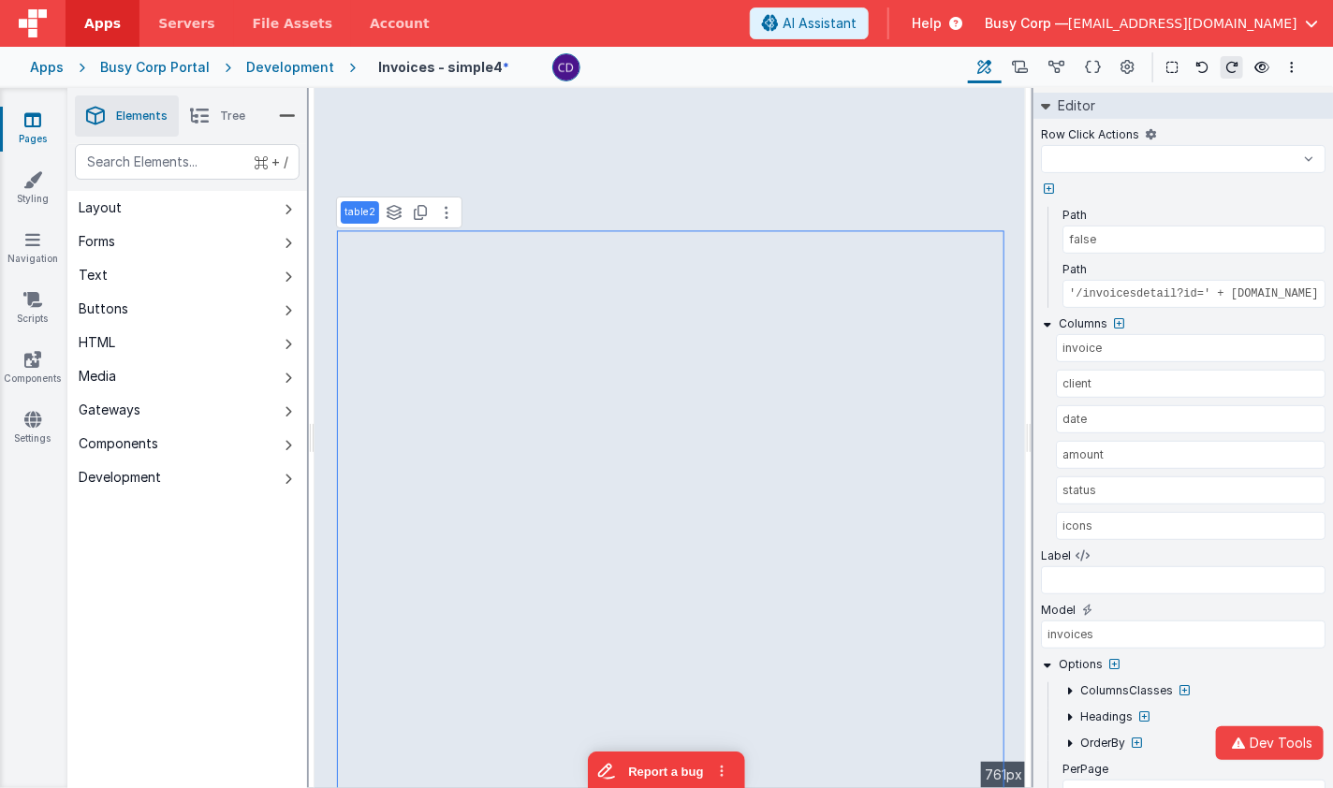
select select
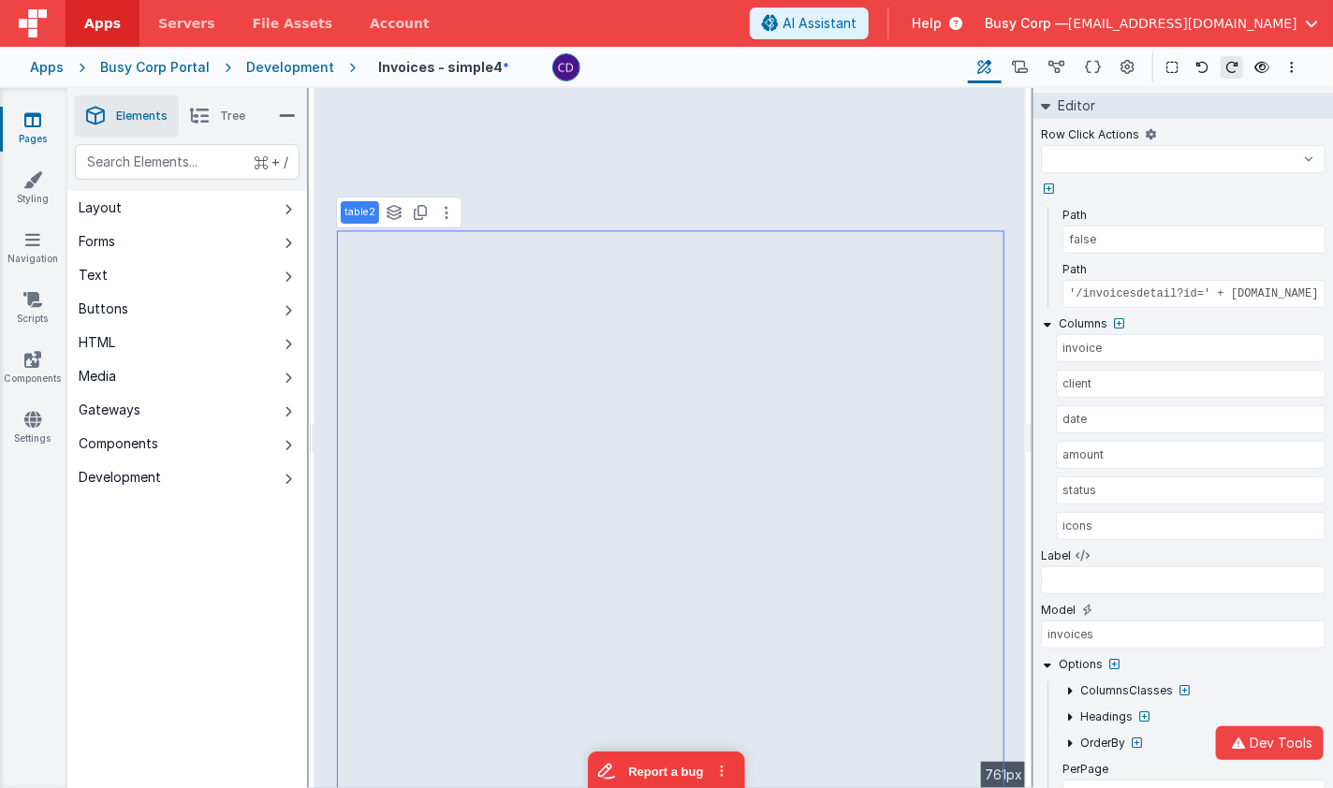
select select
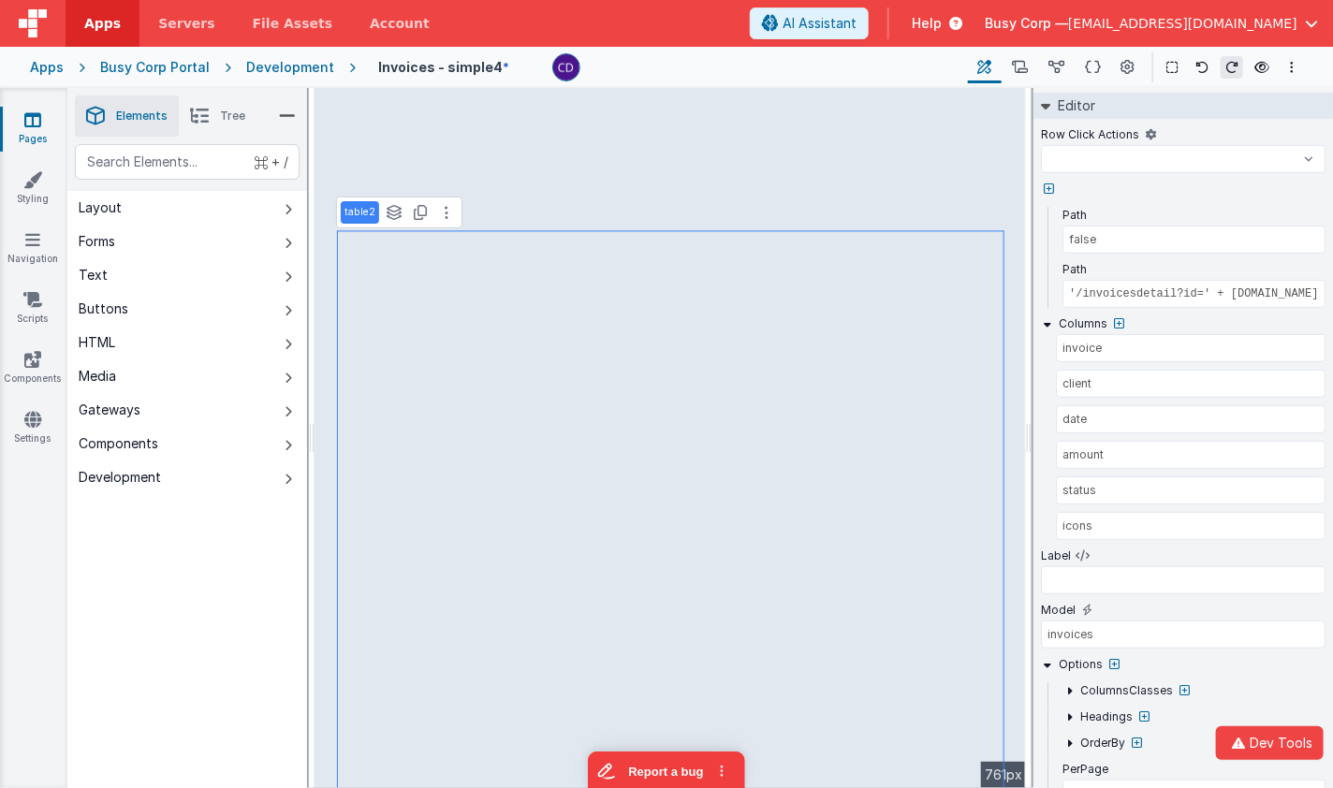
select select
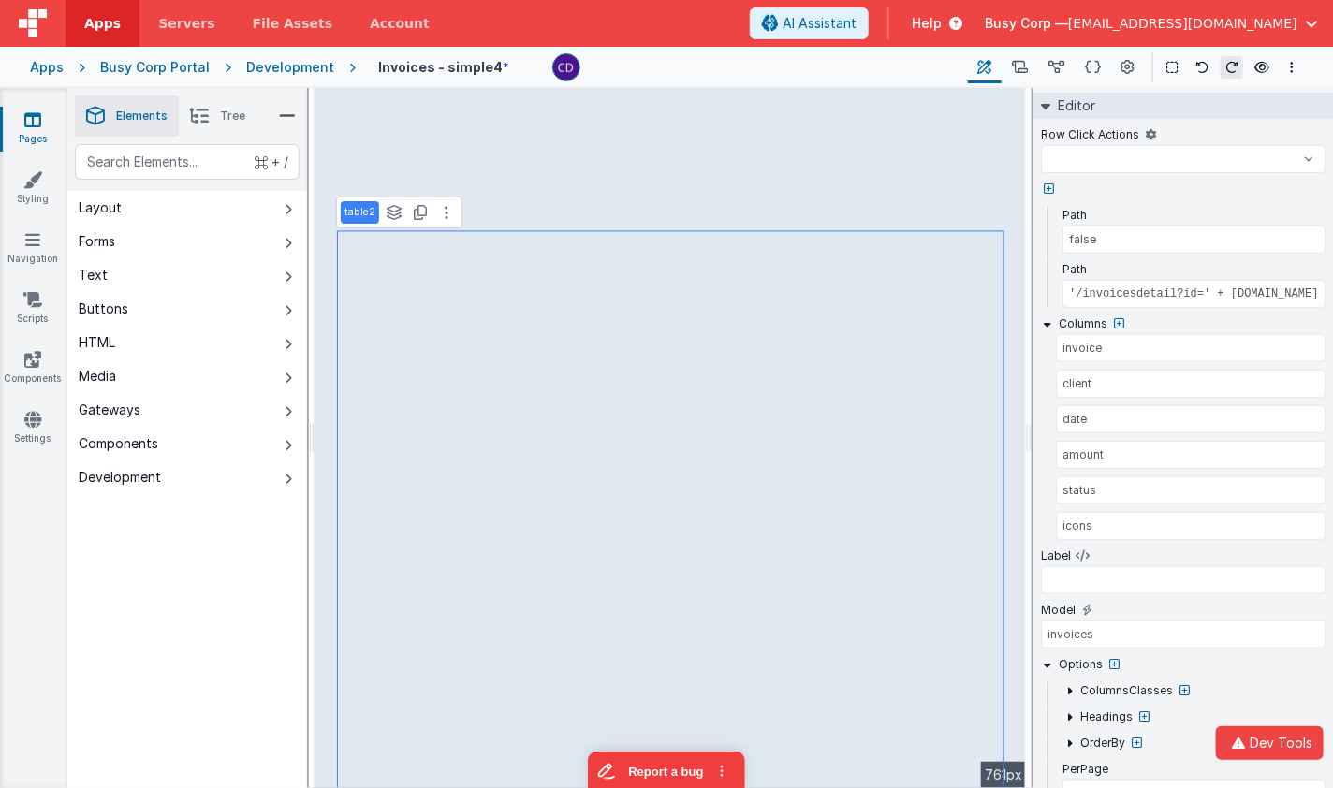
select select
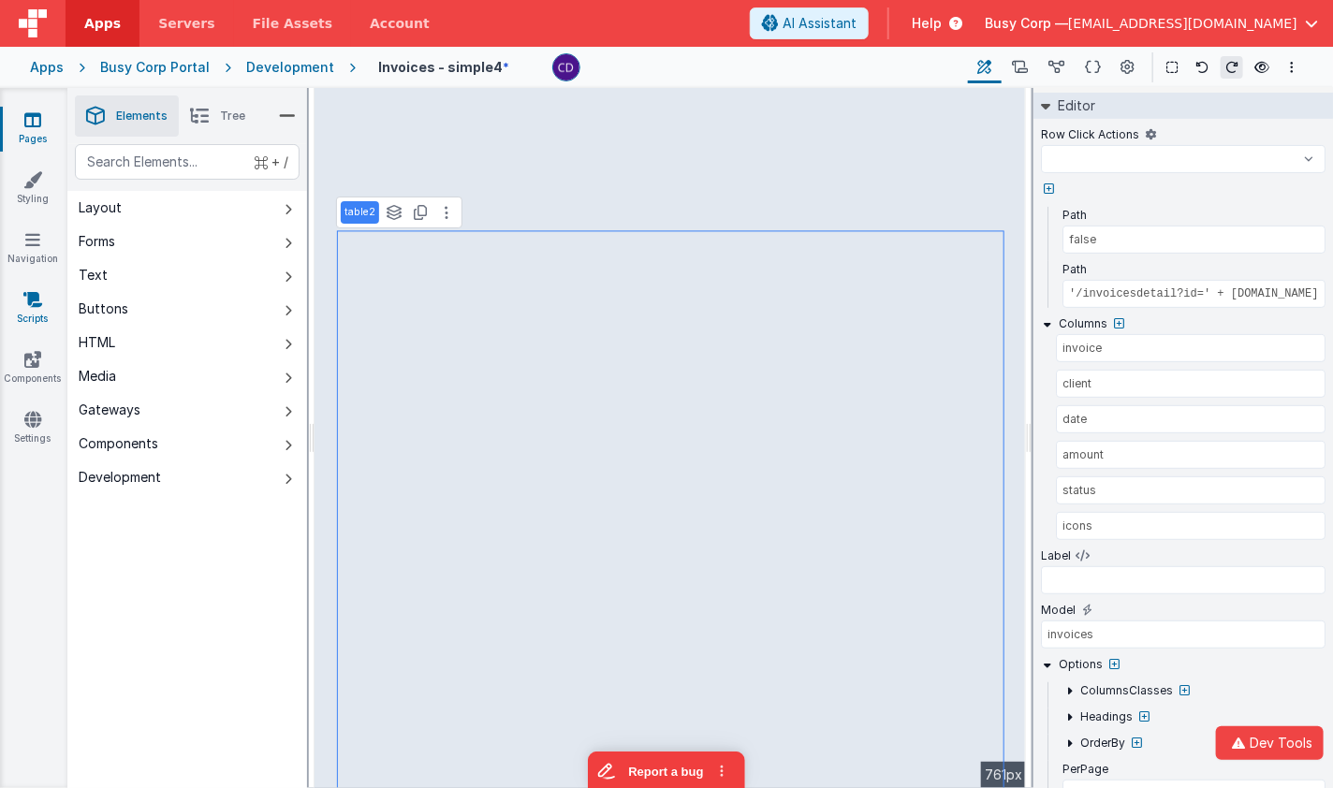
select select
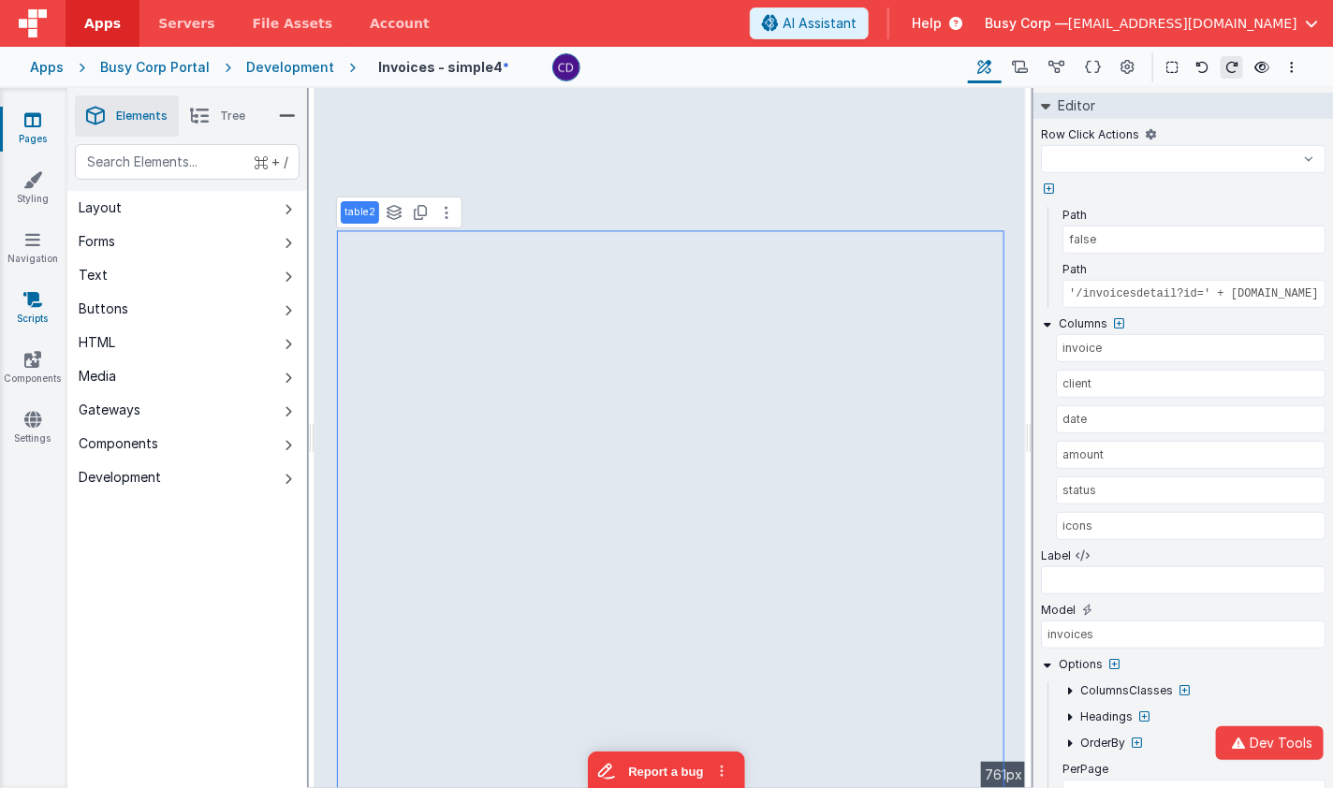
select select
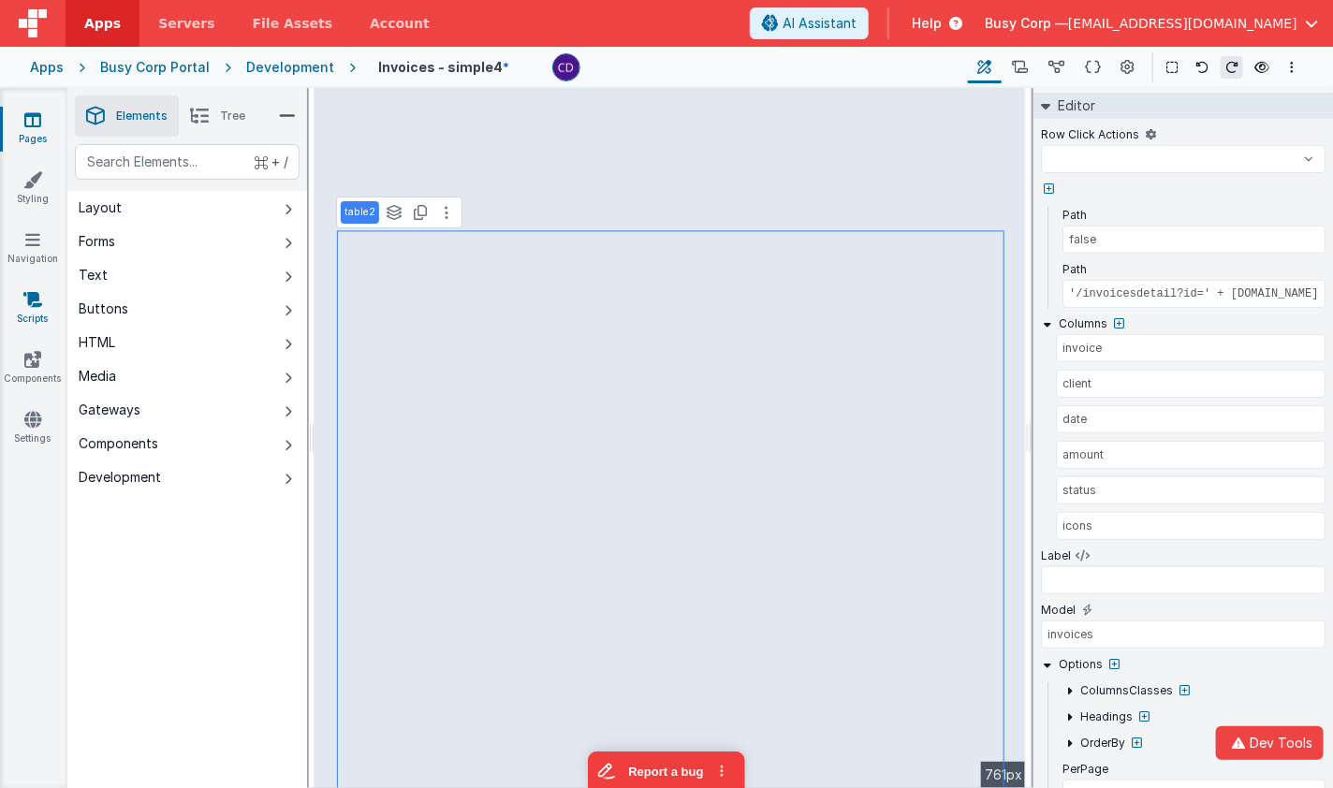
select select
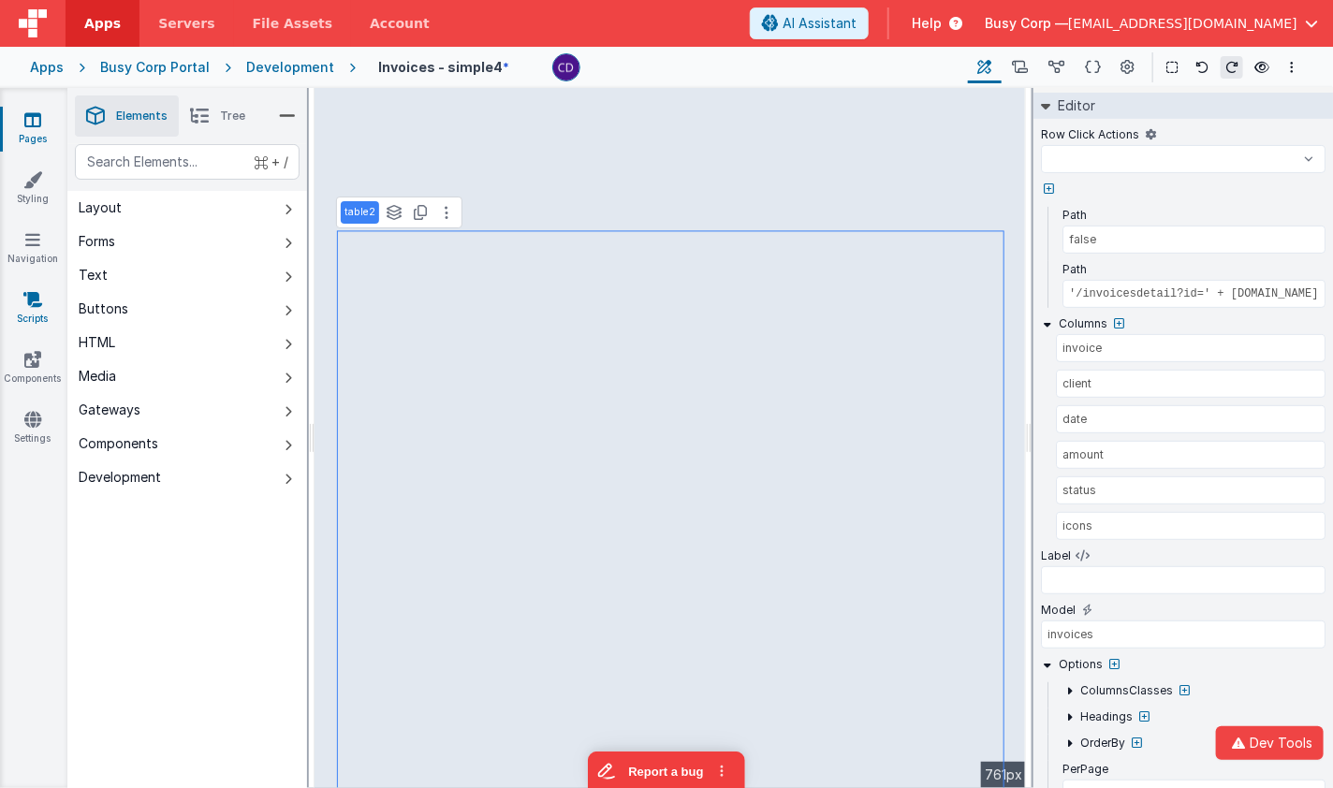
select select
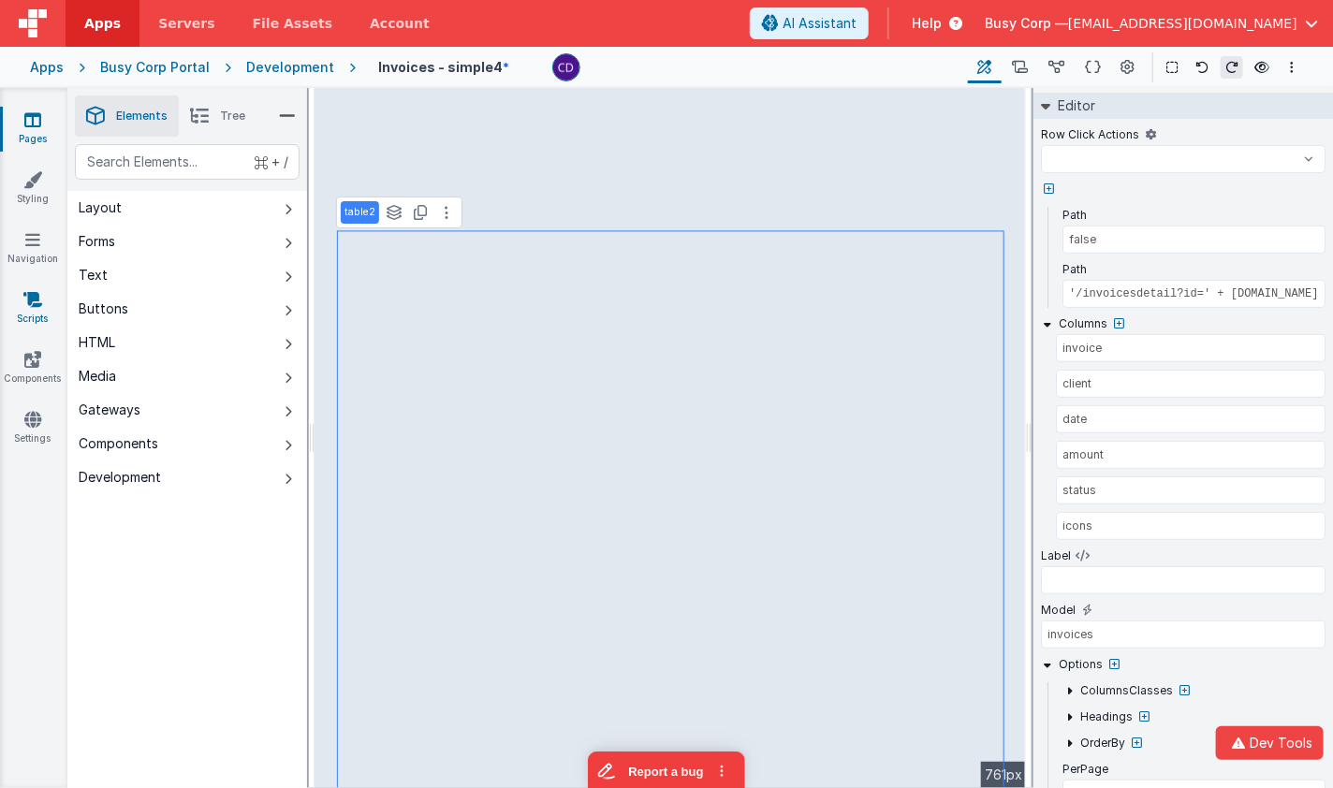
select select
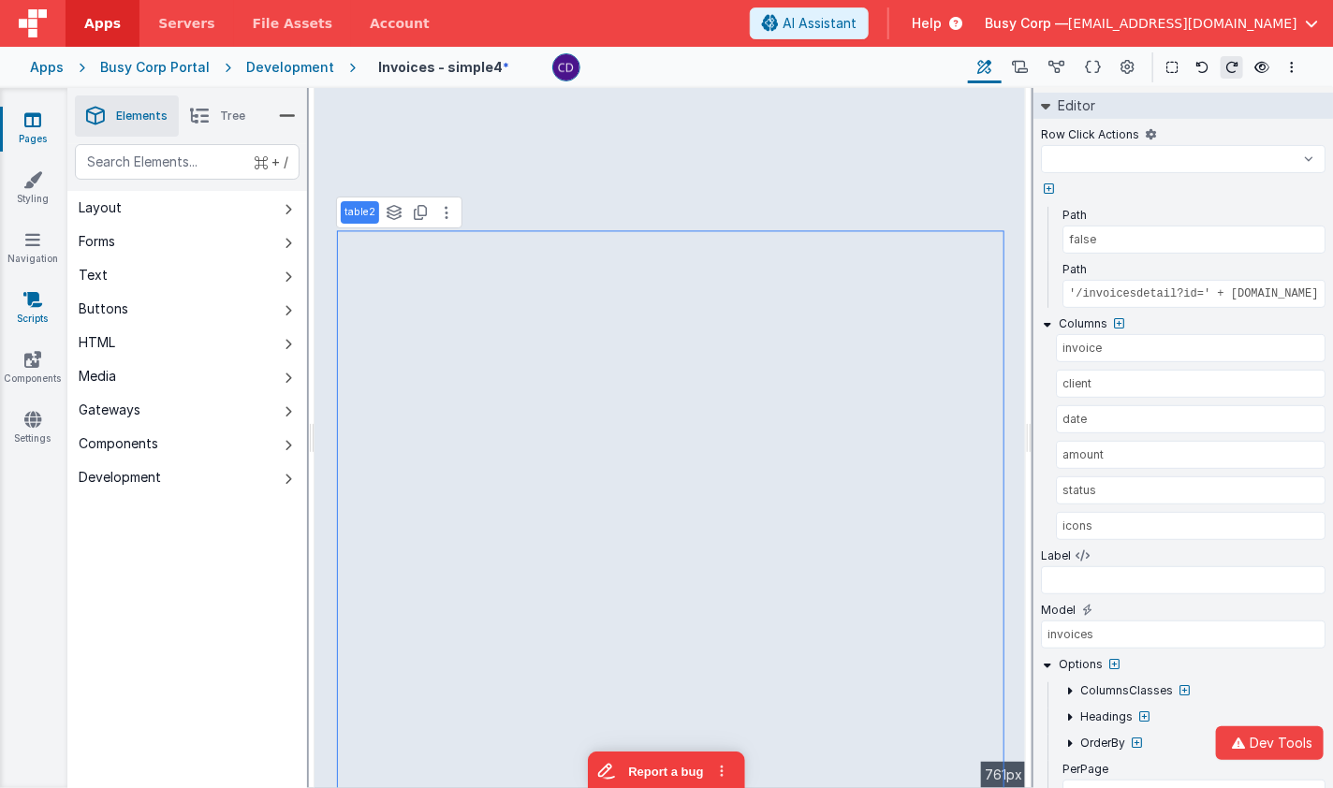
select select
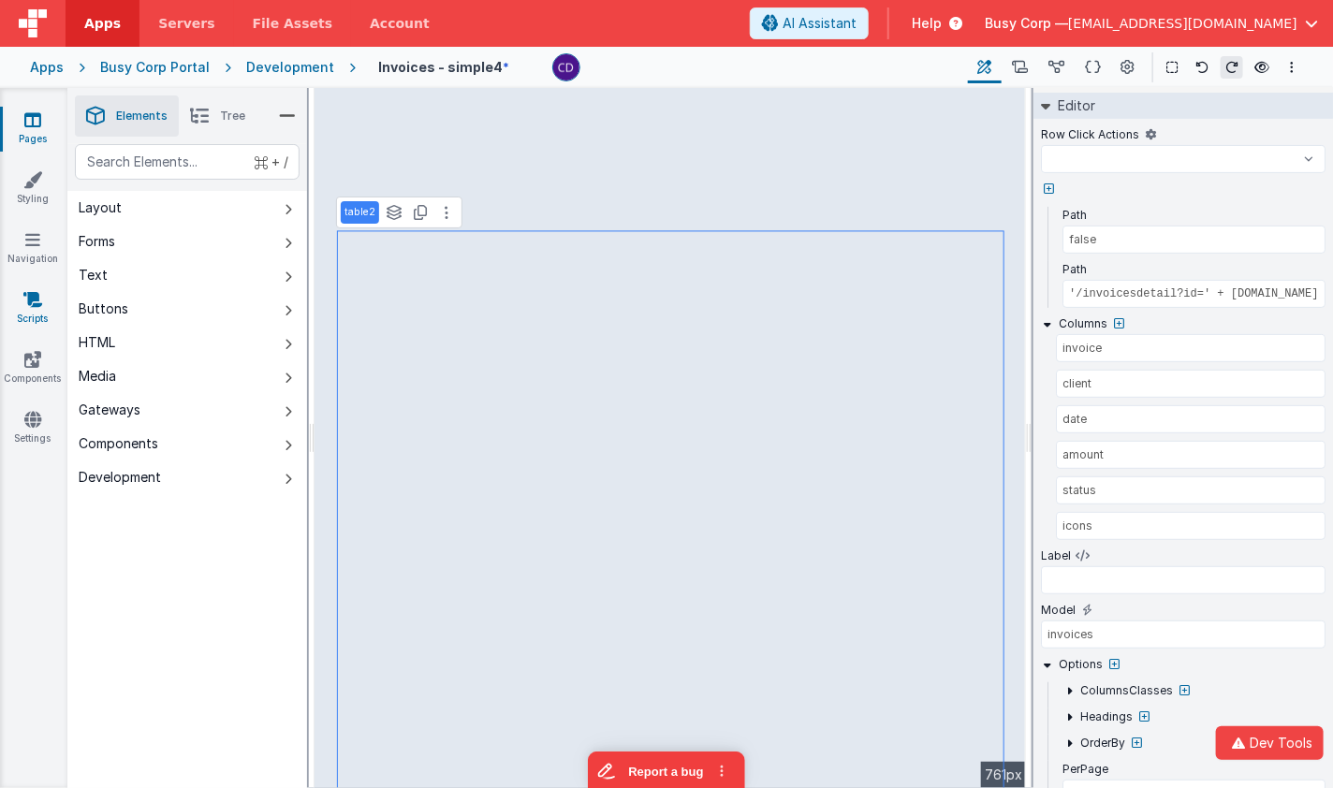
select select
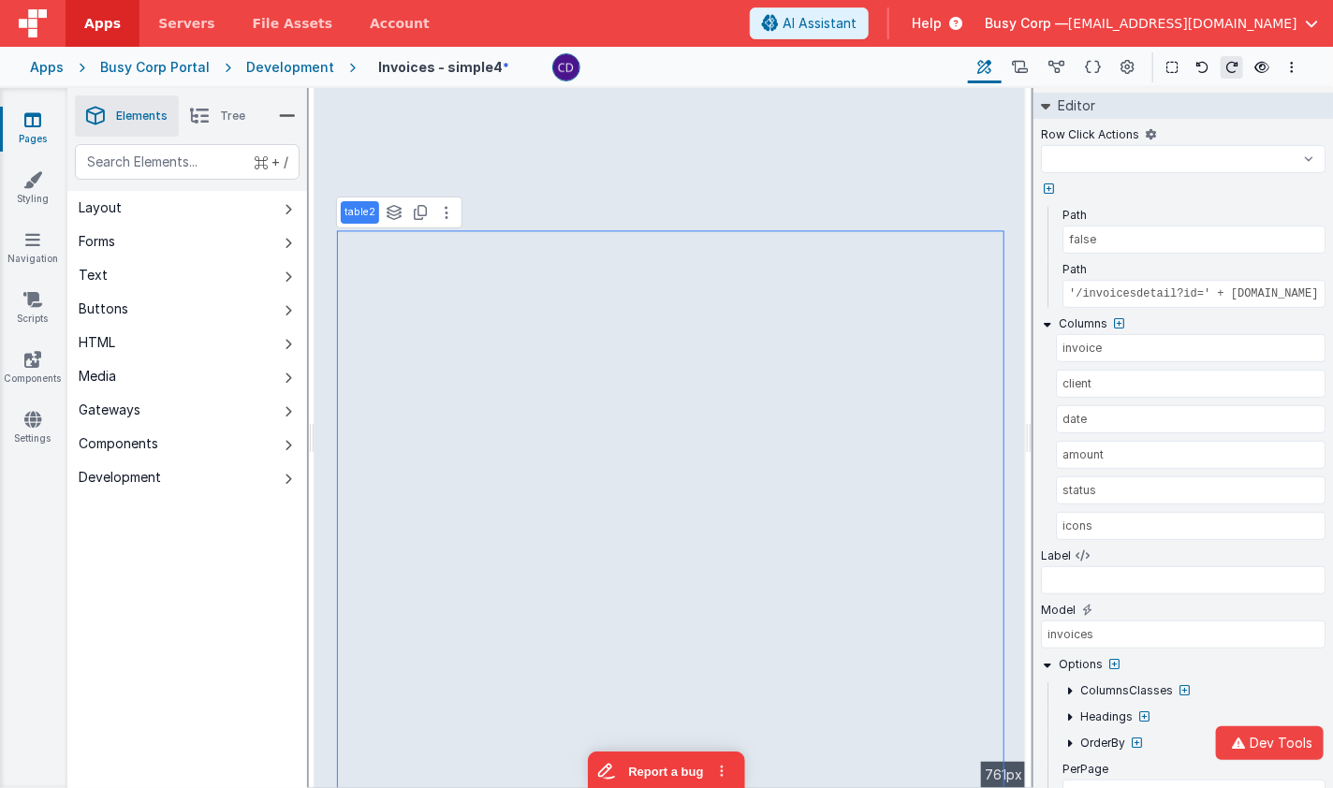
select select
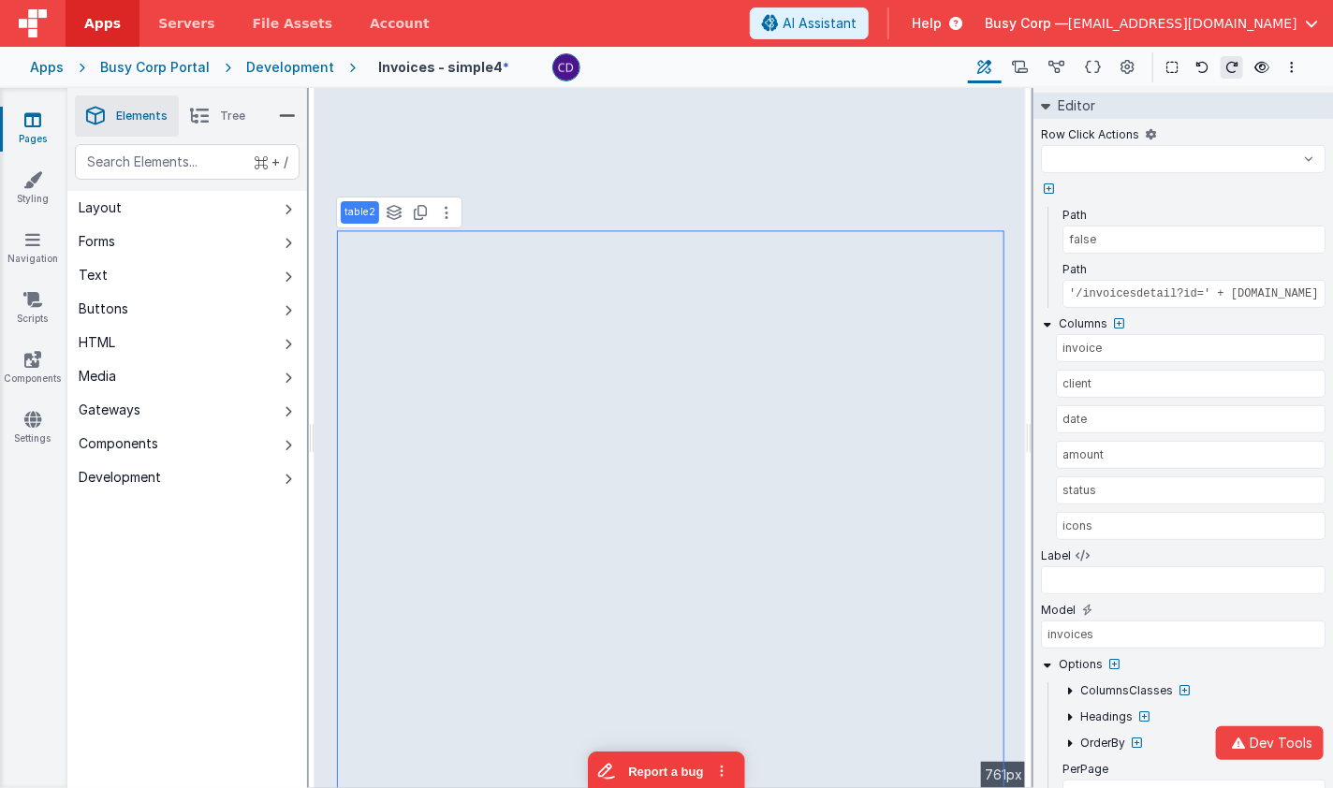
select select
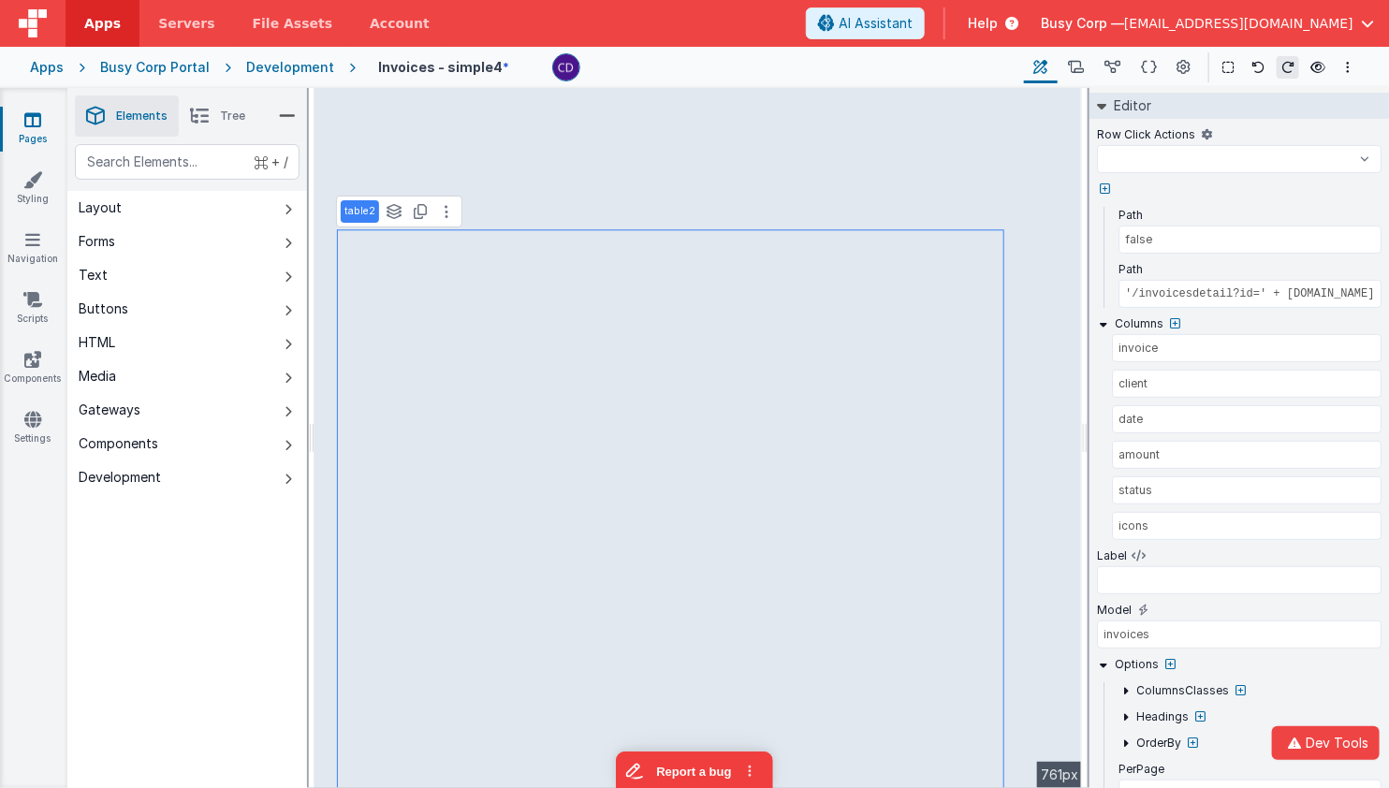
select select
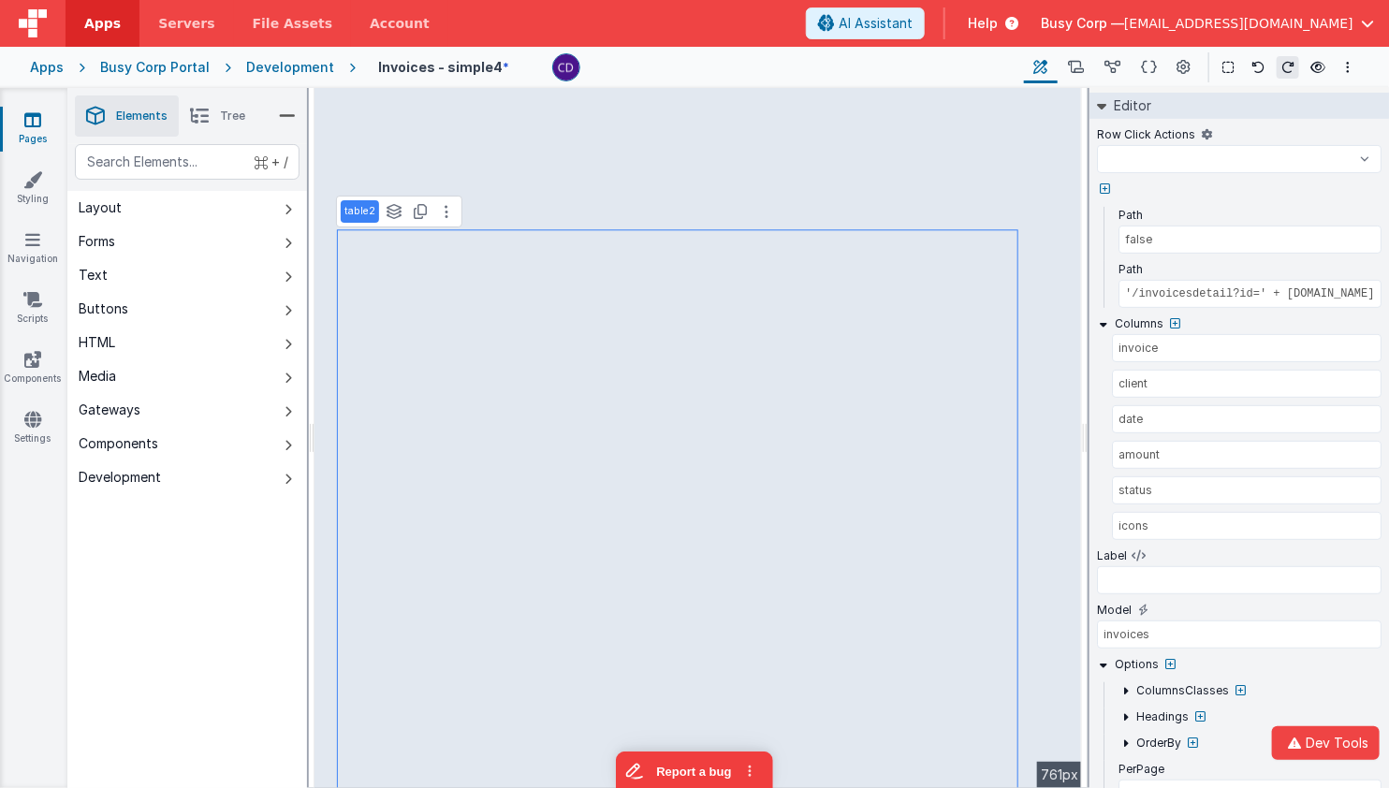
select select
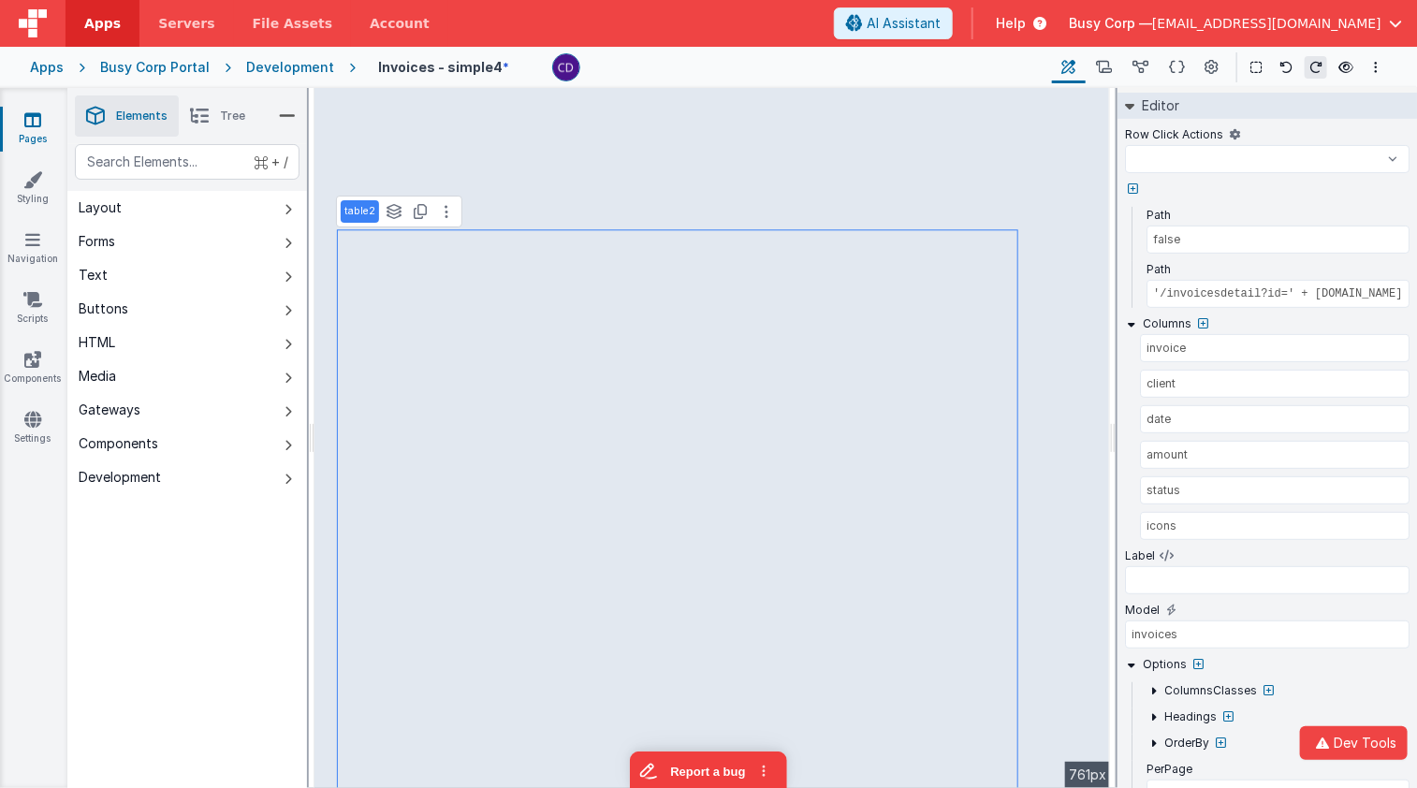
select select
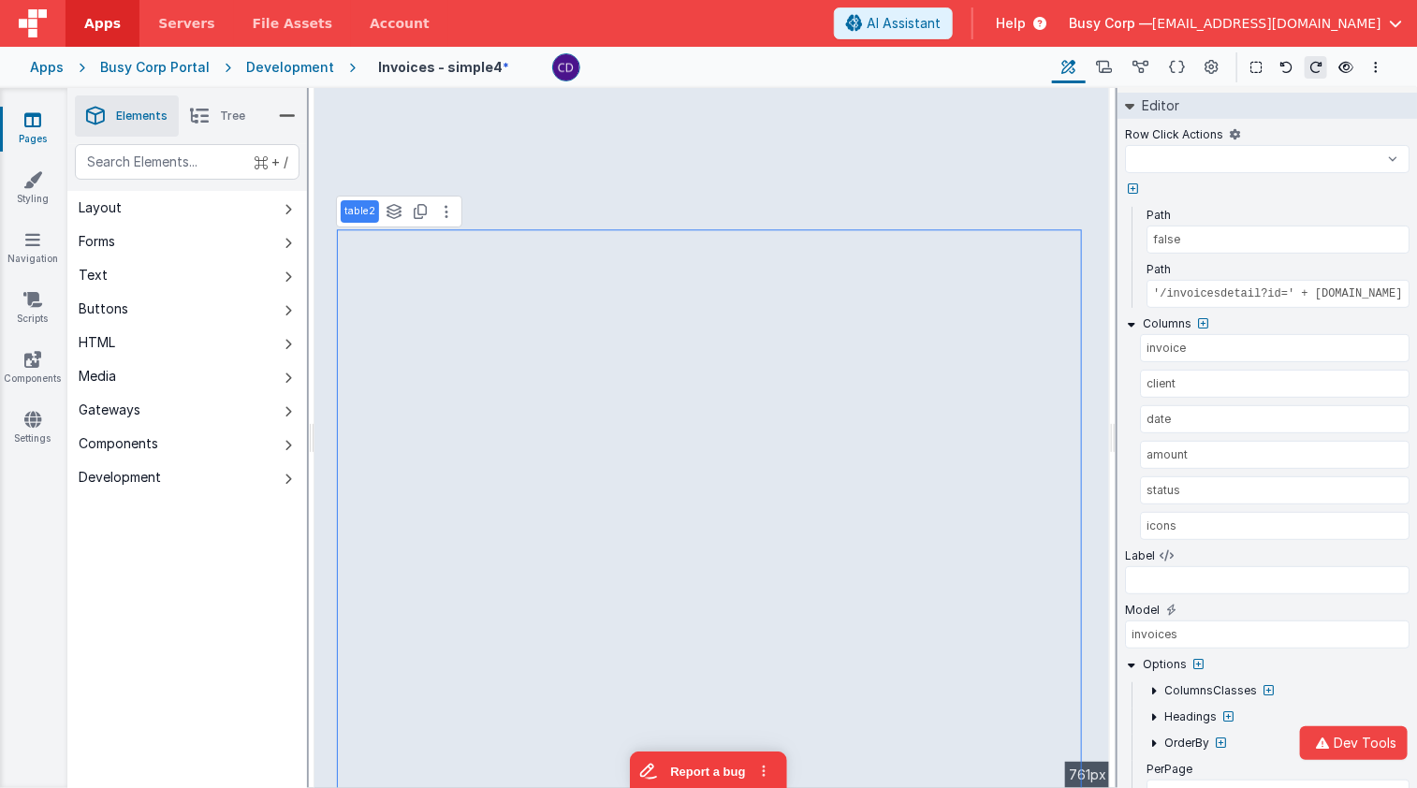
select select
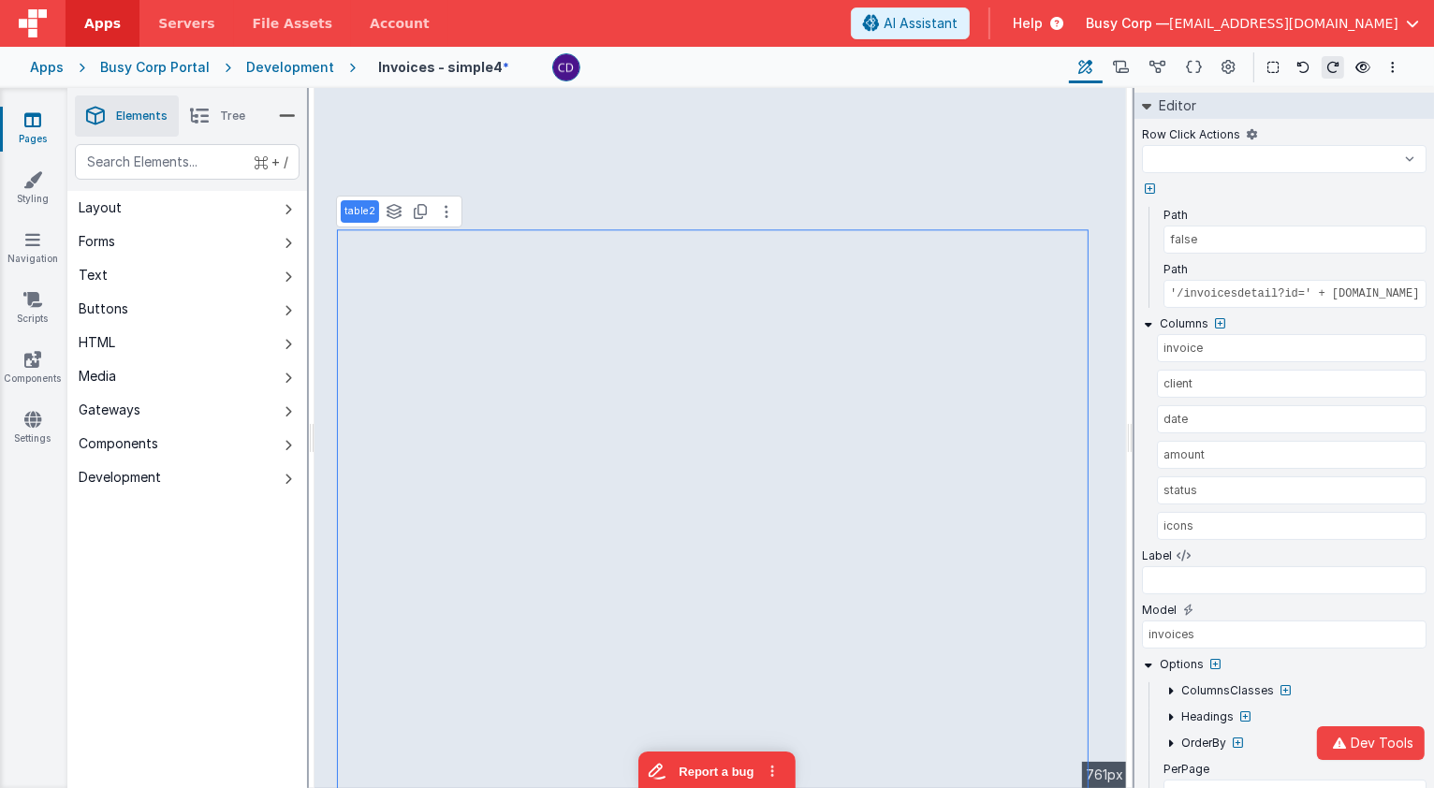
select select
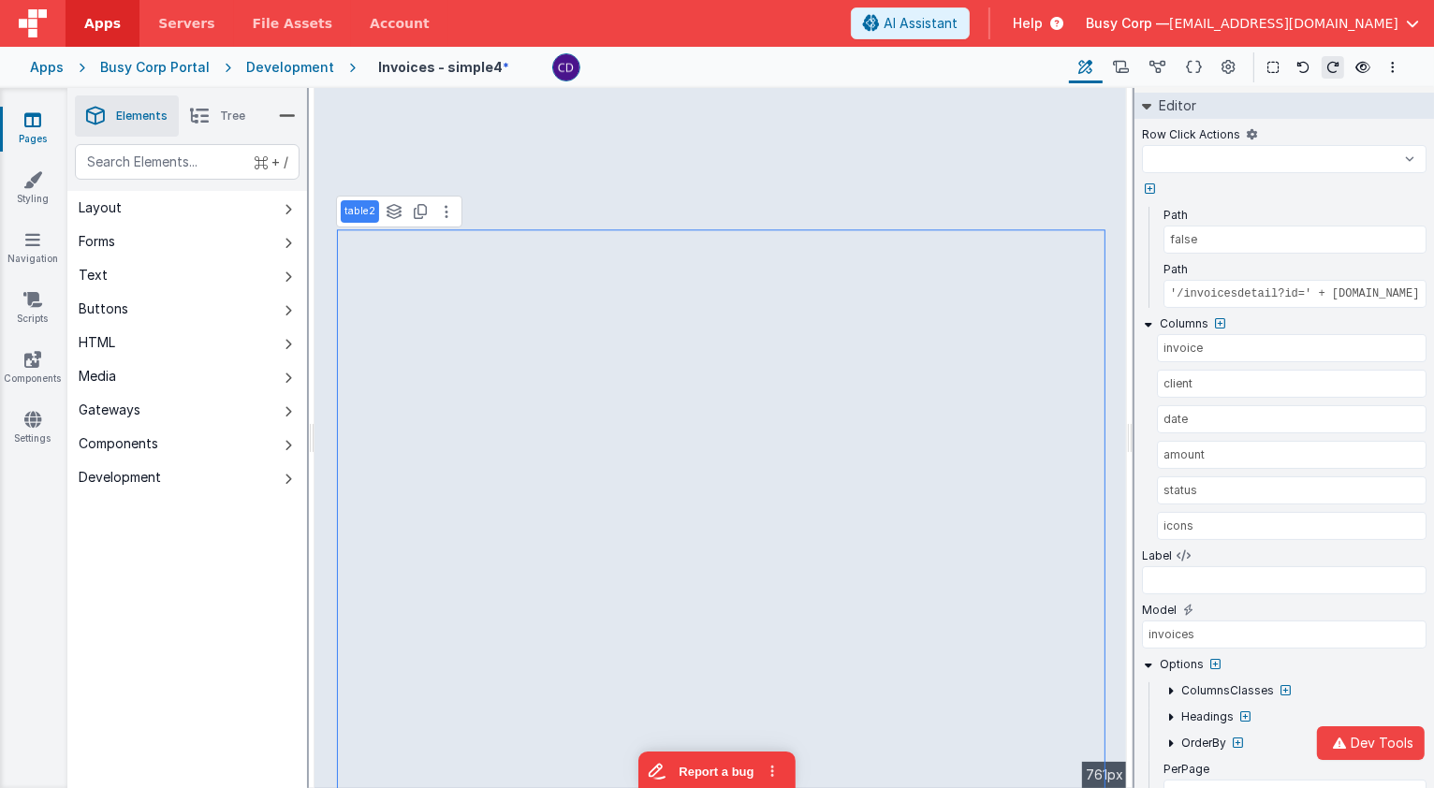
select select
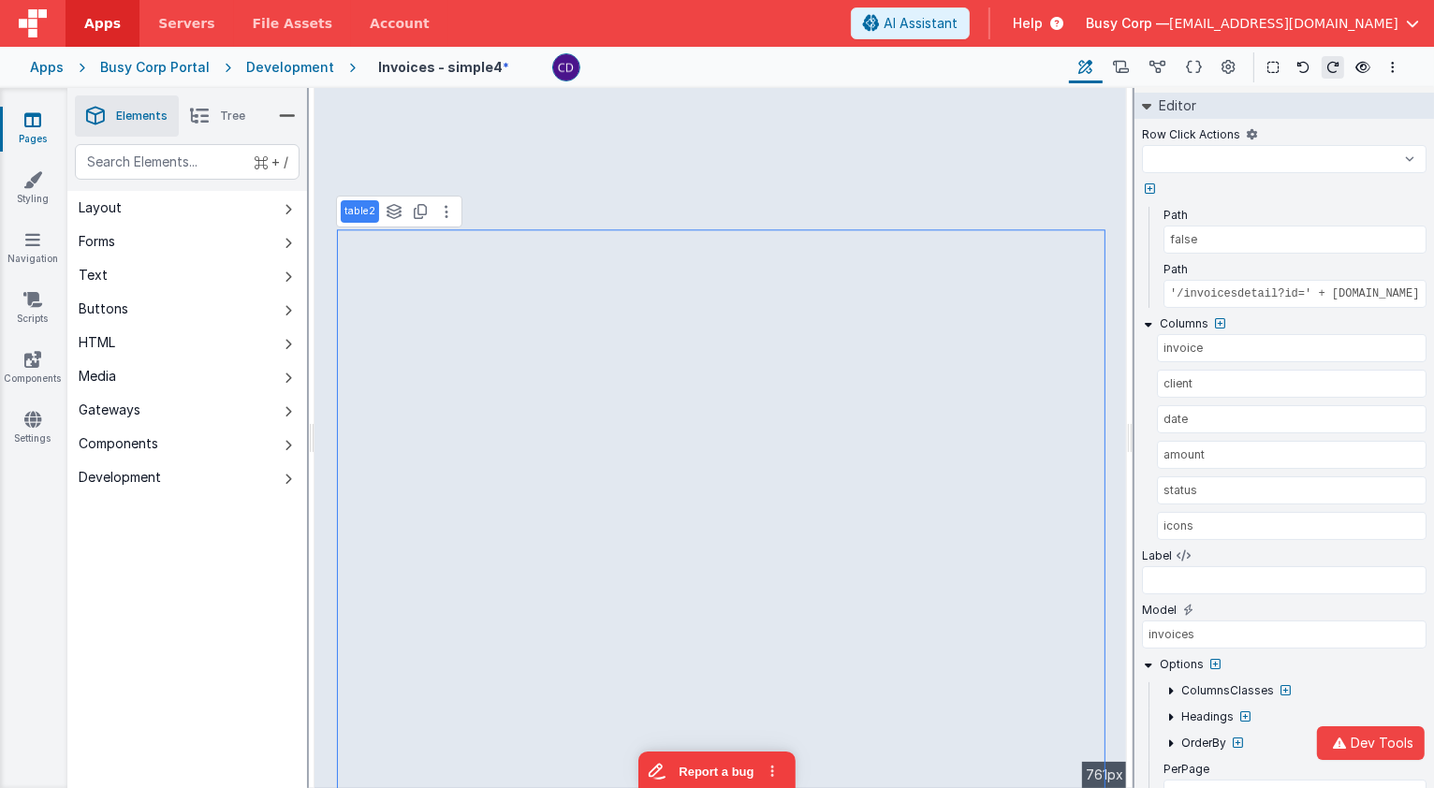
select select
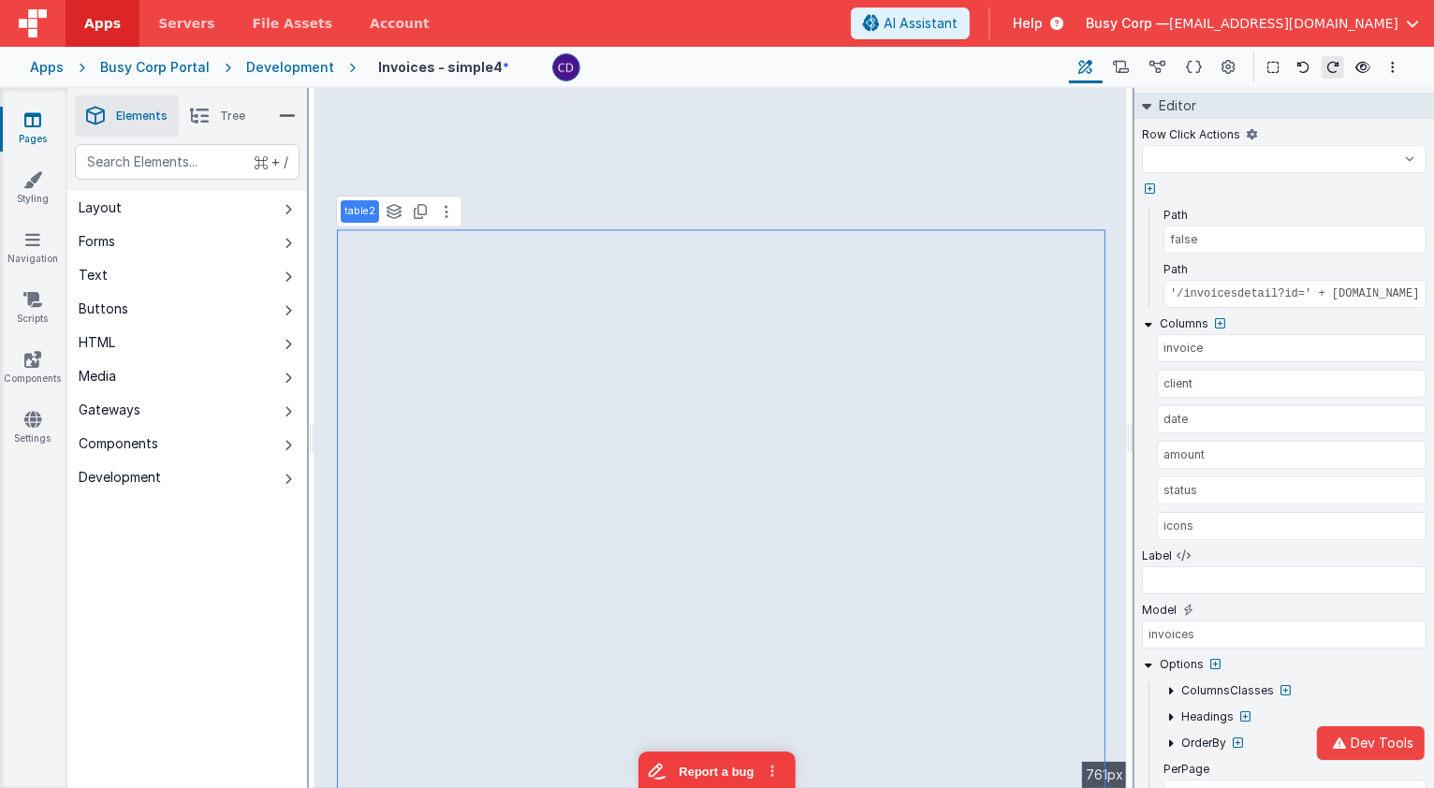
select select
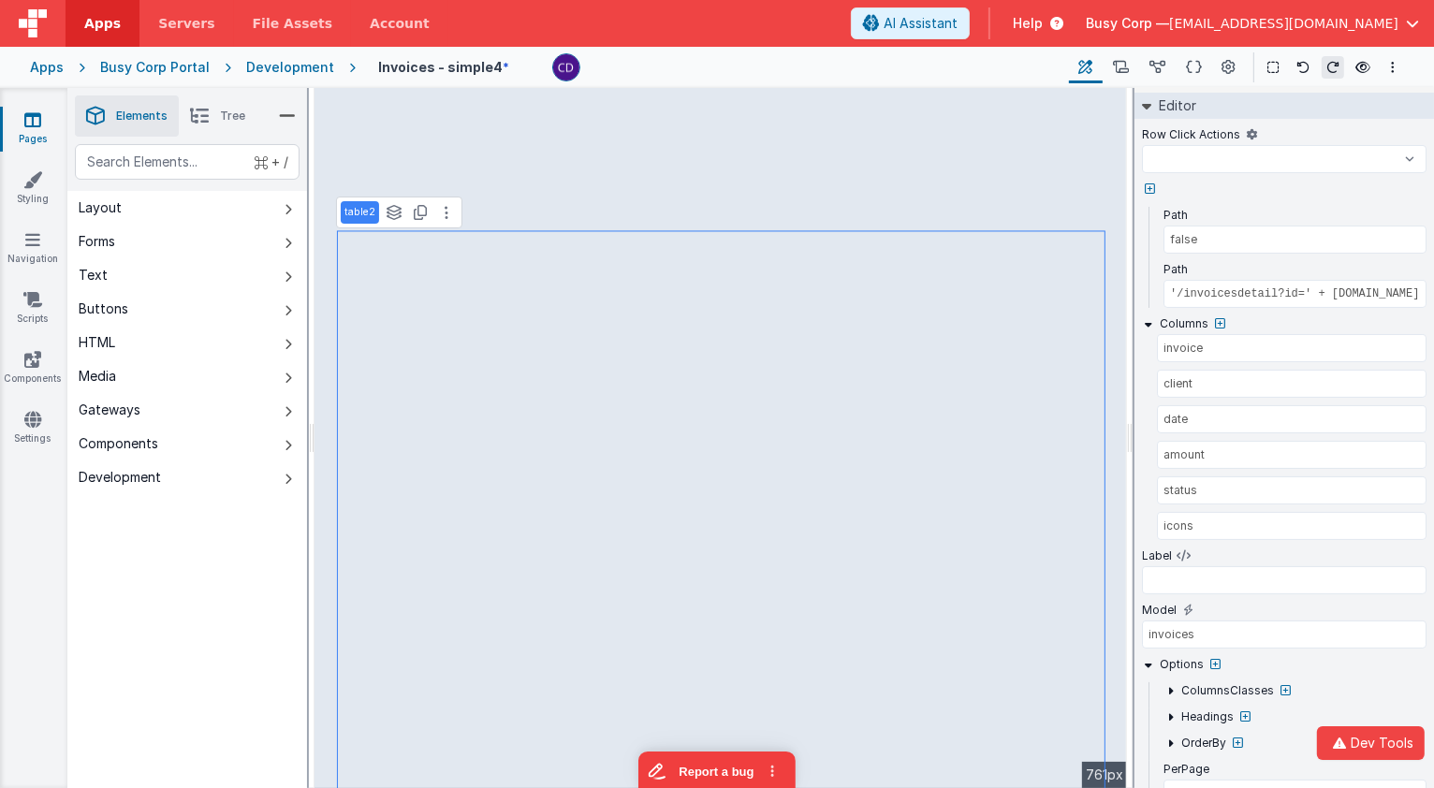
click at [284, 66] on div "Development" at bounding box center [290, 67] width 88 height 19
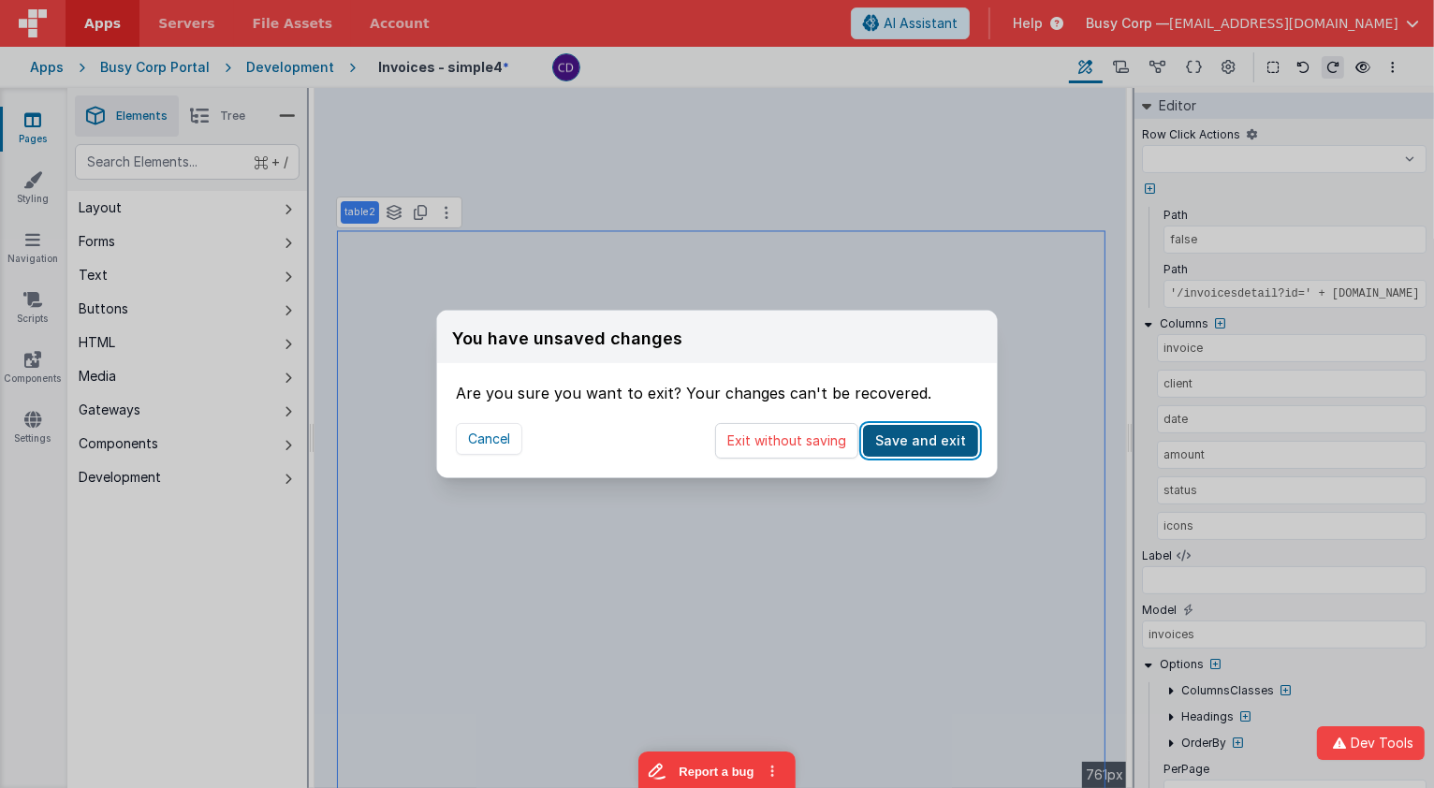
click at [925, 452] on button "Save and exit" at bounding box center [920, 441] width 115 height 32
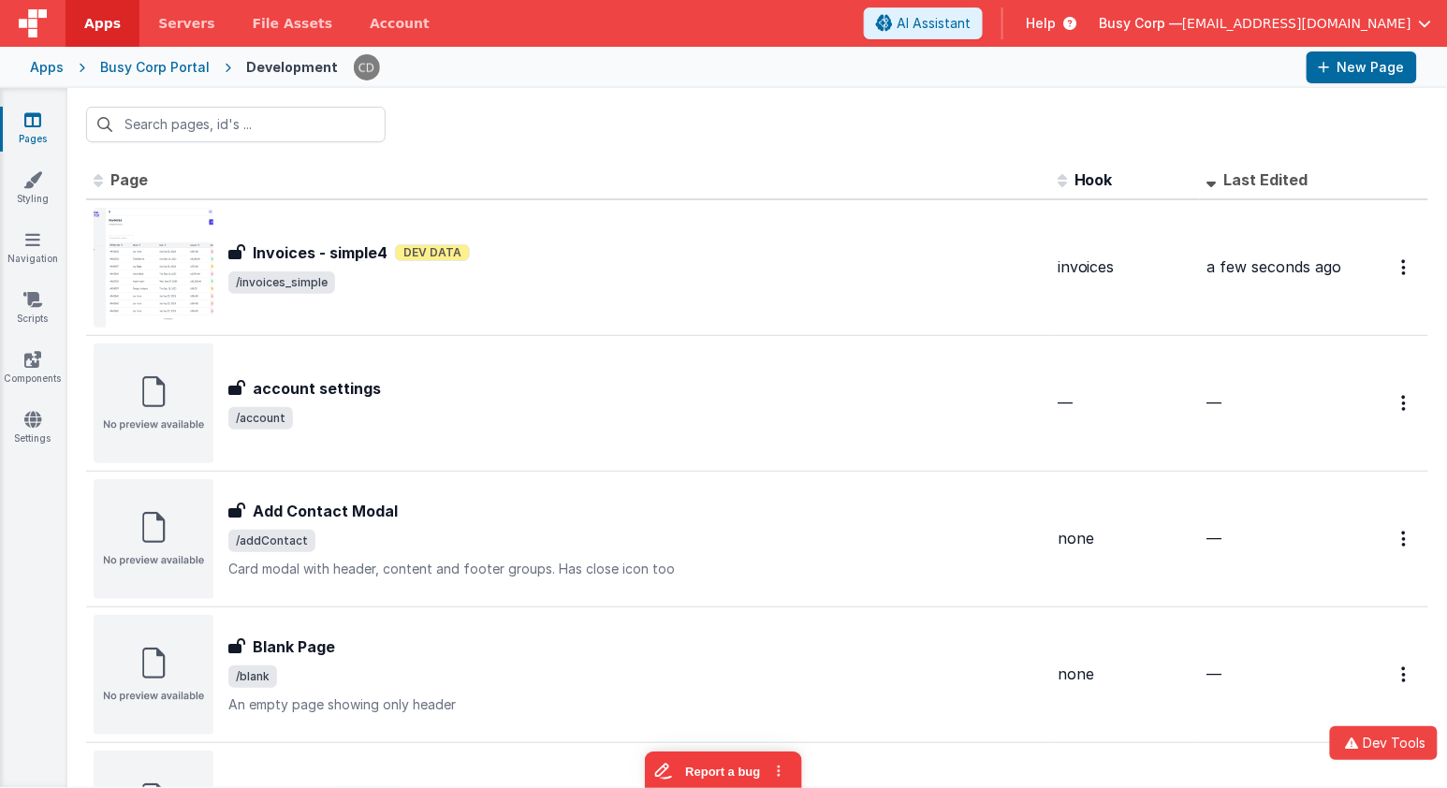
click at [30, 404] on div "Pages Styling Navigation Scripts Components Settings" at bounding box center [33, 437] width 67 height 699
click at [24, 410] on icon at bounding box center [32, 419] width 17 height 19
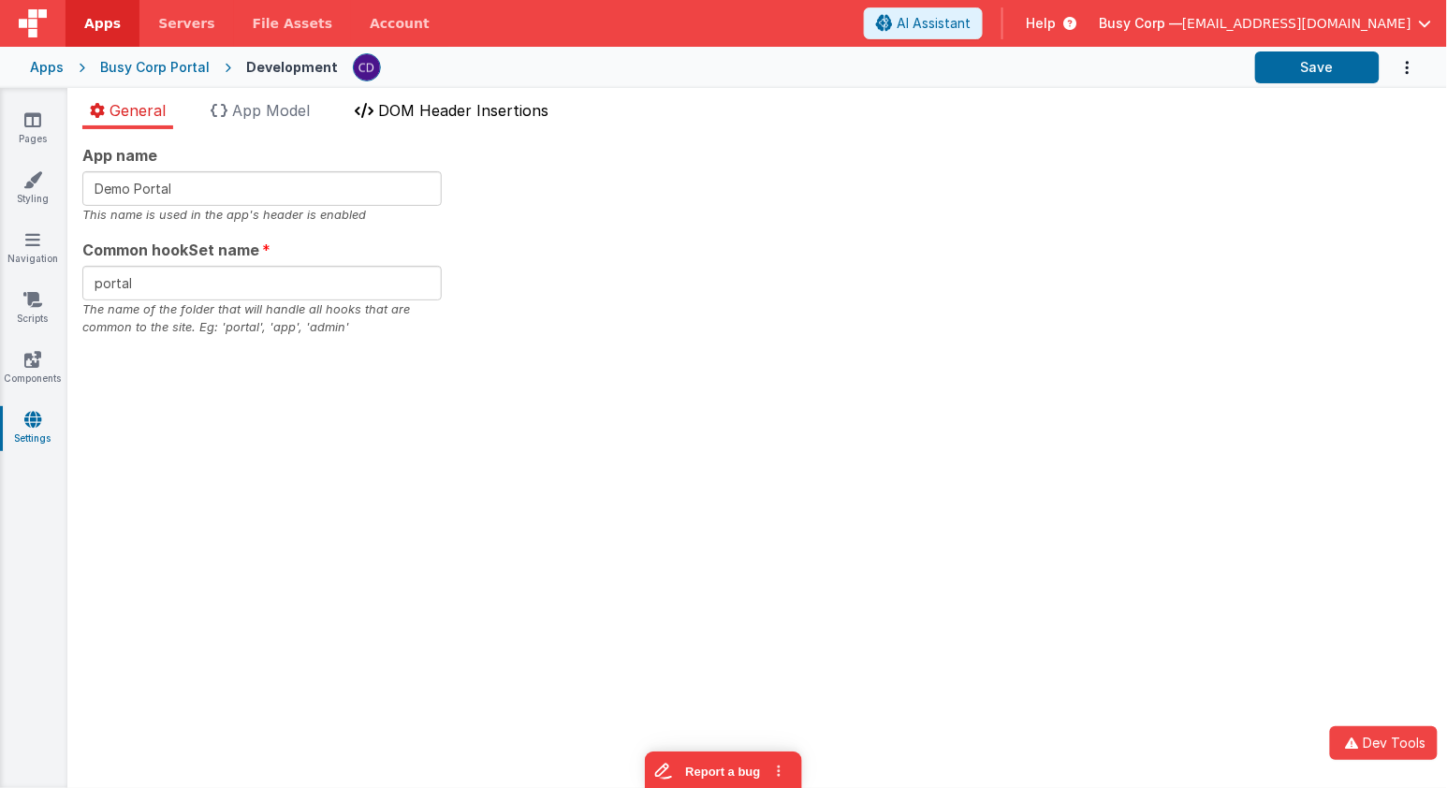
click at [461, 106] on span "DOM Header Insertions" at bounding box center [463, 110] width 170 height 19
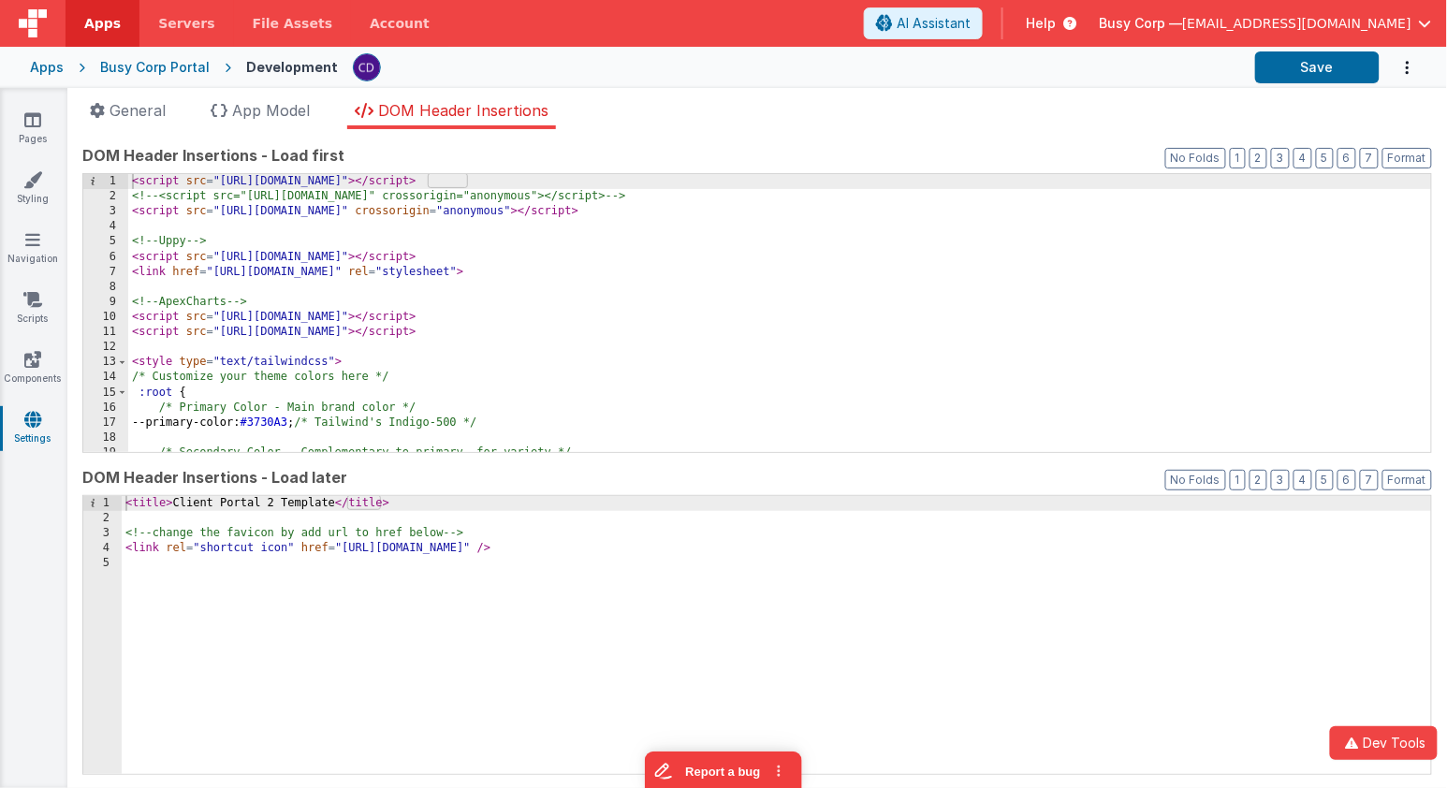
click at [365, 233] on div "< script src = "[URL][DOMAIN_NAME]" > </ script > <!-- <script src="[URL][DOMAI…" at bounding box center [780, 328] width 1304 height 309
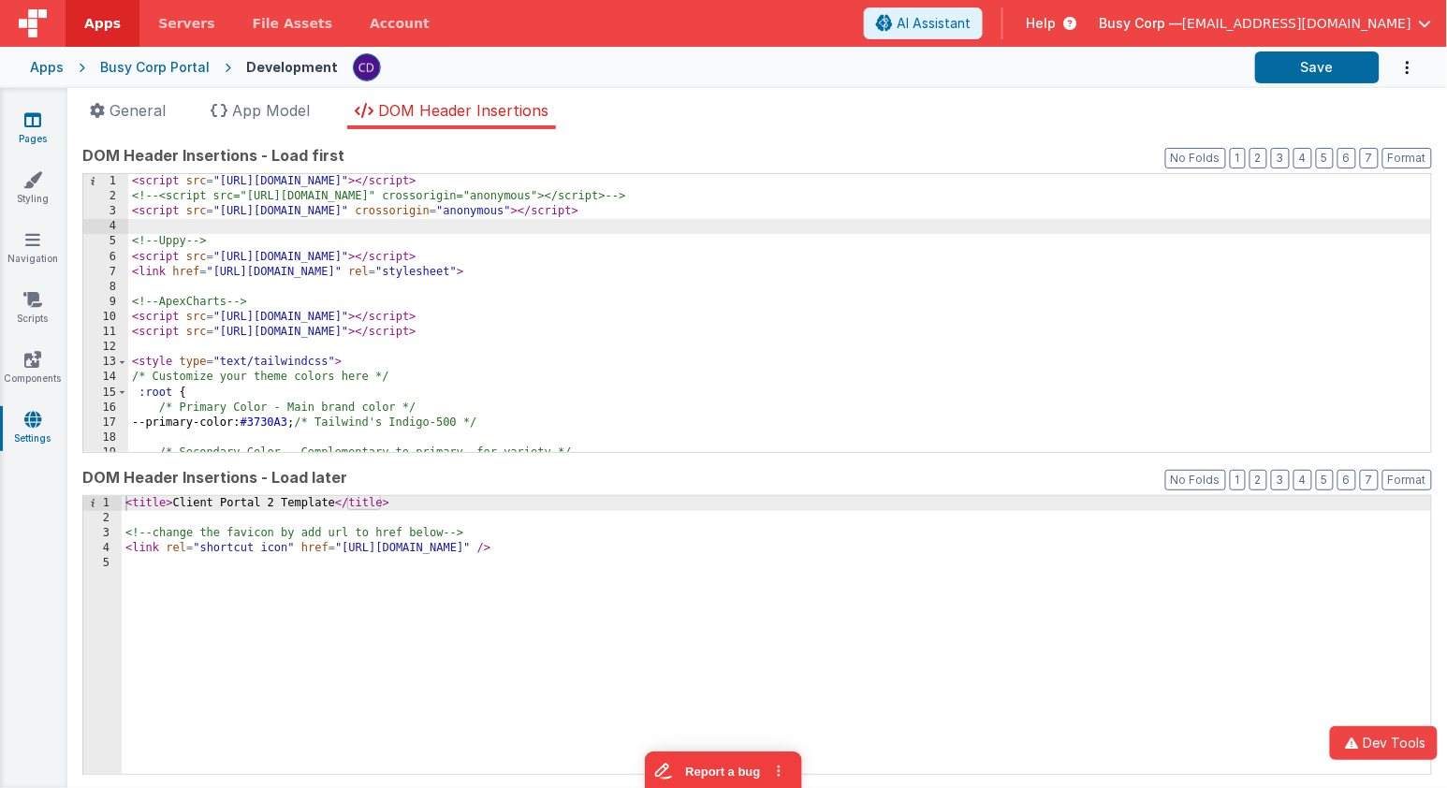
click at [36, 122] on icon at bounding box center [32, 119] width 17 height 19
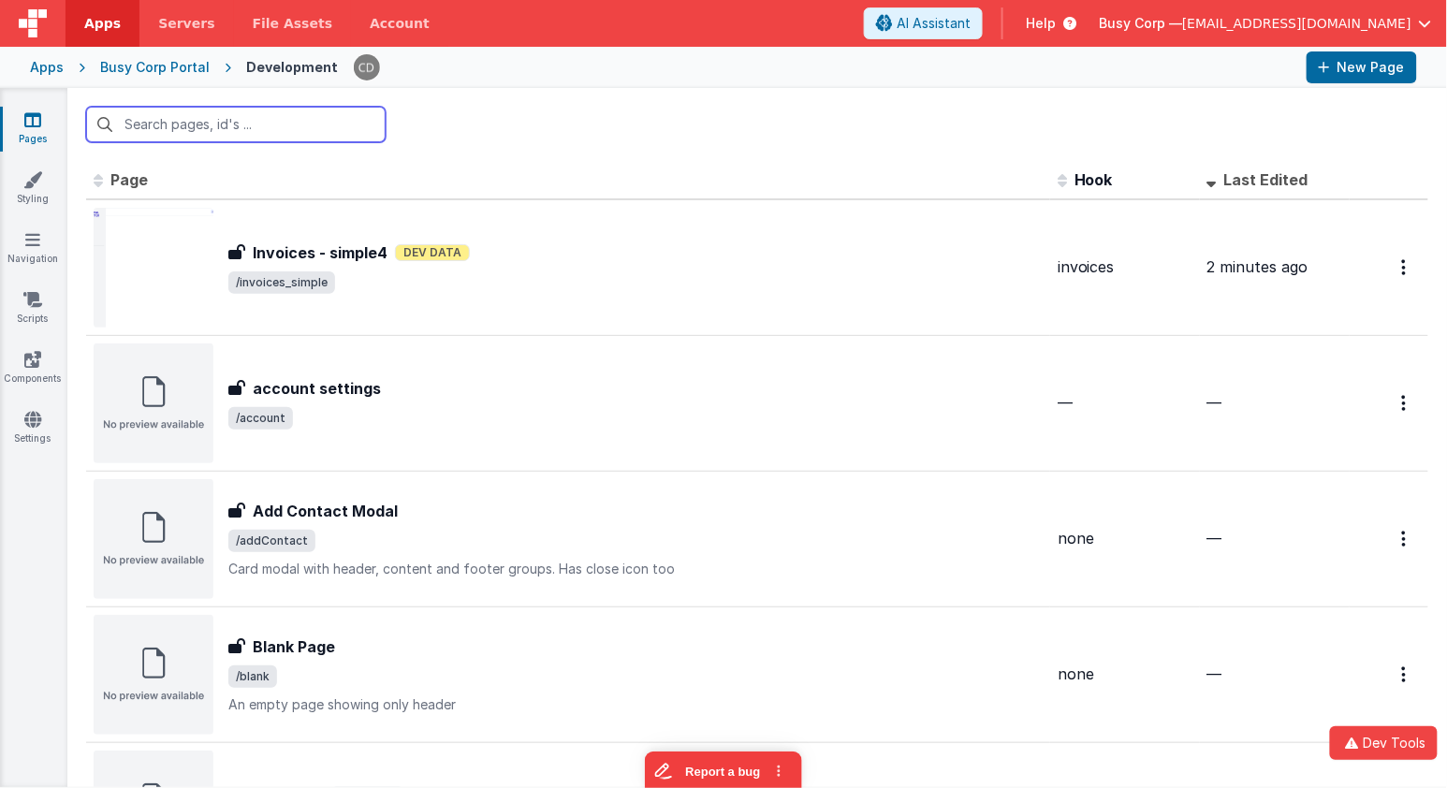
click at [259, 133] on input "text" at bounding box center [235, 125] width 299 height 36
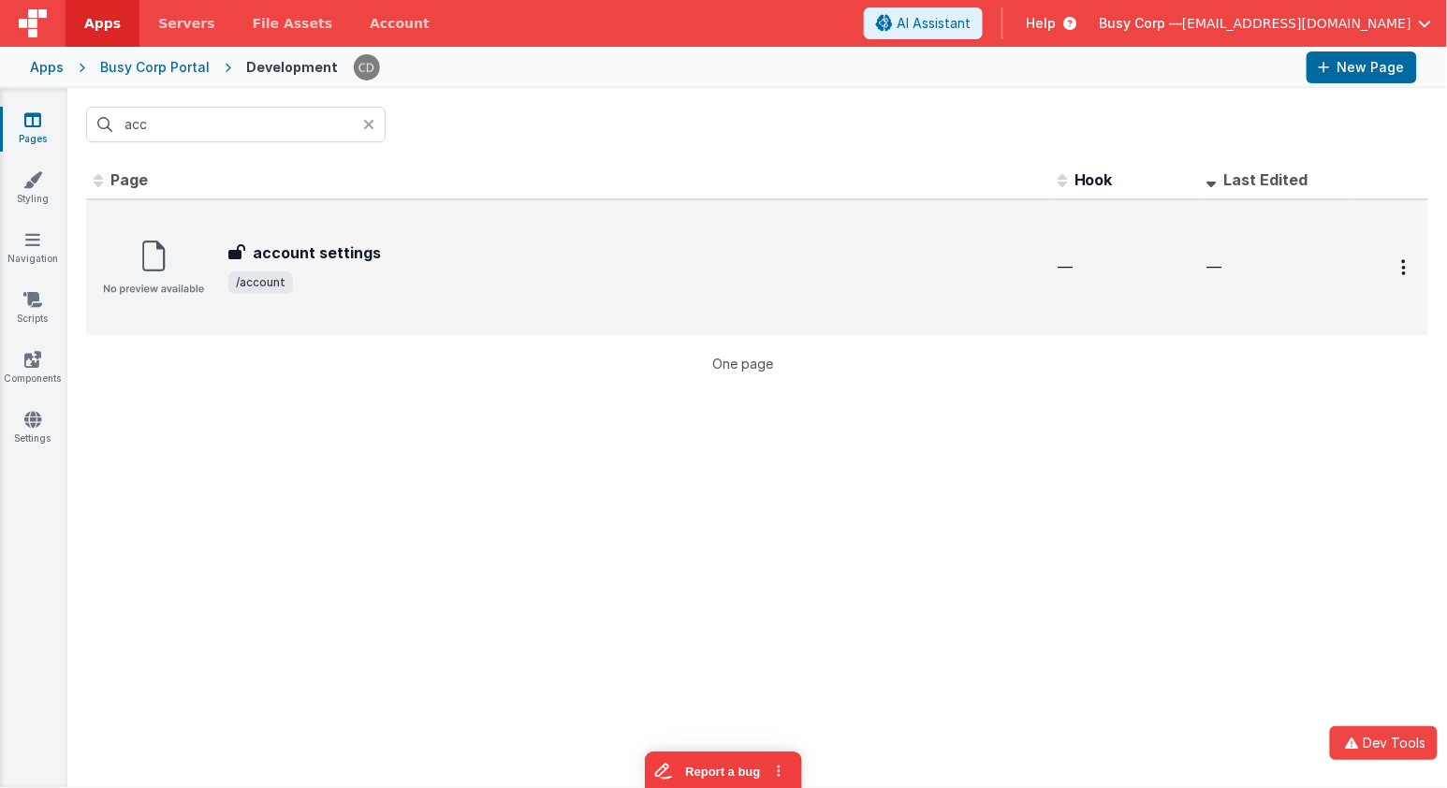
click at [341, 217] on div "account settings account settings /account" at bounding box center [568, 268] width 949 height 120
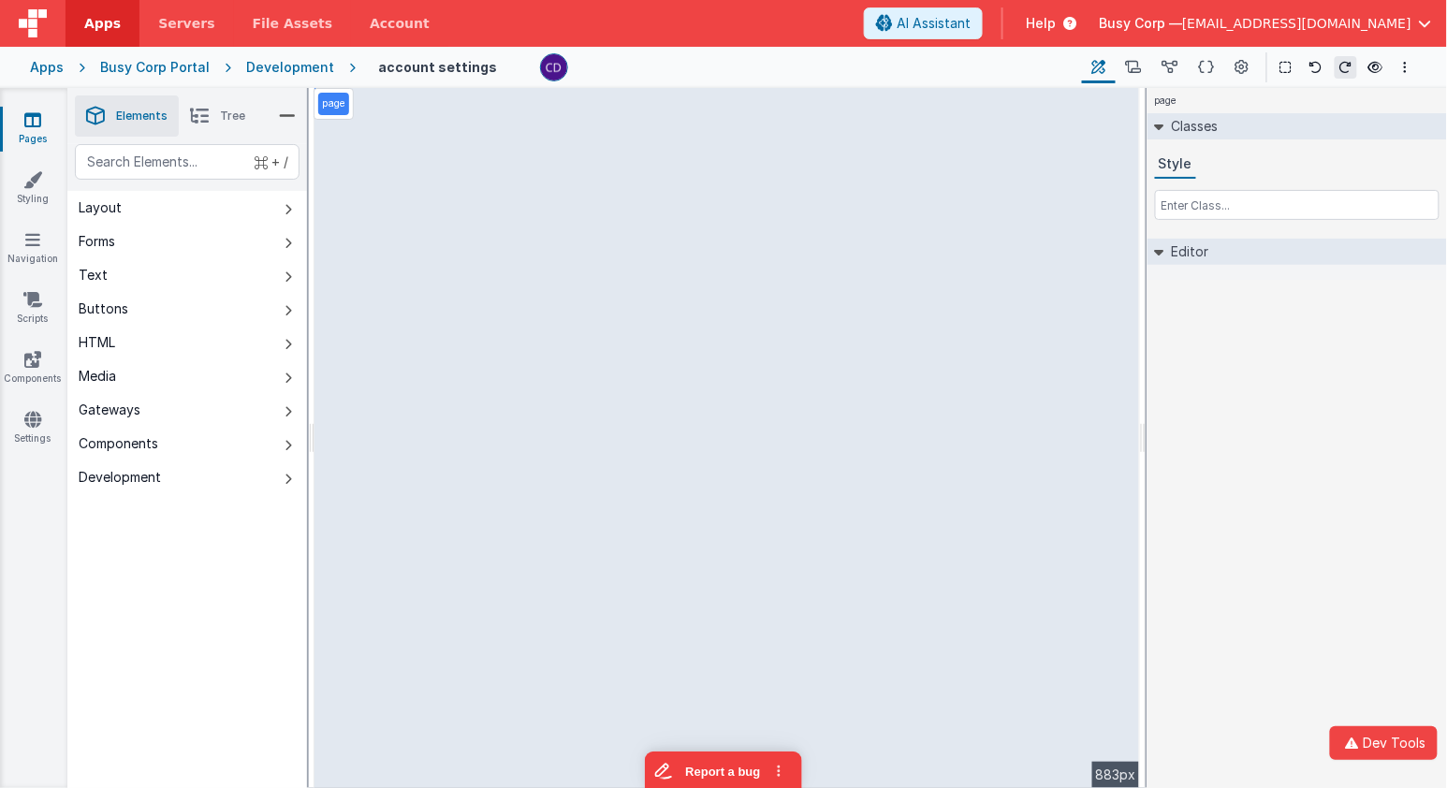
click at [509, 309] on div "page --> 883px" at bounding box center [726, 438] width 825 height 700
click at [484, 299] on div "page --> 883px" at bounding box center [726, 438] width 825 height 700
drag, startPoint x: 523, startPoint y: 411, endPoint x: 564, endPoint y: 200, distance: 214.5
click at [523, 411] on div "page --> 883px" at bounding box center [726, 438] width 825 height 700
drag, startPoint x: 568, startPoint y: 180, endPoint x: 456, endPoint y: 86, distance: 146.2
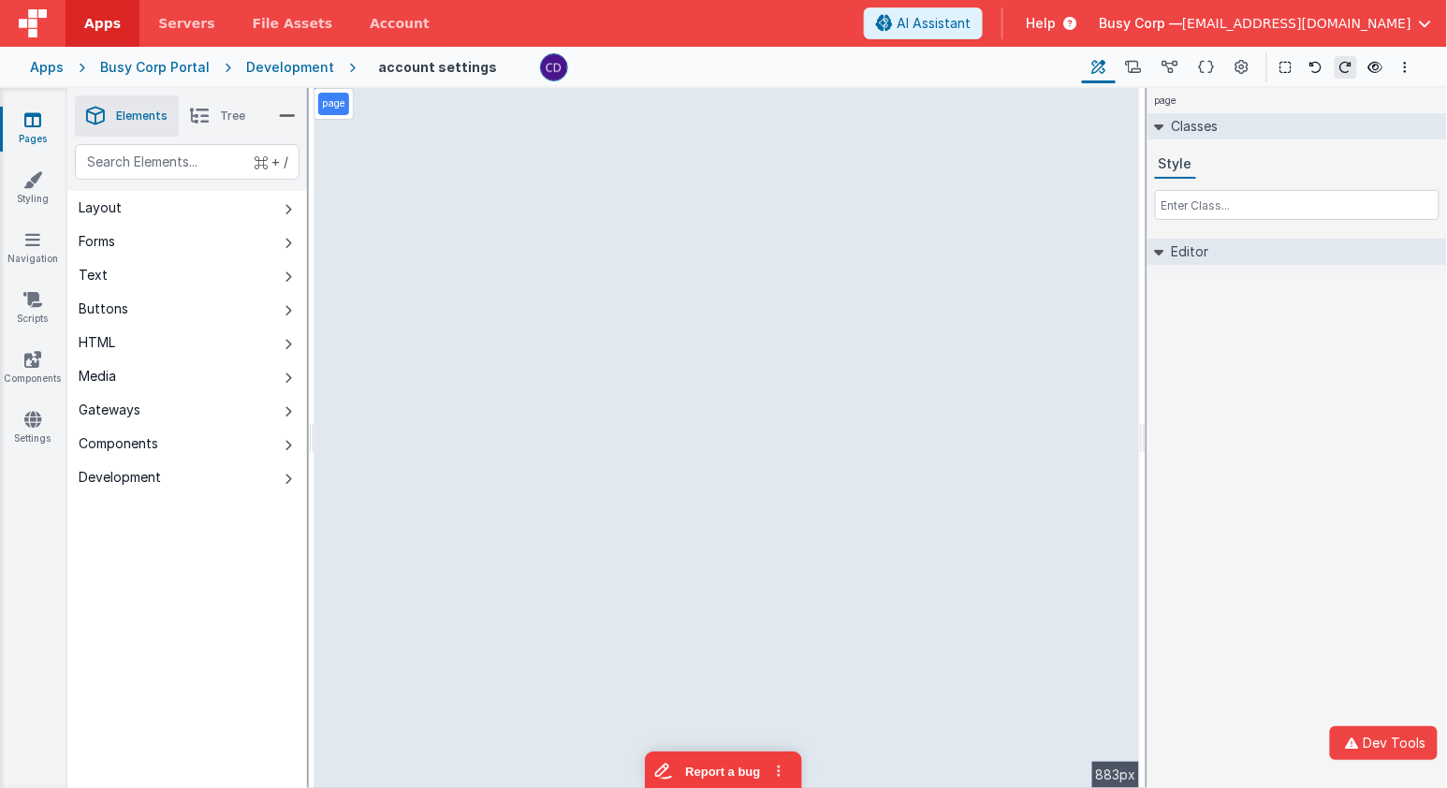
click at [568, 180] on div "page --> 883px" at bounding box center [726, 438] width 825 height 700
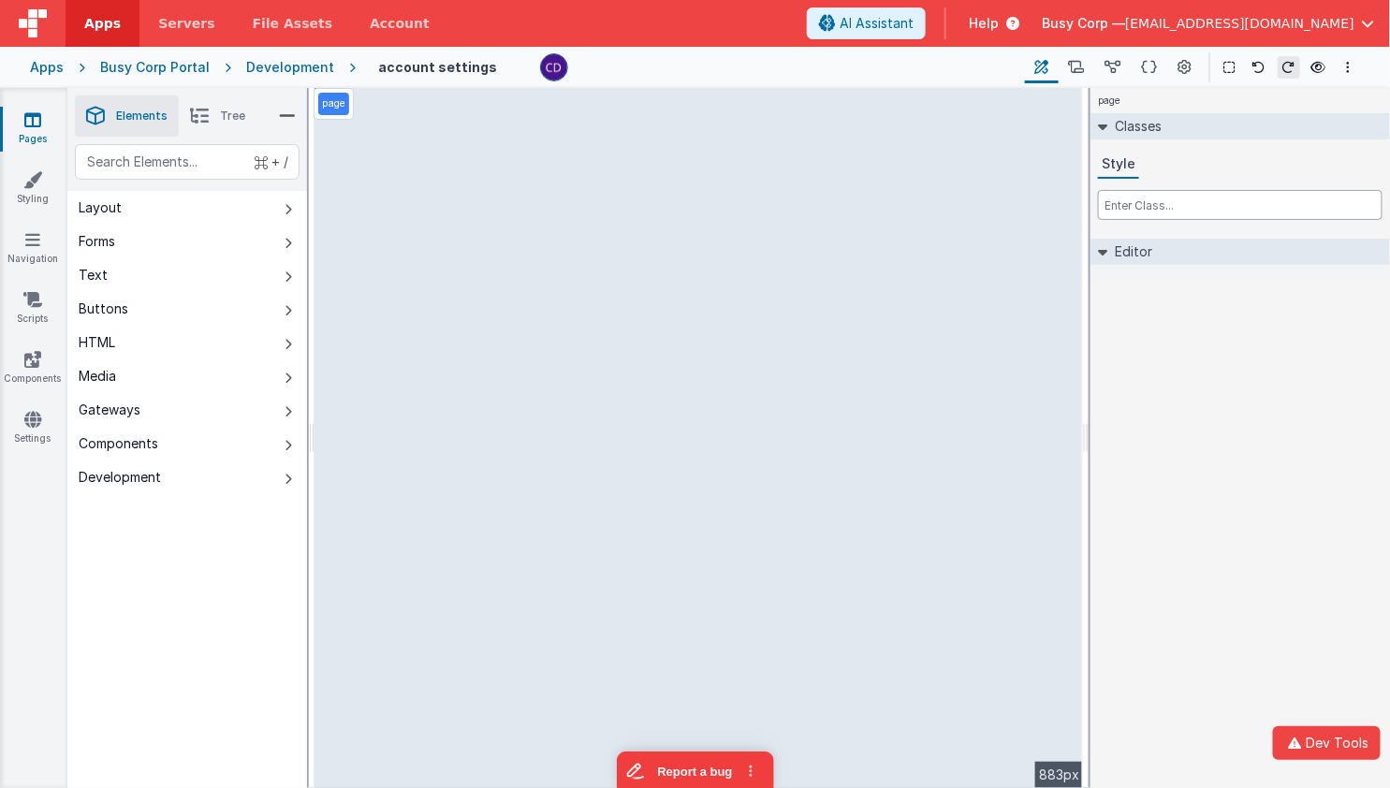
click at [1187, 205] on input "text" at bounding box center [1240, 205] width 284 height 30
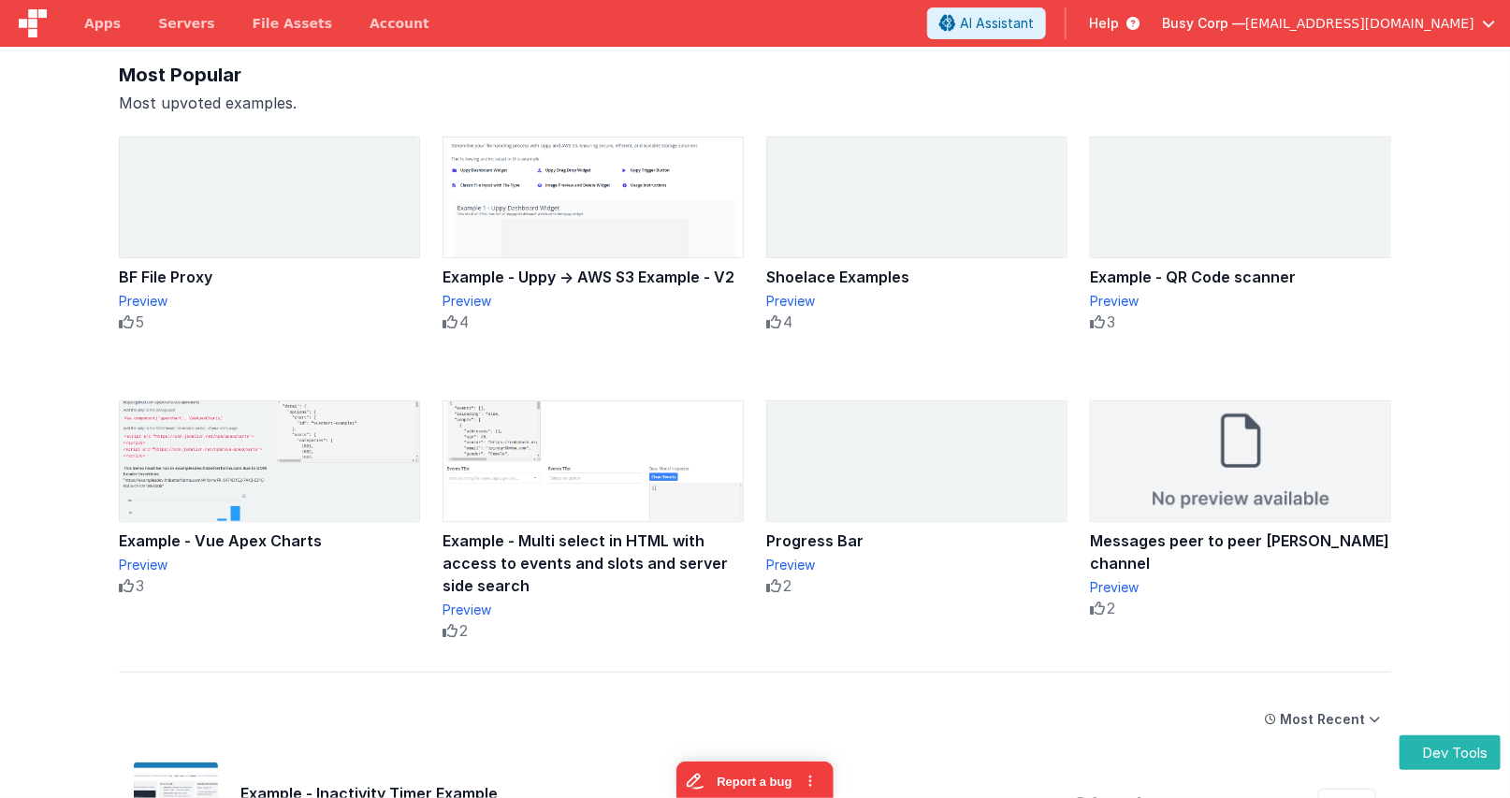
scroll to position [173, 0]
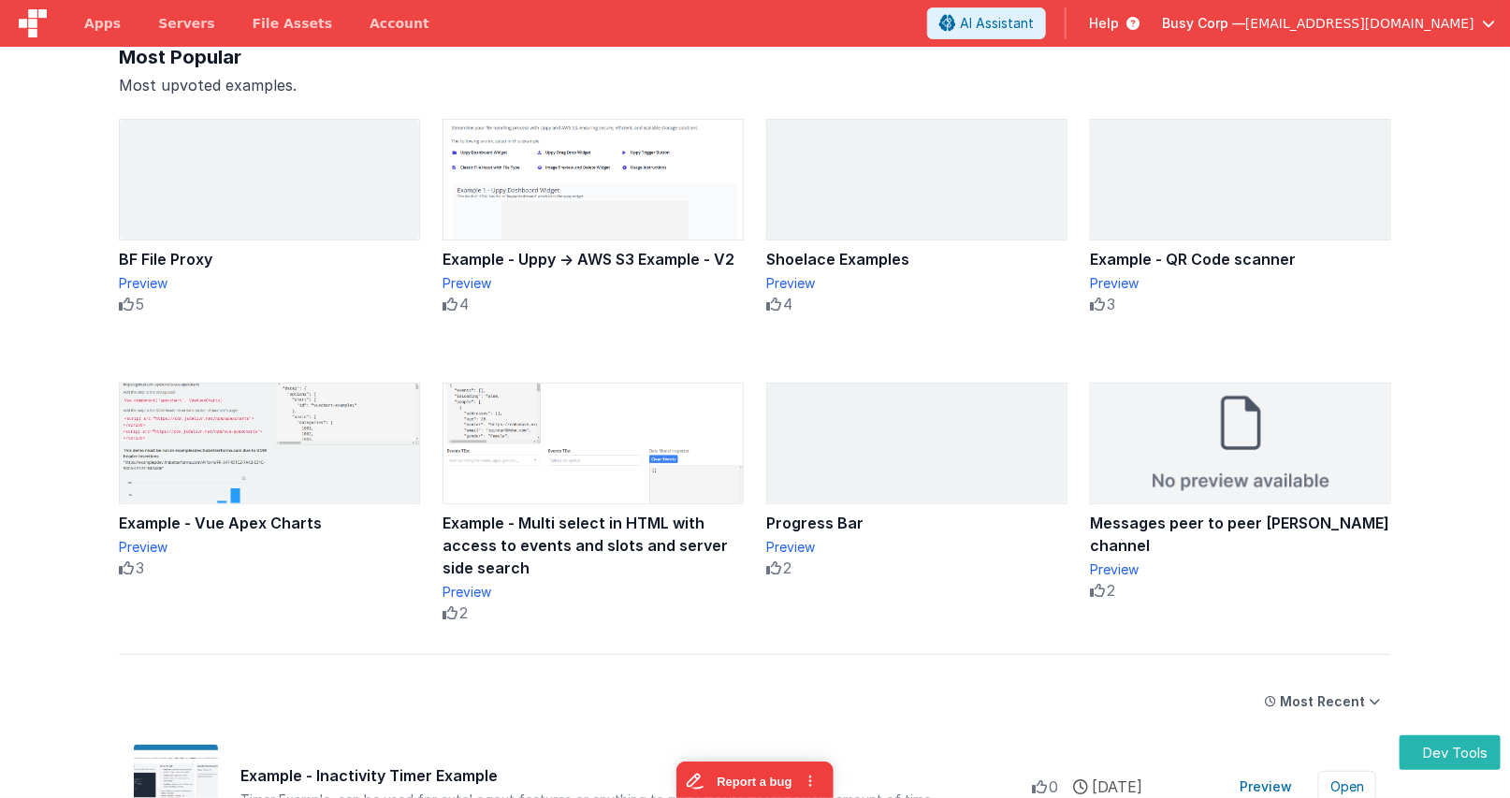
click at [126, 304] on icon at bounding box center [126, 304] width 15 height 15
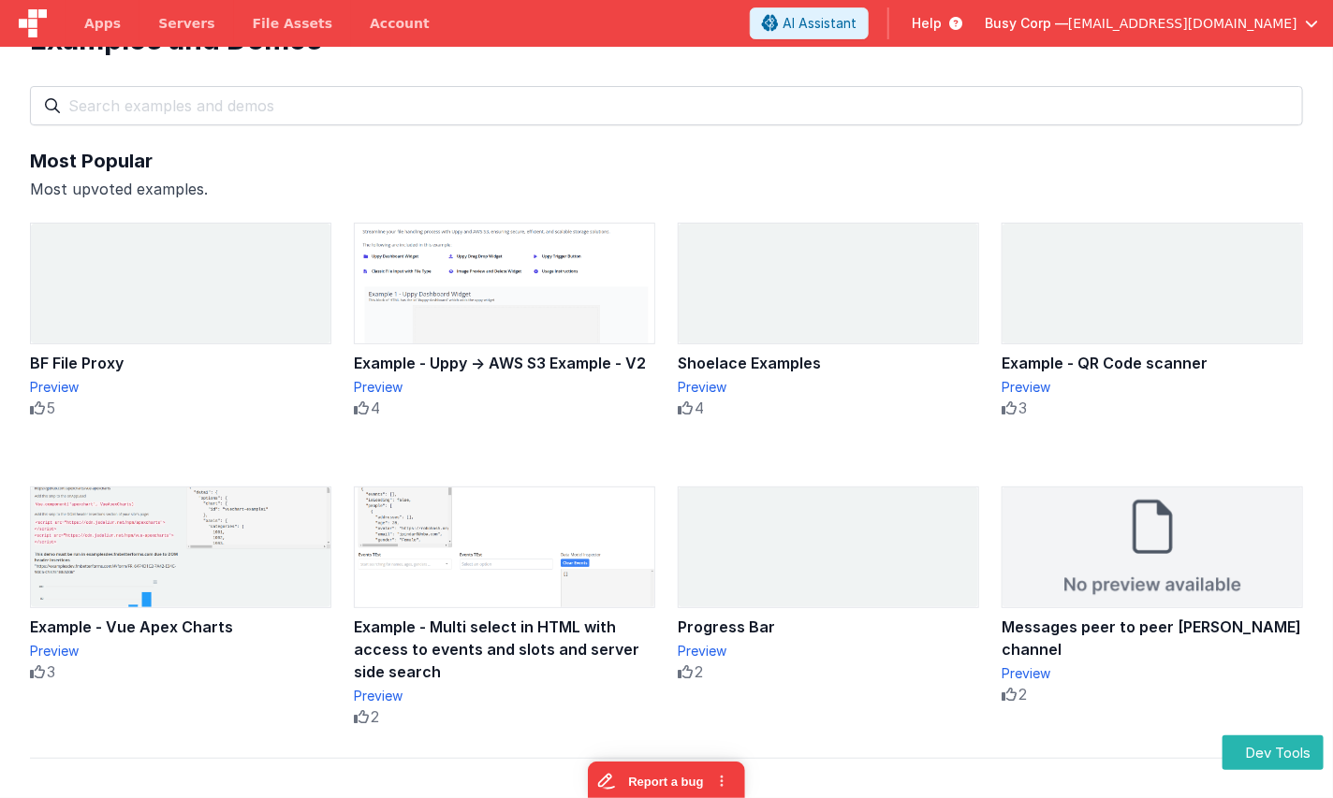
scroll to position [0, 0]
